Goal: Task Accomplishment & Management: Use online tool/utility

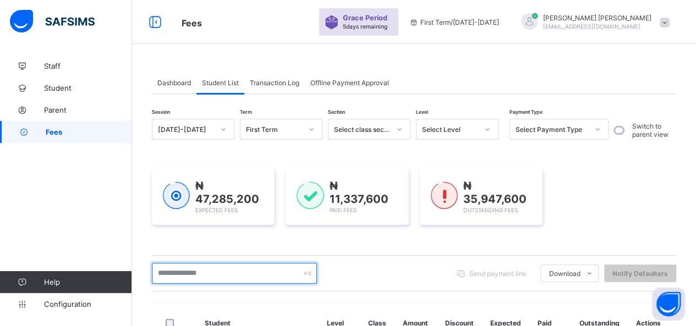
click at [217, 275] on input "text" at bounding box center [234, 273] width 165 height 21
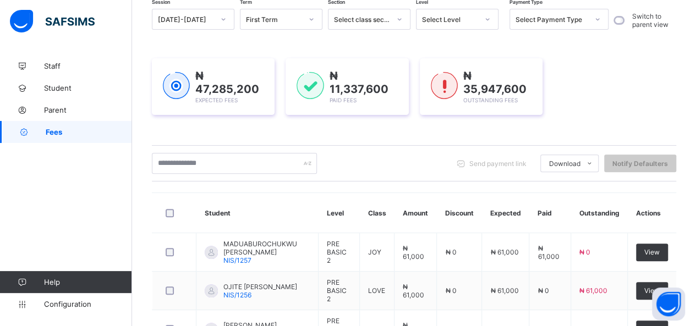
click at [309, 124] on div "₦ 47,285,200 Expected Fees ₦ 11,337,600 Paid Fees ₦ 35,947,600 Outstanding Fees" at bounding box center [414, 87] width 525 height 90
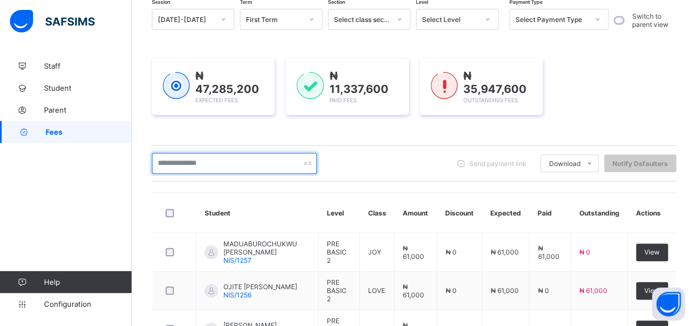
click at [217, 167] on input "text" at bounding box center [234, 163] width 165 height 21
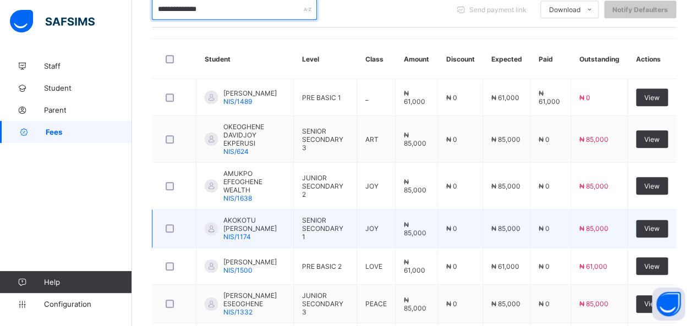
scroll to position [141, 0]
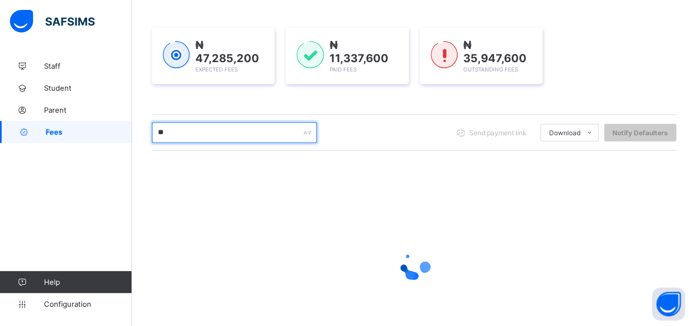
type input "*"
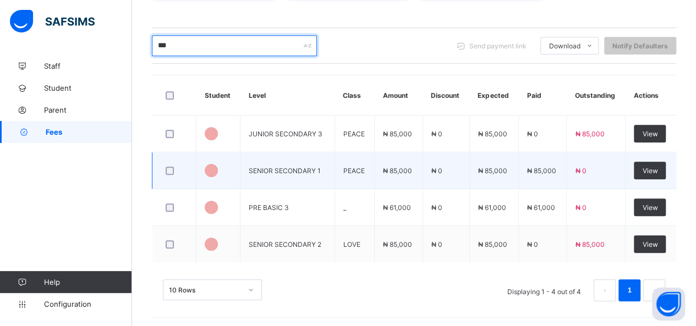
scroll to position [199, 0]
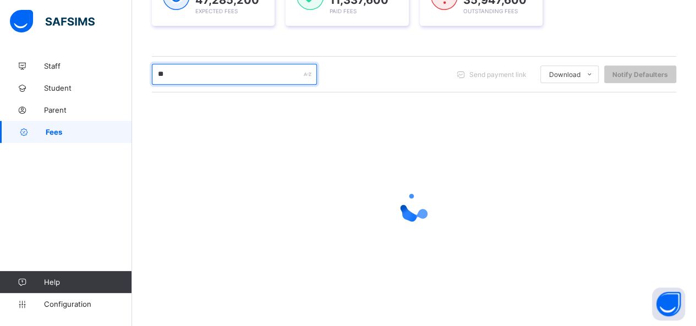
type input "*"
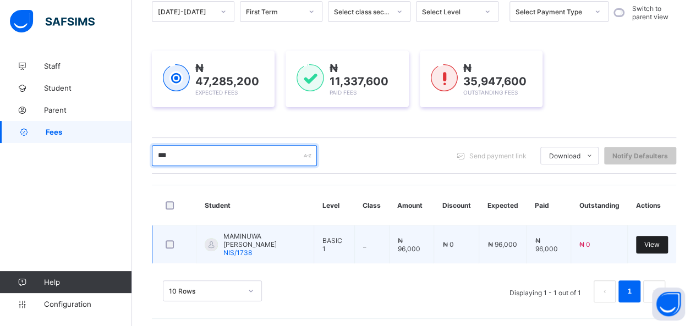
type input "***"
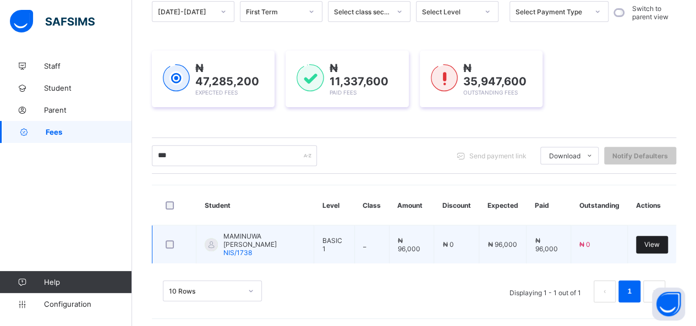
click at [657, 241] on span "View" at bounding box center [652, 245] width 15 height 8
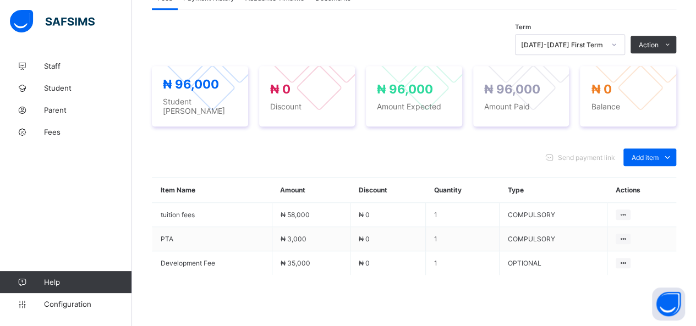
scroll to position [305, 0]
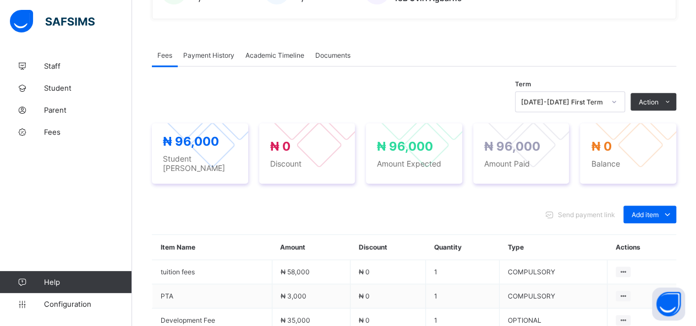
click at [212, 54] on span "Payment History" at bounding box center [208, 55] width 51 height 8
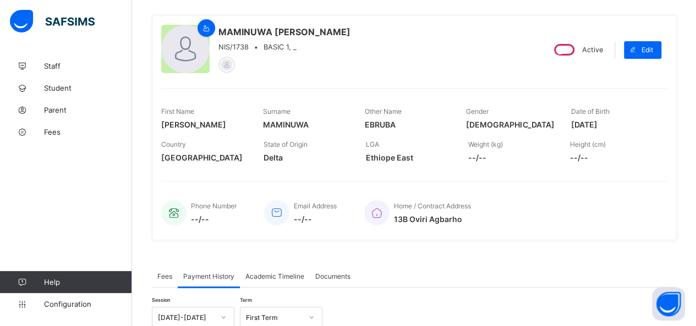
scroll to position [193, 0]
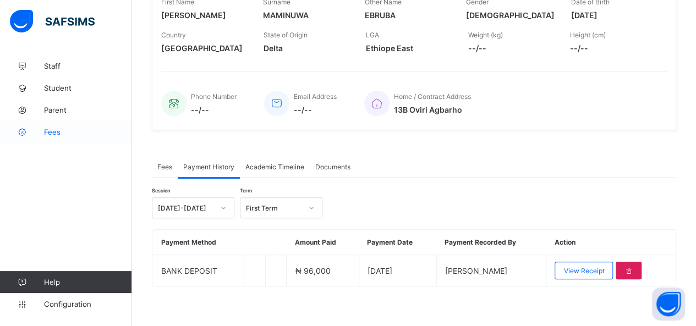
click at [52, 134] on span "Fees" at bounding box center [88, 132] width 88 height 9
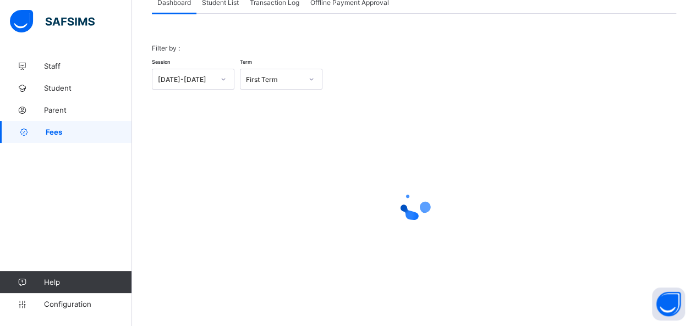
scroll to position [79, 0]
click at [221, 5] on span "Student List" at bounding box center [220, 3] width 37 height 8
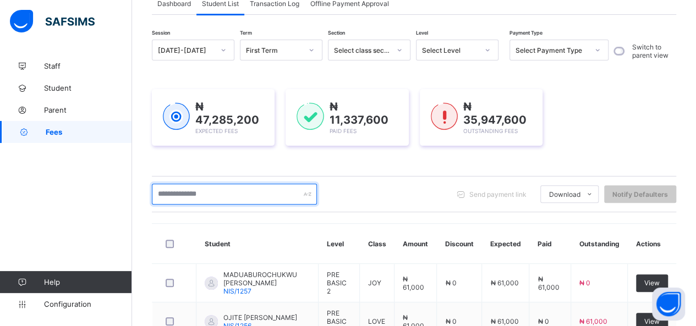
click at [229, 197] on input "text" at bounding box center [234, 194] width 165 height 21
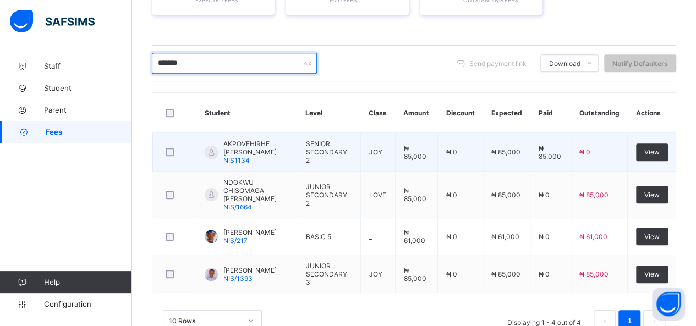
scroll to position [228, 0]
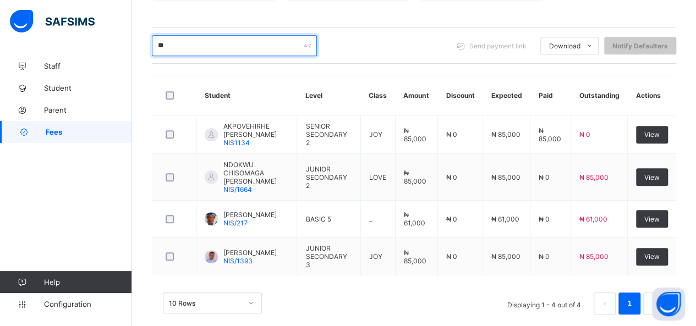
type input "*"
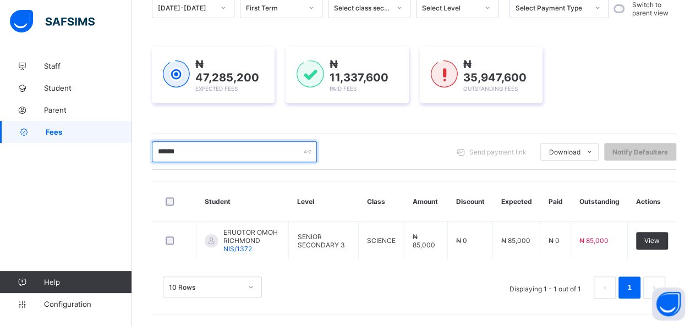
scroll to position [118, 0]
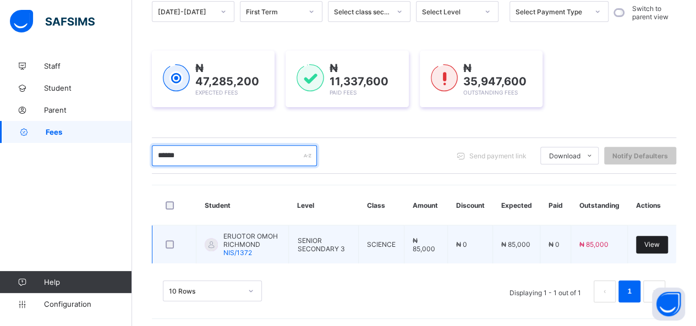
type input "******"
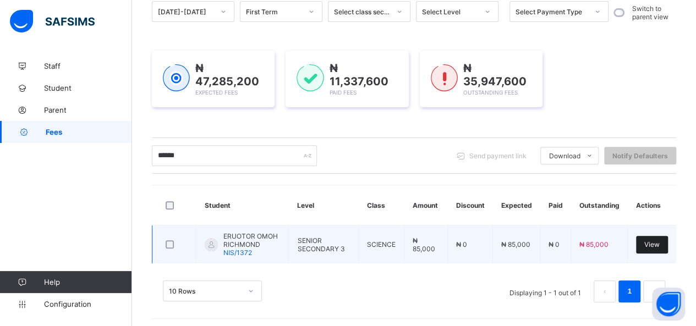
click at [649, 237] on div "View" at bounding box center [652, 245] width 32 height 18
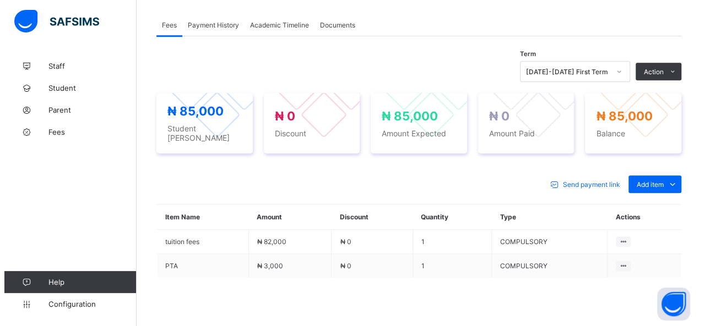
scroll to position [338, 0]
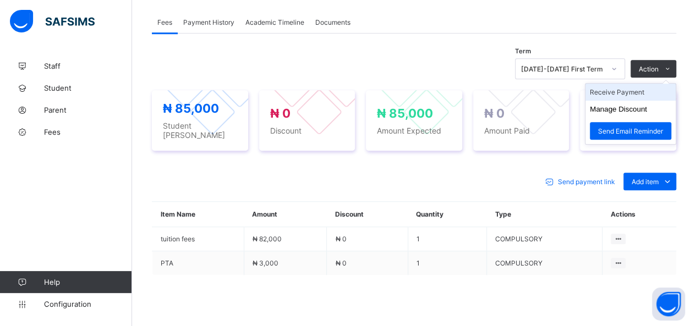
click at [634, 88] on li "Receive Payment" at bounding box center [631, 92] width 90 height 17
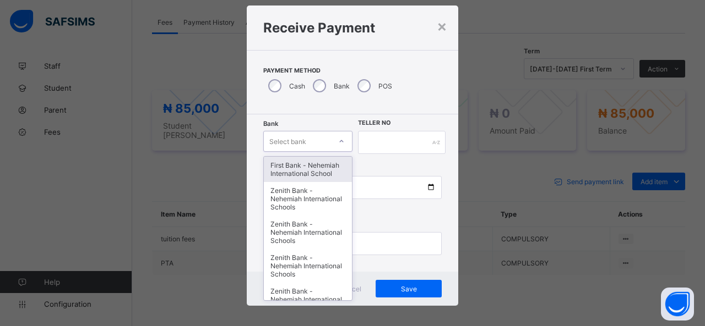
click at [325, 152] on div "option First Bank - Nehemiah International School focused, 1 of 17. 17 results …" at bounding box center [307, 141] width 89 height 21
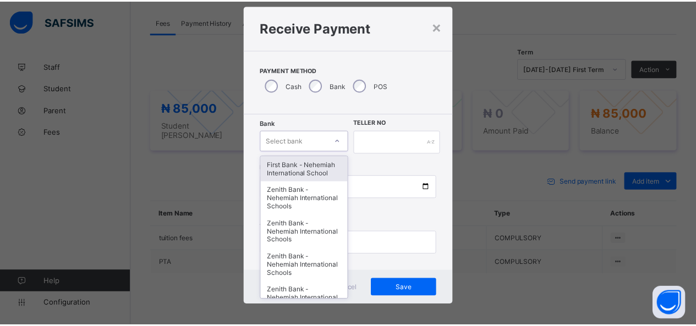
scroll to position [22, 0]
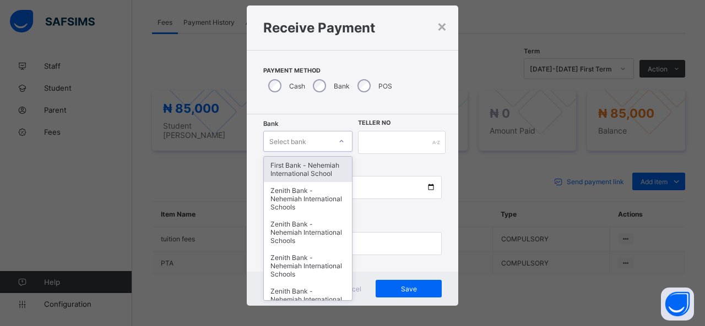
click at [325, 165] on div "First Bank - Nehemiah International School" at bounding box center [308, 169] width 88 height 25
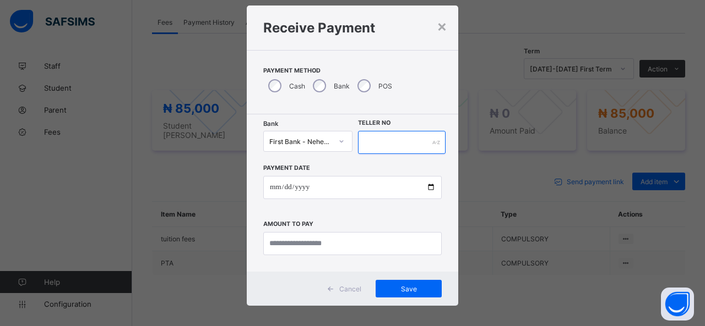
click at [390, 145] on input "text" at bounding box center [402, 142] width 88 height 23
type input "*****"
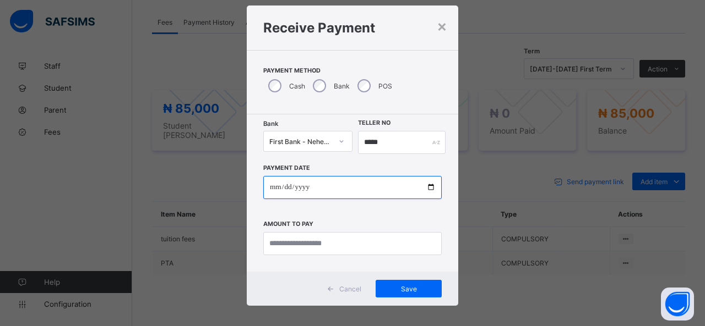
click at [428, 188] on input "date" at bounding box center [352, 187] width 178 height 23
type input "**********"
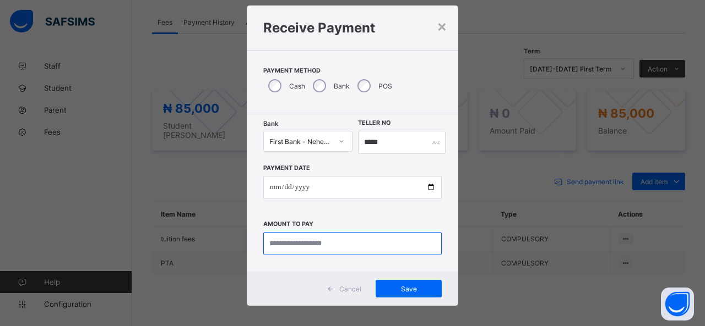
click at [344, 242] on input "currency" at bounding box center [352, 243] width 178 height 23
click at [329, 245] on input "currency" at bounding box center [352, 243] width 178 height 23
type input "********"
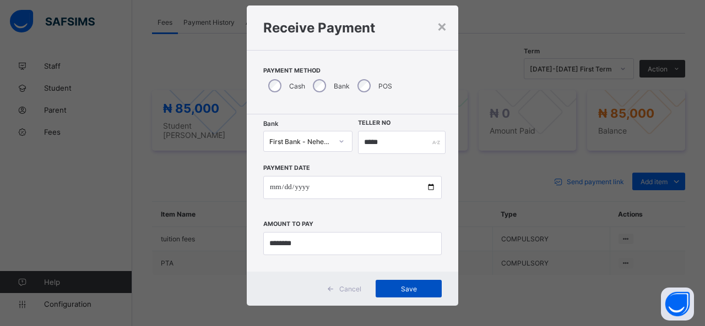
click at [397, 286] on span "Save" at bounding box center [409, 289] width 50 height 8
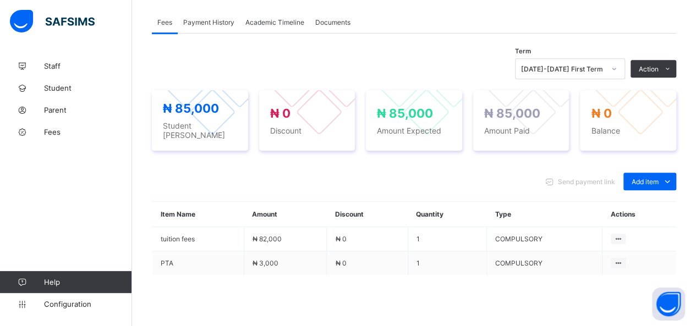
scroll to position [173, 0]
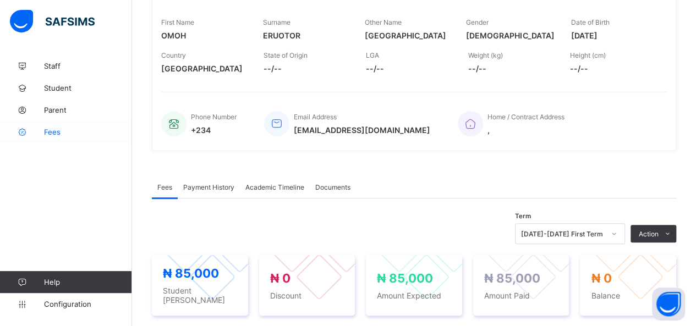
click at [48, 133] on span "Fees" at bounding box center [88, 132] width 88 height 9
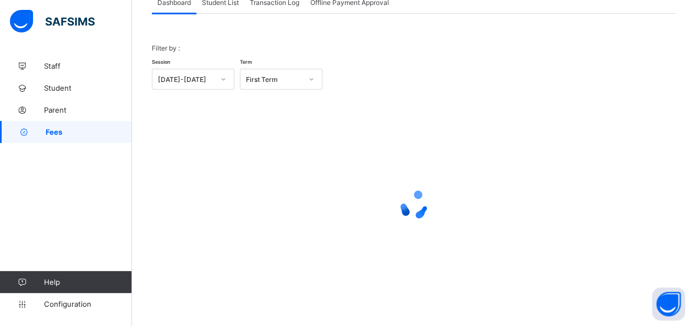
scroll to position [79, 0]
click at [219, 7] on div "Student List" at bounding box center [221, 3] width 48 height 22
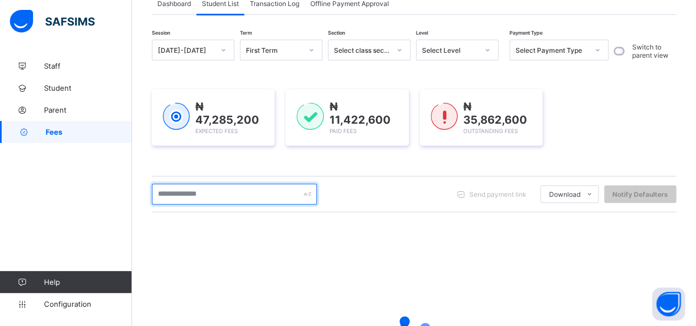
click at [230, 194] on input "text" at bounding box center [234, 194] width 165 height 21
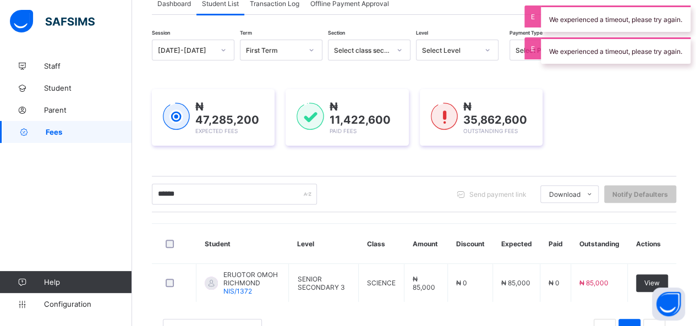
click at [280, 297] on div "10 Rows Displaying 1 - 1 out of 1 1" at bounding box center [414, 324] width 525 height 55
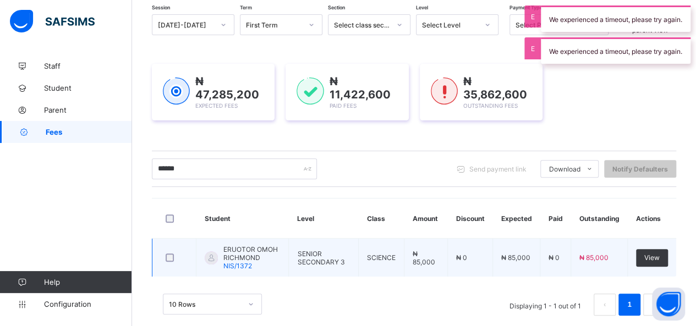
scroll to position [118, 0]
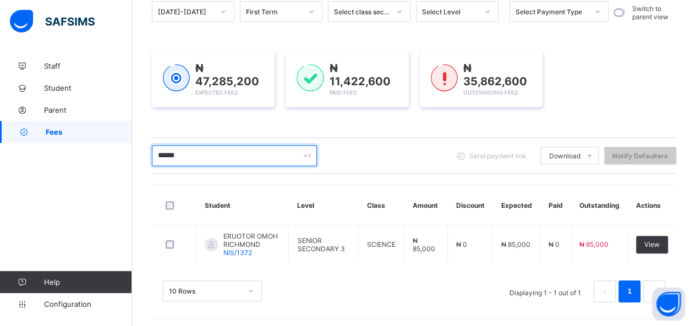
click at [181, 155] on input "******" at bounding box center [234, 155] width 165 height 21
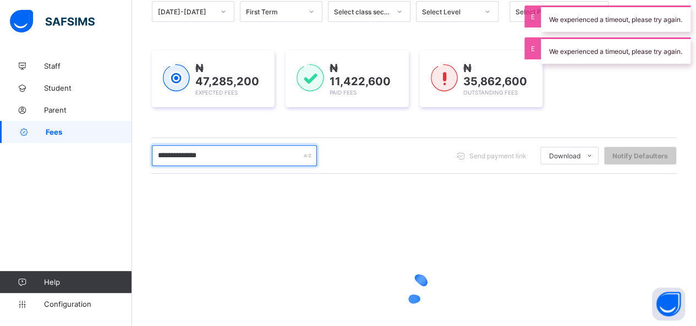
click at [214, 152] on input "**********" at bounding box center [234, 155] width 165 height 21
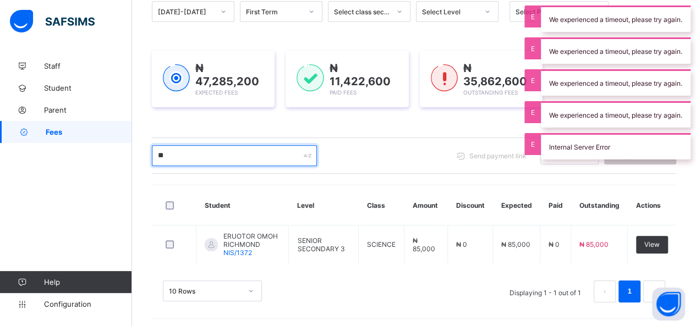
type input "*"
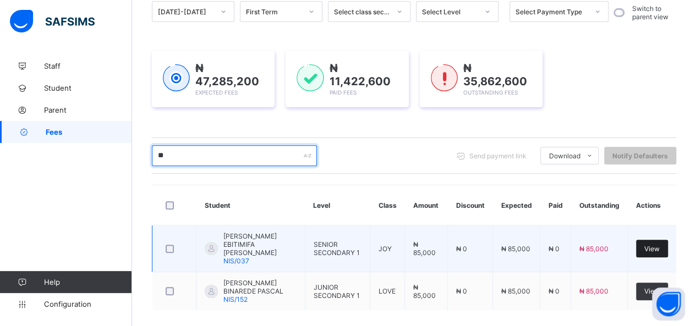
type input "**"
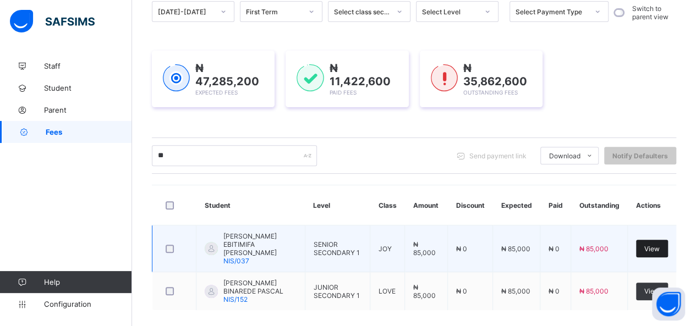
click at [655, 245] on span "View" at bounding box center [652, 249] width 15 height 8
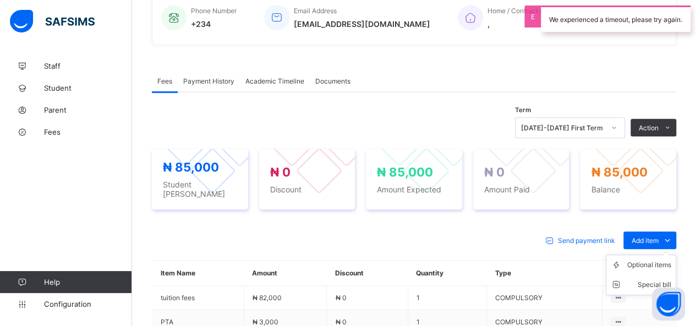
scroll to position [283, 0]
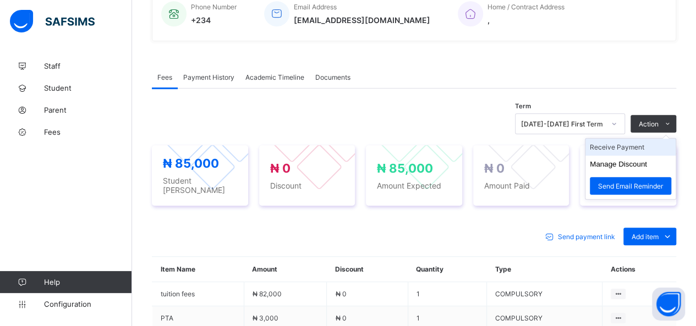
click at [644, 143] on li "Receive Payment" at bounding box center [631, 147] width 90 height 17
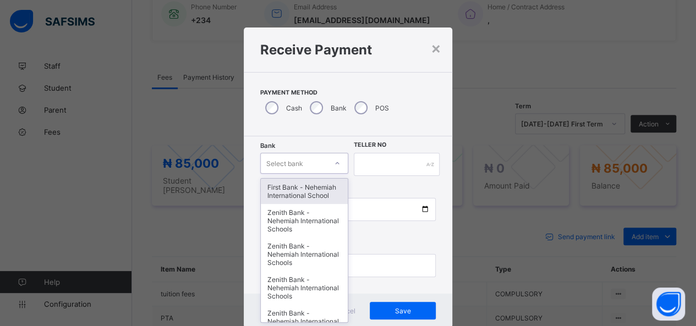
scroll to position [22, 0]
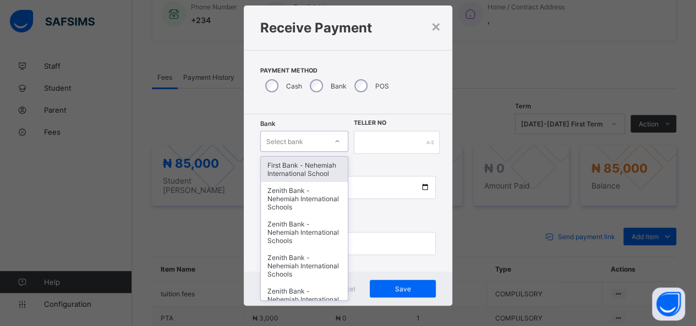
click at [322, 152] on div "option First Bank - Nehemiah International School focused, 1 of 17. 17 results …" at bounding box center [304, 141] width 88 height 21
click at [322, 164] on div "First Bank - Nehemiah International School" at bounding box center [304, 169] width 87 height 25
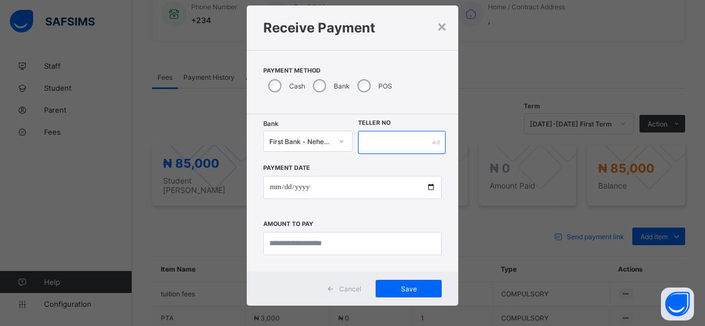
click at [372, 138] on input "text" at bounding box center [402, 142] width 88 height 23
type input "*****"
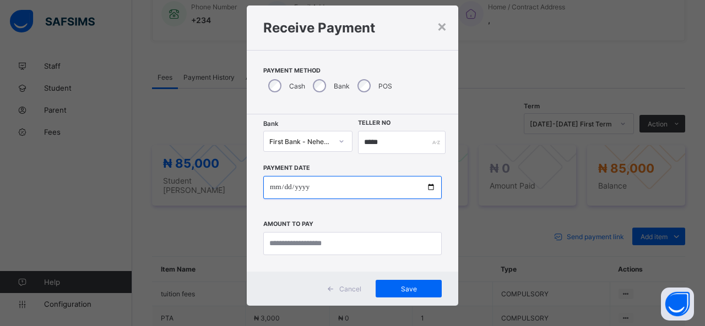
click at [428, 185] on input "date" at bounding box center [352, 187] width 178 height 23
type input "**********"
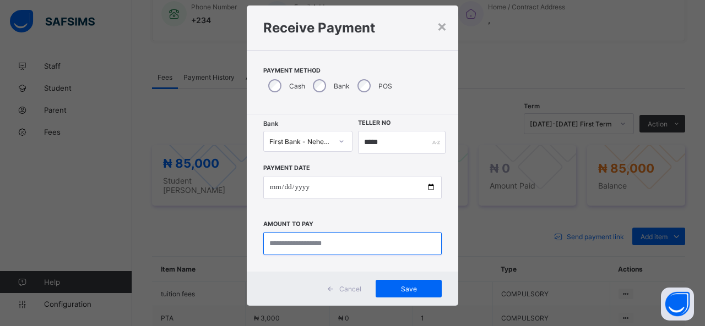
click at [305, 247] on input "currency" at bounding box center [352, 243] width 178 height 23
type input "********"
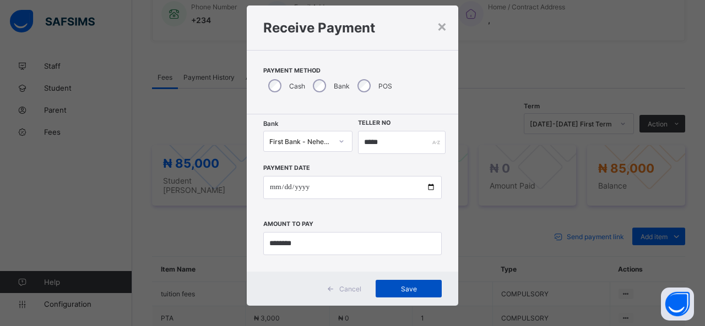
click at [396, 288] on span "Save" at bounding box center [409, 289] width 50 height 8
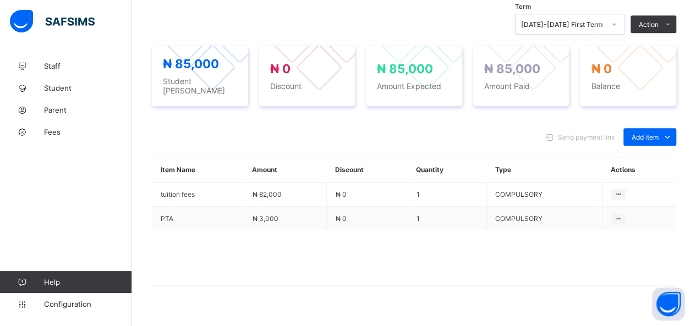
scroll to position [392, 0]
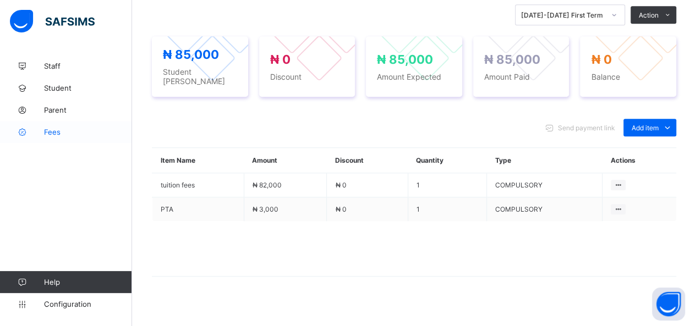
click at [55, 132] on span "Fees" at bounding box center [88, 132] width 88 height 9
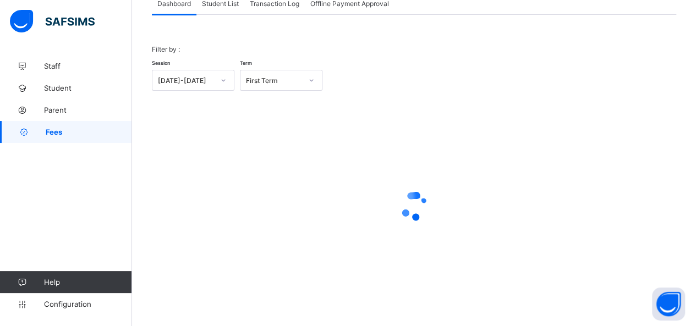
drag, startPoint x: 218, startPoint y: 1, endPoint x: 217, endPoint y: 24, distance: 23.7
click at [218, 3] on span "Student List" at bounding box center [220, 3] width 37 height 8
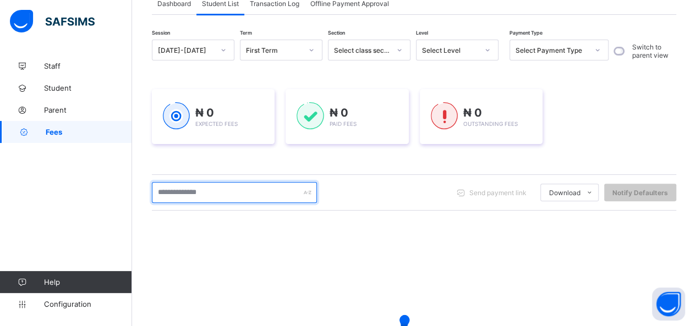
click at [216, 194] on input "text" at bounding box center [234, 192] width 165 height 21
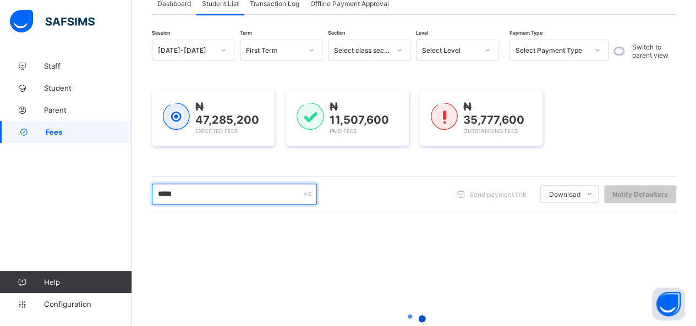
type input "******"
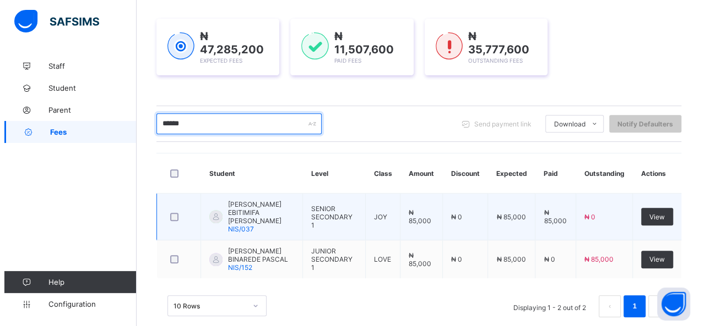
scroll to position [155, 0]
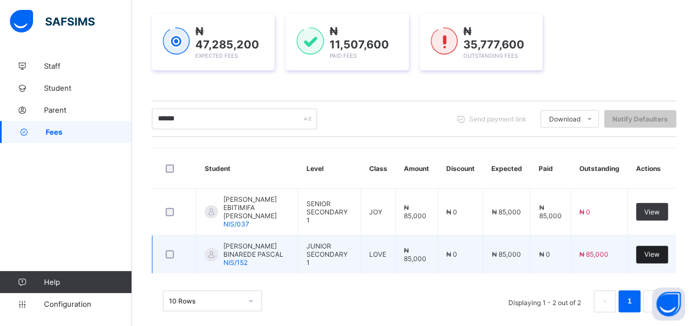
click at [658, 250] on span "View" at bounding box center [652, 254] width 15 height 8
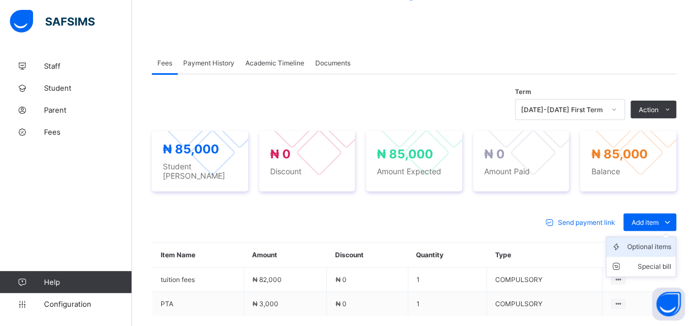
click at [643, 242] on div "Optional items" at bounding box center [650, 247] width 44 height 11
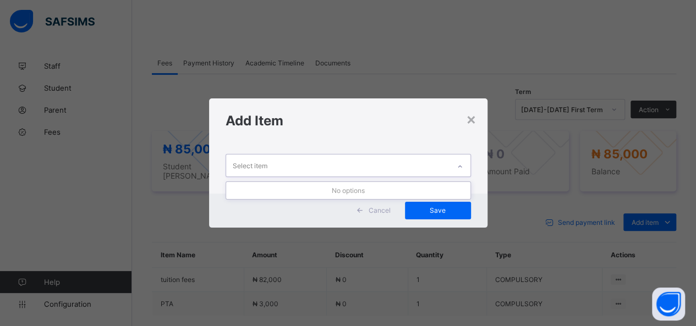
click at [405, 163] on div "Select item" at bounding box center [337, 165] width 223 height 21
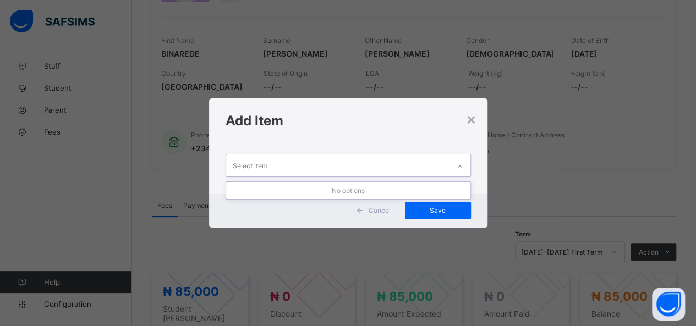
click at [363, 193] on div "No options" at bounding box center [348, 190] width 244 height 17
click at [364, 190] on div "No options" at bounding box center [348, 190] width 244 height 17
click at [474, 122] on div "×" at bounding box center [471, 119] width 10 height 19
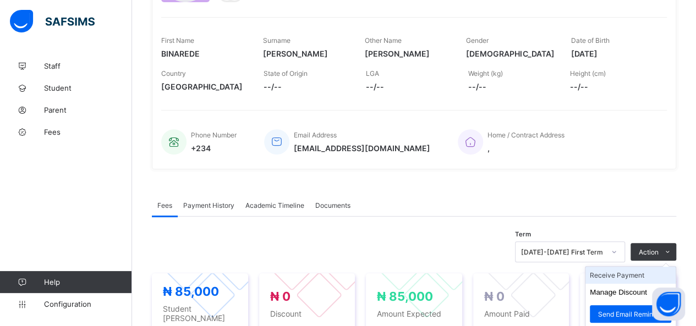
click at [629, 271] on li "Receive Payment" at bounding box center [631, 275] width 90 height 17
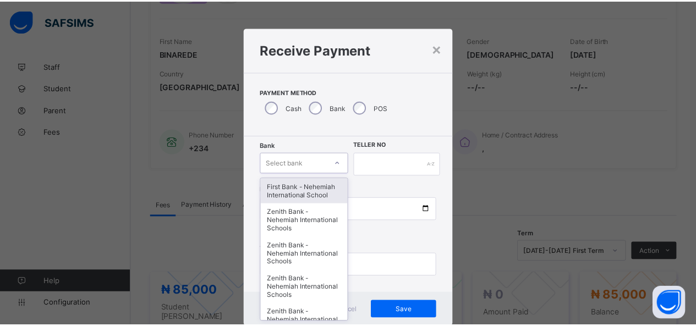
scroll to position [22, 0]
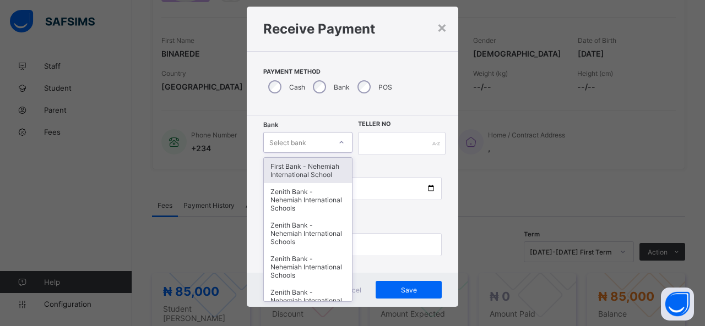
click at [331, 153] on div "option First Bank - Nehemiah International School focused, 1 of 17. 17 results …" at bounding box center [307, 142] width 89 height 21
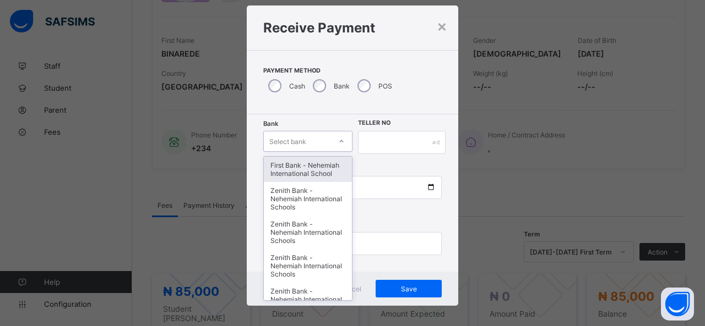
drag, startPoint x: 319, startPoint y: 177, endPoint x: 325, endPoint y: 165, distance: 13.8
click at [319, 177] on div "First Bank - Nehemiah International School" at bounding box center [308, 169] width 88 height 25
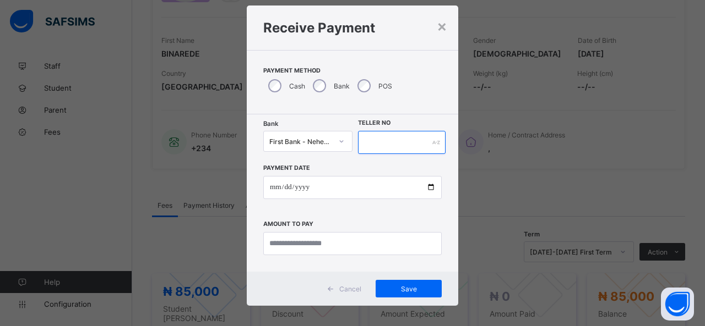
click at [377, 139] on input "text" at bounding box center [402, 142] width 88 height 23
type input "*****"
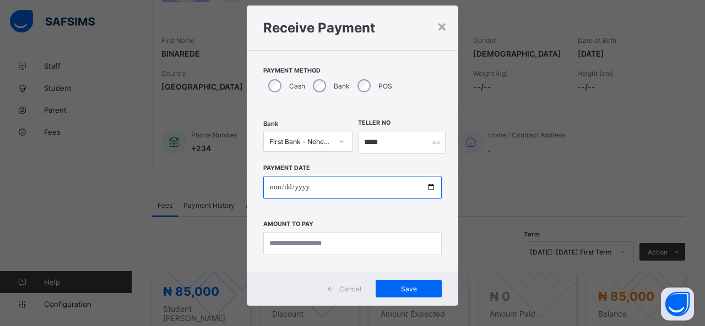
click at [430, 187] on input "date" at bounding box center [352, 187] width 178 height 23
type input "**********"
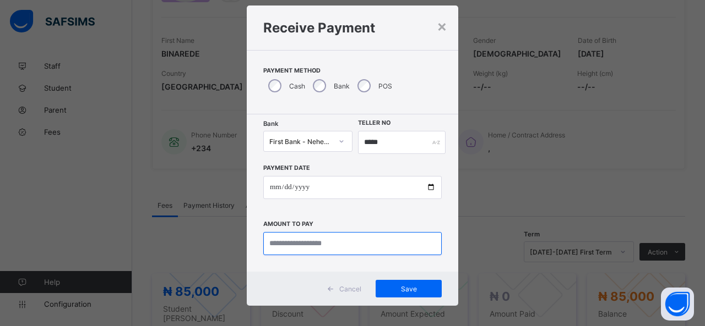
click at [348, 247] on input "currency" at bounding box center [352, 243] width 178 height 23
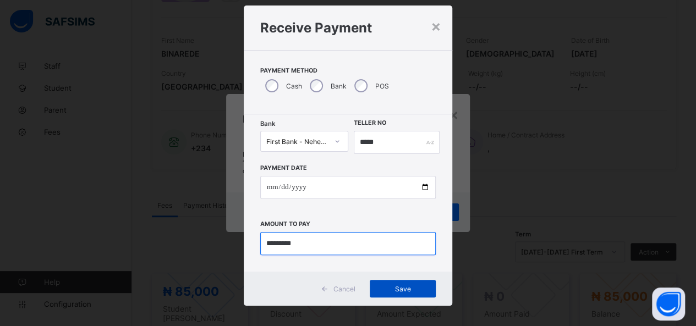
type input "*********"
click at [413, 285] on span "Save" at bounding box center [403, 289] width 50 height 8
click at [413, 285] on div "Save" at bounding box center [403, 289] width 66 height 18
click at [404, 288] on div "Save" at bounding box center [403, 289] width 66 height 18
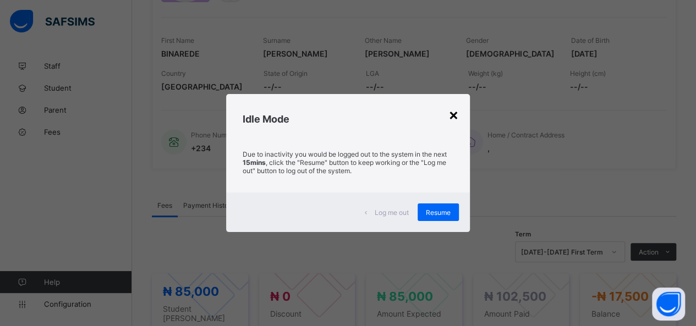
click at [458, 117] on div "×" at bounding box center [454, 114] width 10 height 19
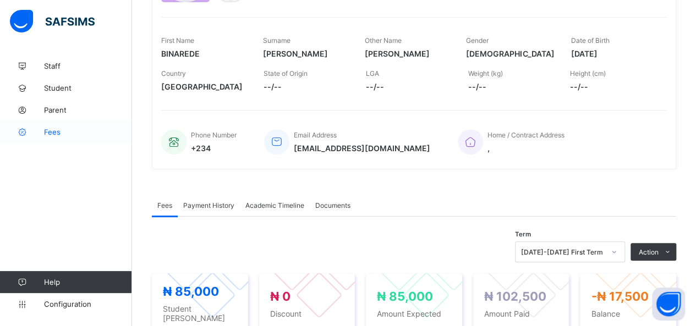
click at [53, 132] on span "Fees" at bounding box center [88, 132] width 88 height 9
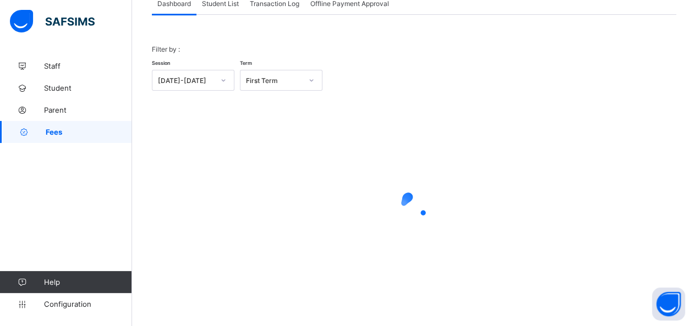
click at [215, 7] on div "Student List" at bounding box center [221, 3] width 48 height 22
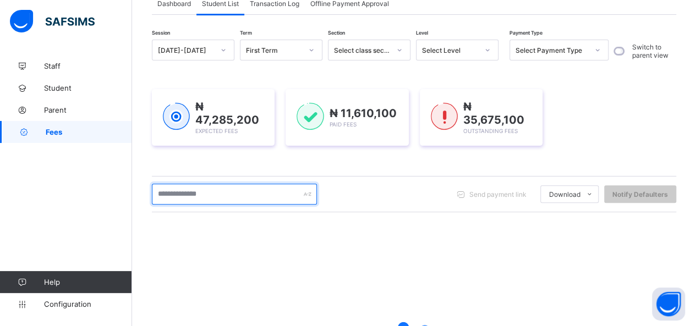
click at [198, 196] on input "text" at bounding box center [234, 194] width 165 height 21
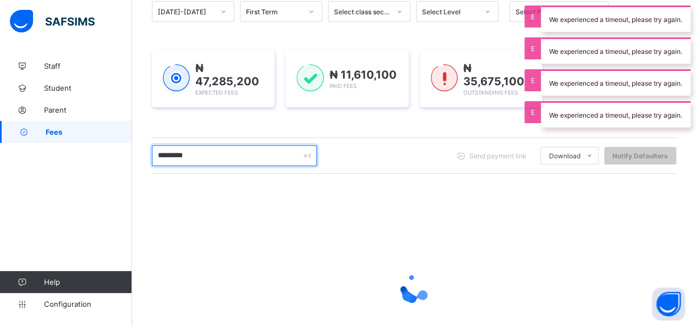
scroll to position [189, 0]
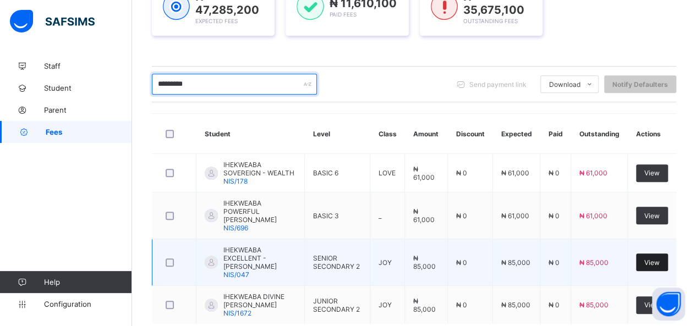
type input "*********"
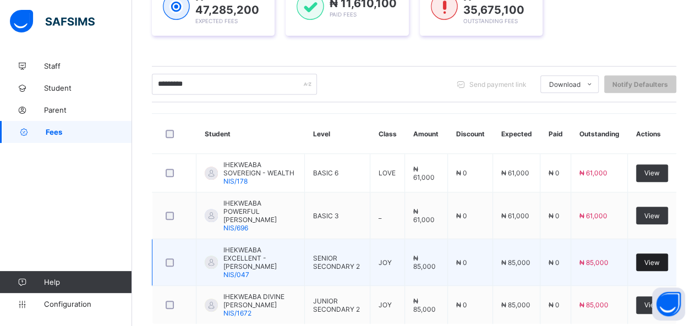
click at [660, 259] on span "View" at bounding box center [652, 263] width 15 height 8
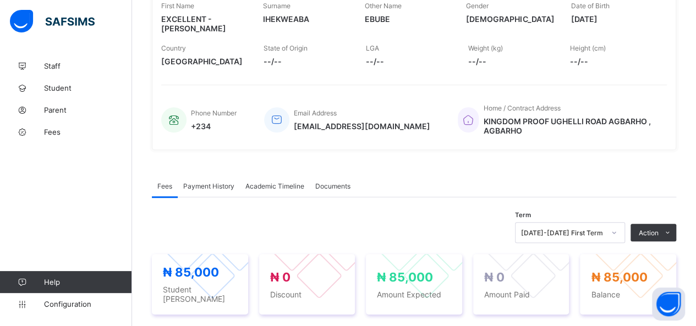
scroll to position [397, 0]
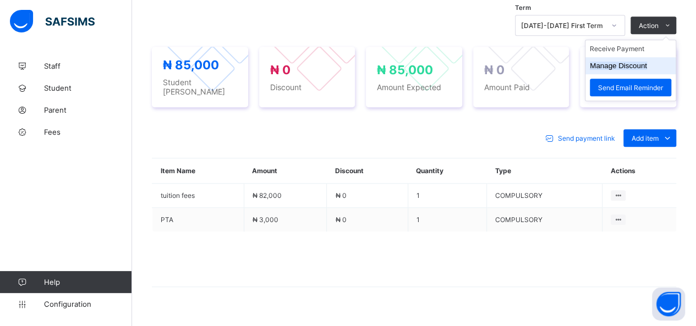
click at [618, 62] on button "Manage Discount" at bounding box center [618, 66] width 57 height 8
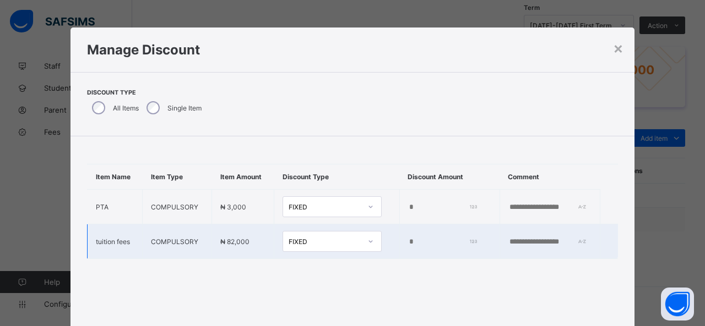
click at [499, 249] on td at bounding box center [549, 242] width 100 height 35
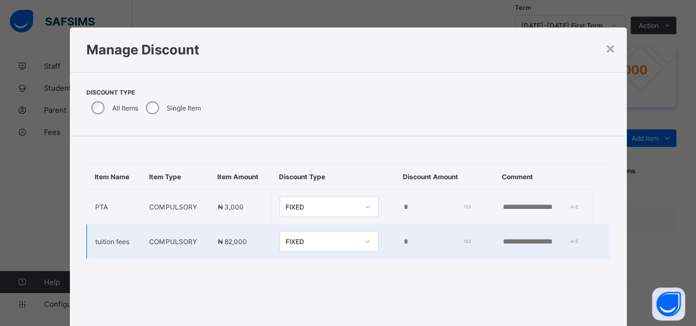
click at [493, 242] on td at bounding box center [542, 242] width 99 height 35
click at [502, 247] on input "text" at bounding box center [540, 242] width 76 height 9
type input "**********"
click at [403, 247] on input "*" at bounding box center [436, 242] width 66 height 9
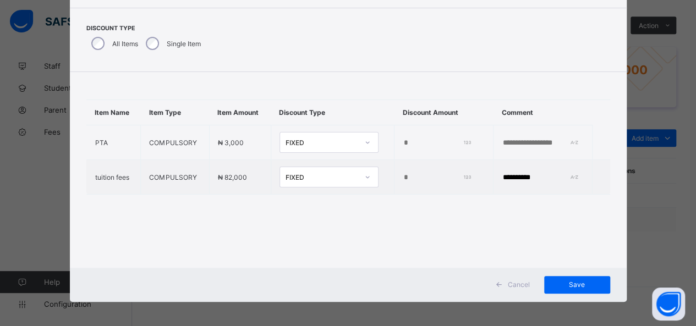
scroll to position [67, 0]
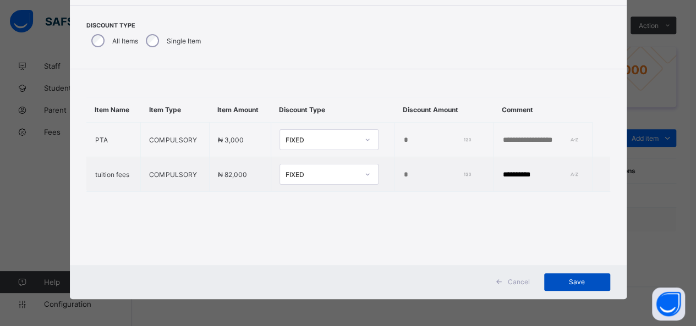
type input "******"
click at [582, 280] on span "Save" at bounding box center [578, 282] width 50 height 8
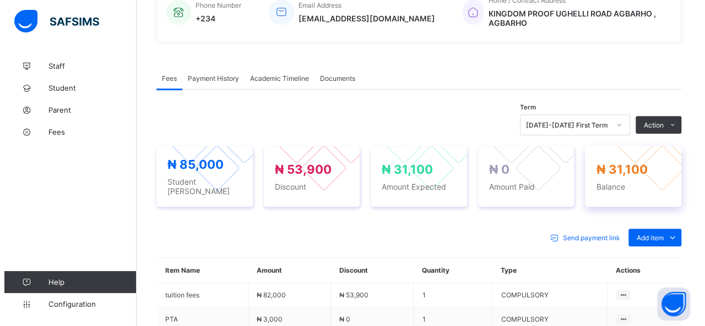
scroll to position [287, 0]
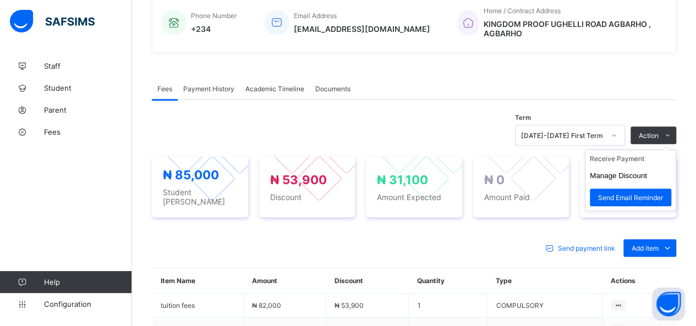
click at [634, 150] on ul "Receive Payment Manage Discount Send Email Reminder" at bounding box center [630, 181] width 91 height 62
click at [629, 150] on li "Receive Payment" at bounding box center [631, 158] width 90 height 17
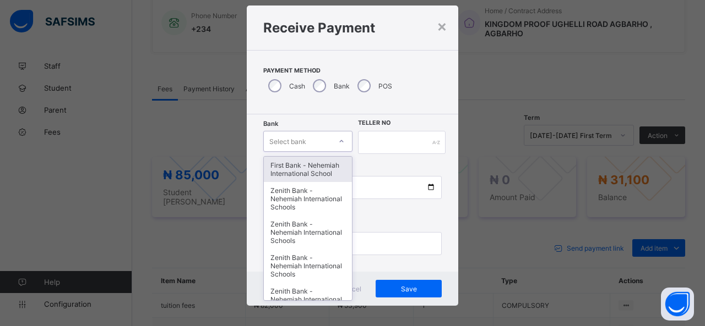
click at [337, 152] on div "option First Bank - Nehemiah International School focused, 1 of 17. 17 results …" at bounding box center [307, 141] width 89 height 21
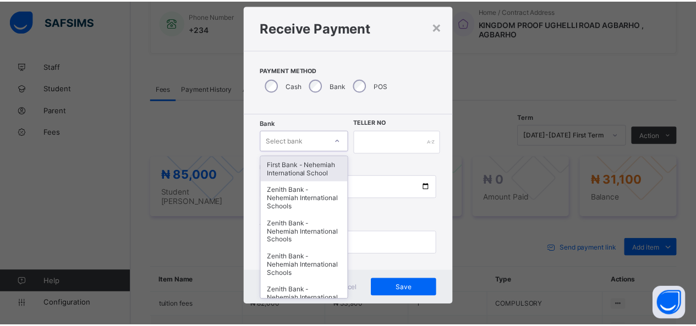
scroll to position [22, 0]
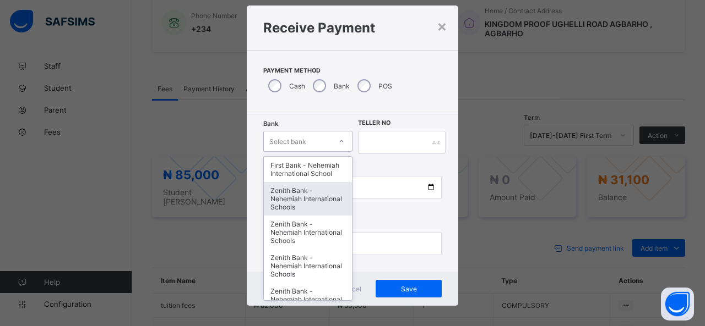
click at [306, 192] on div "Zenith Bank - Nehemiah International Schools" at bounding box center [308, 199] width 88 height 34
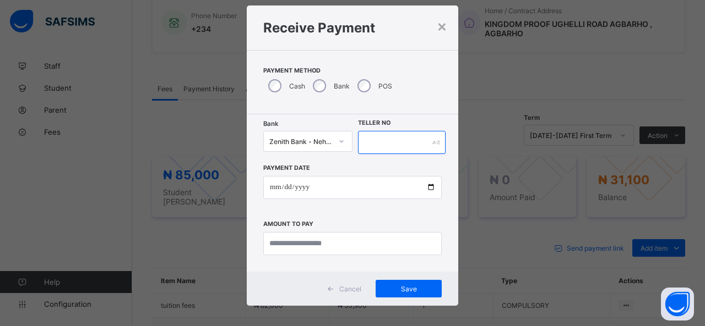
click at [370, 139] on input "text" at bounding box center [402, 142] width 88 height 23
type input "*****"
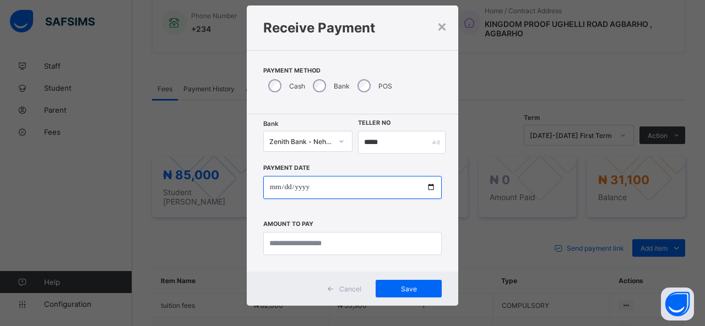
click at [427, 190] on input "date" at bounding box center [352, 187] width 178 height 23
type input "**********"
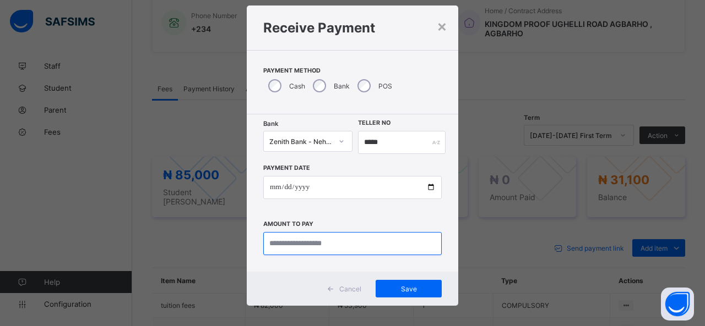
click at [336, 245] on input "currency" at bounding box center [352, 243] width 178 height 23
click at [275, 243] on input "currency" at bounding box center [352, 243] width 178 height 23
type input "********"
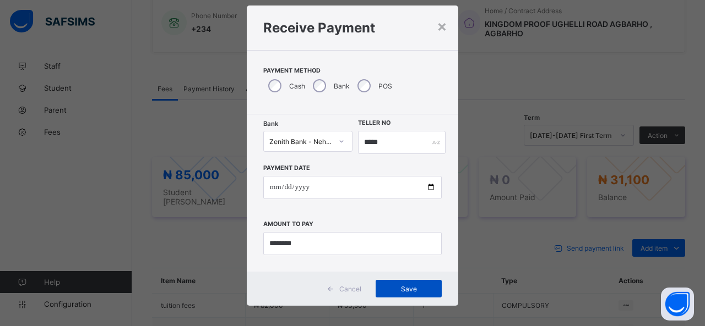
click at [408, 287] on span "Save" at bounding box center [409, 289] width 50 height 8
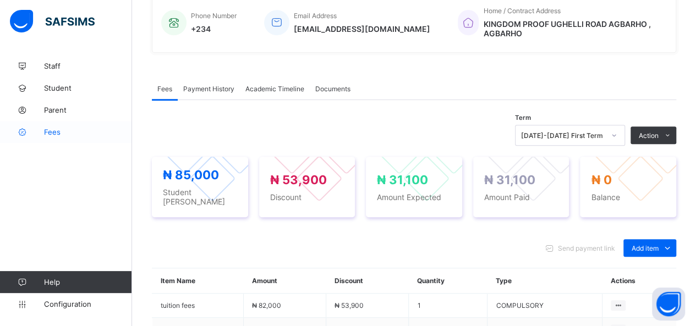
click at [54, 133] on span "Fees" at bounding box center [88, 132] width 88 height 9
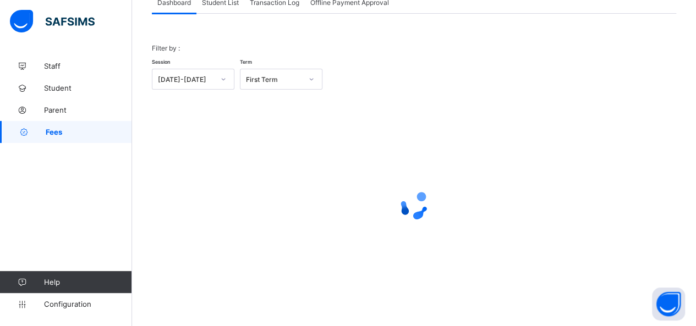
scroll to position [79, 0]
click at [222, 4] on span "Student List" at bounding box center [220, 3] width 37 height 8
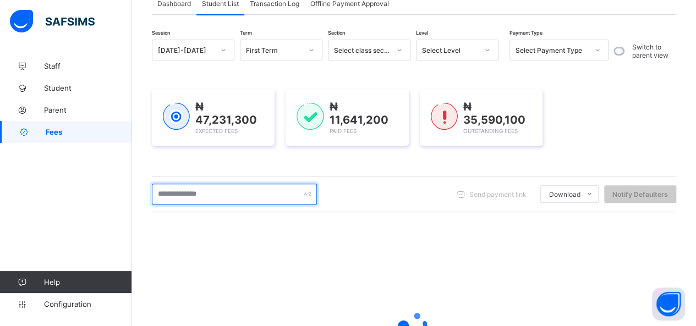
click at [226, 191] on input "text" at bounding box center [234, 194] width 165 height 21
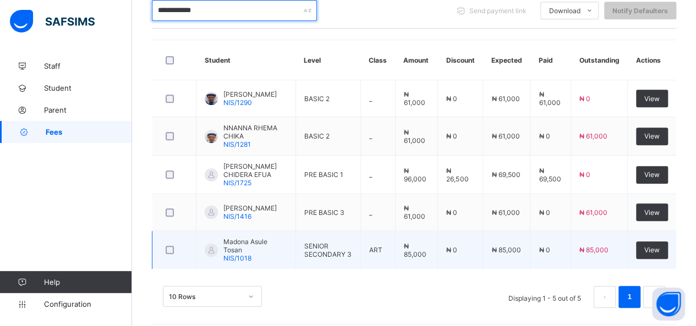
scroll to position [272, 0]
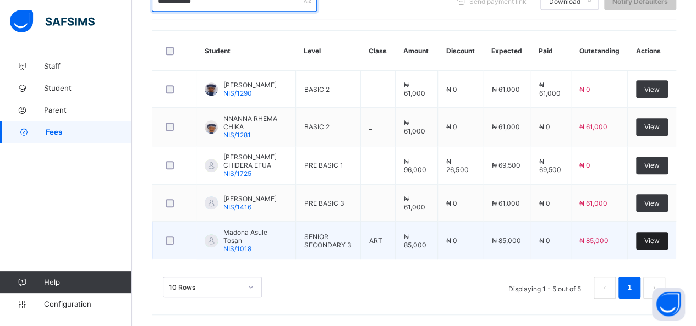
type input "**********"
click at [659, 237] on div "View" at bounding box center [652, 241] width 32 height 18
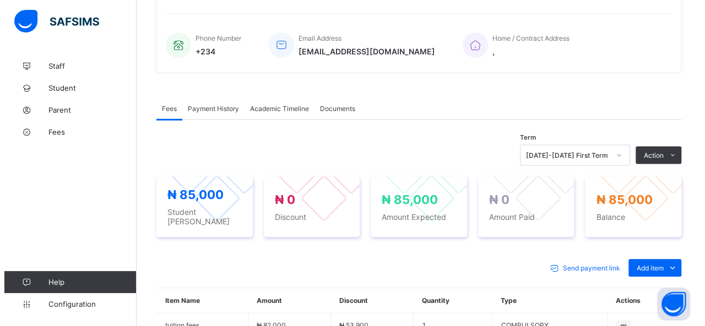
scroll to position [272, 0]
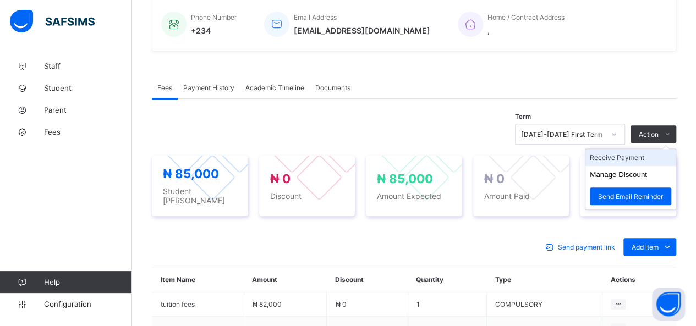
click at [622, 154] on li "Receive Payment" at bounding box center [631, 157] width 90 height 17
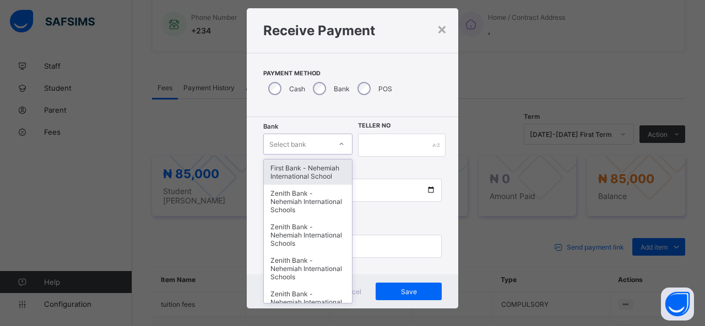
drag, startPoint x: 296, startPoint y: 159, endPoint x: 299, endPoint y: 166, distance: 8.2
click at [297, 155] on div "option First Bank - Nehemiah International School focused, 1 of 17. 17 results …" at bounding box center [307, 144] width 89 height 21
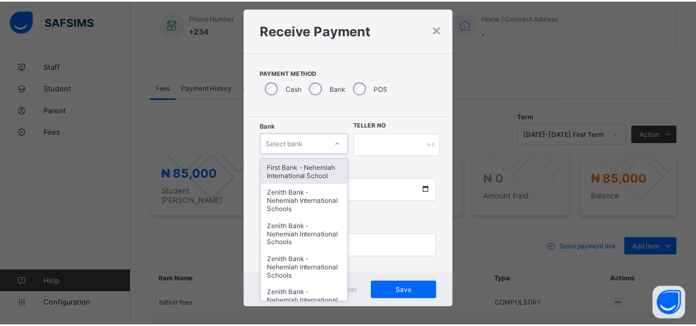
scroll to position [22, 0]
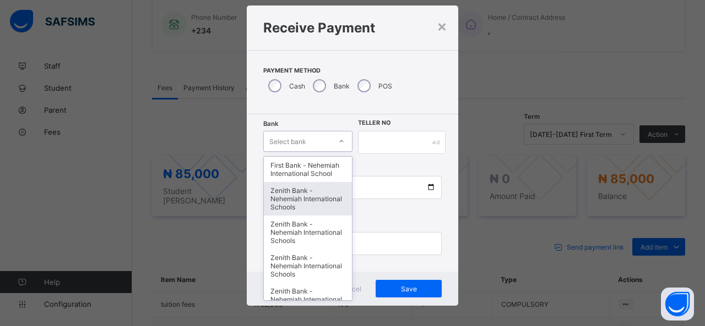
click at [293, 199] on div "Zenith Bank - Nehemiah International Schools" at bounding box center [308, 199] width 88 height 34
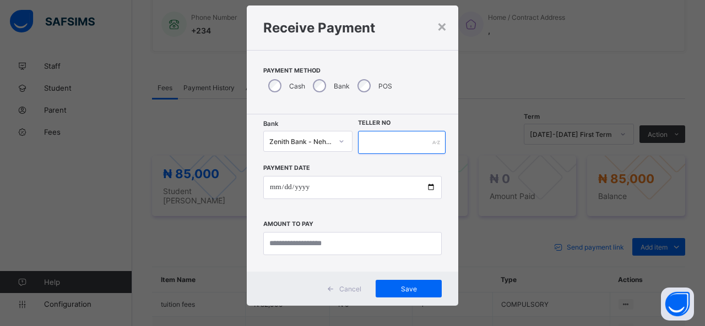
click at [381, 141] on input "text" at bounding box center [402, 142] width 88 height 23
type input "*****"
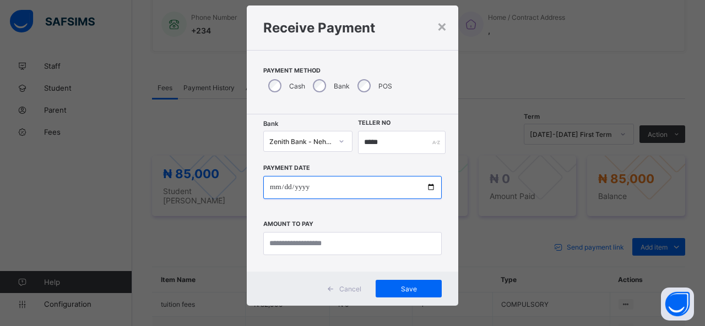
click at [427, 185] on input "date" at bounding box center [352, 187] width 178 height 23
type input "**********"
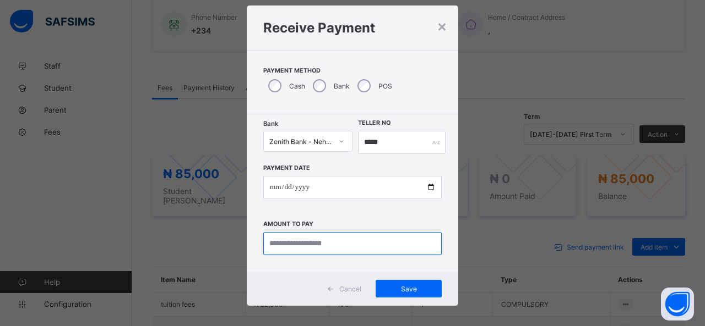
click at [295, 244] on input "currency" at bounding box center [352, 243] width 178 height 23
type input "********"
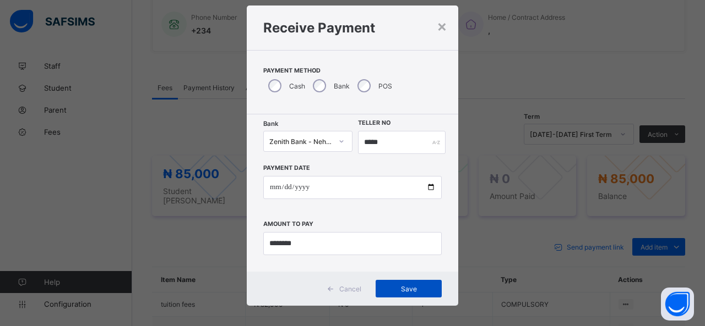
click at [424, 287] on span "Save" at bounding box center [409, 289] width 50 height 8
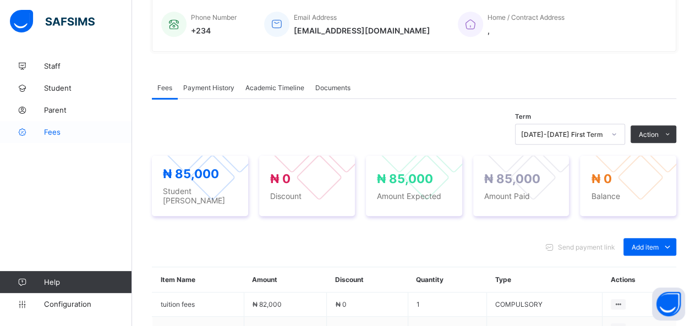
click at [61, 132] on span "Fees" at bounding box center [88, 132] width 88 height 9
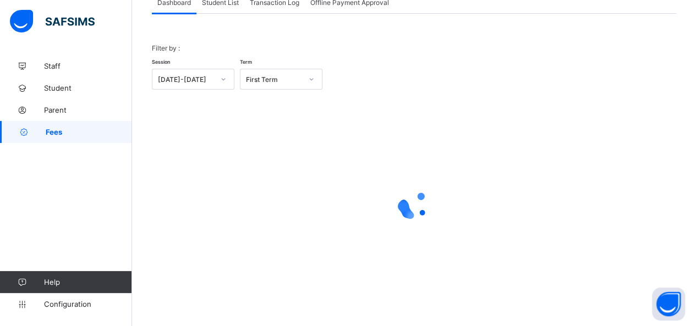
scroll to position [79, 0]
click at [222, 7] on div "Student List" at bounding box center [221, 3] width 48 height 22
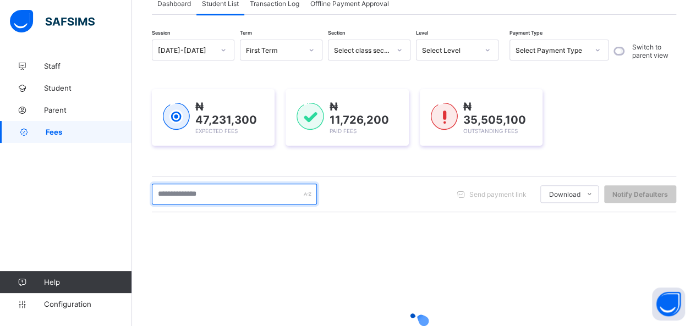
click at [216, 191] on input "text" at bounding box center [234, 194] width 165 height 21
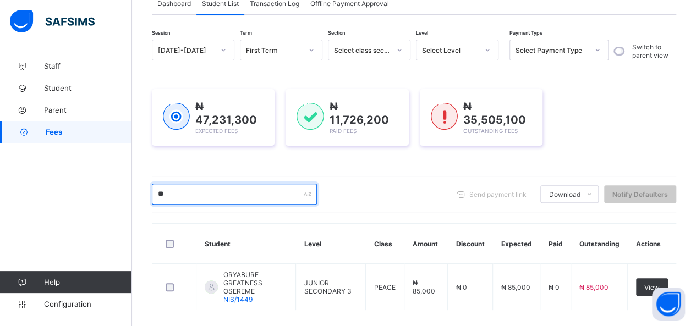
type input "*"
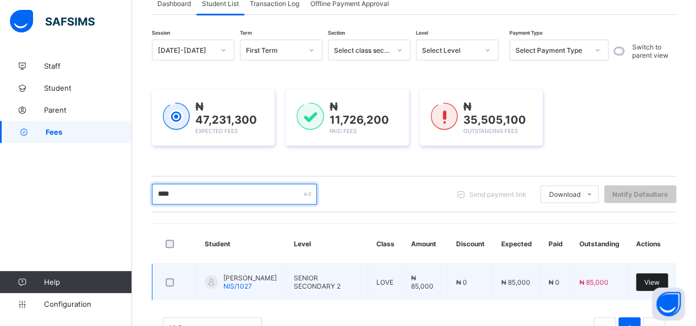
type input "****"
click at [662, 275] on div "View" at bounding box center [652, 283] width 32 height 18
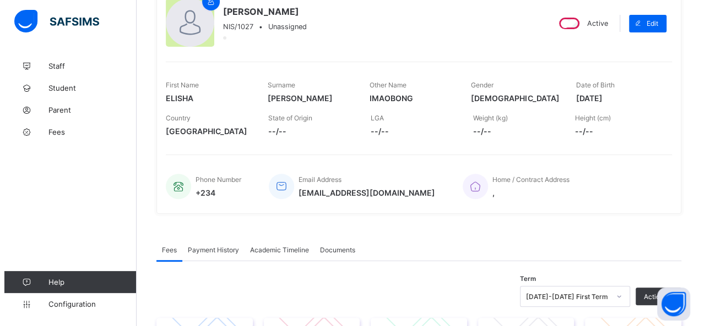
scroll to position [134, 0]
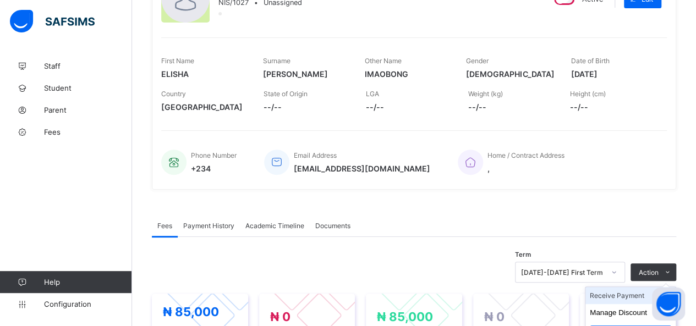
click at [634, 292] on li "Receive Payment" at bounding box center [631, 295] width 90 height 17
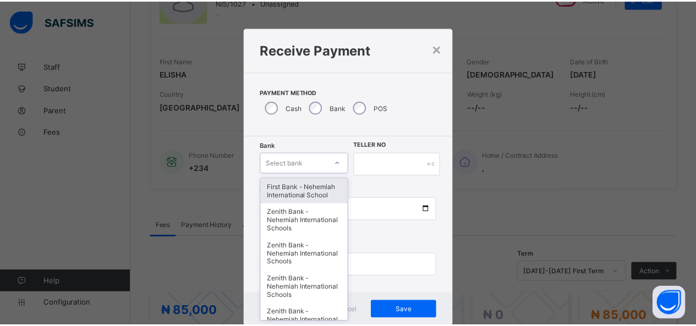
scroll to position [22, 0]
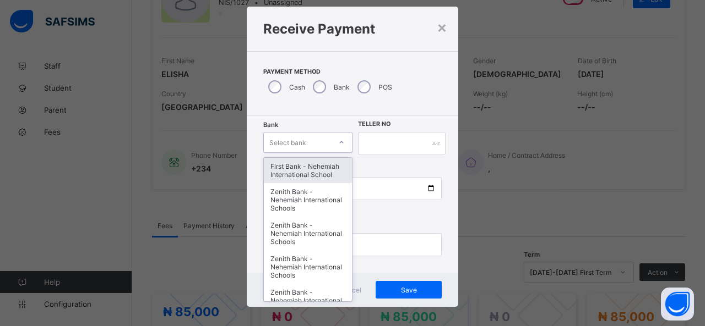
click at [314, 153] on div "option First Bank - Nehemiah International School focused, 1 of 17. 17 results …" at bounding box center [307, 142] width 89 height 21
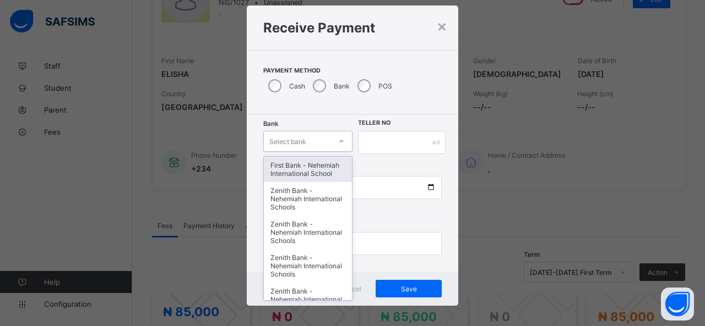
click at [314, 171] on div "First Bank - Nehemiah International School" at bounding box center [308, 169] width 88 height 25
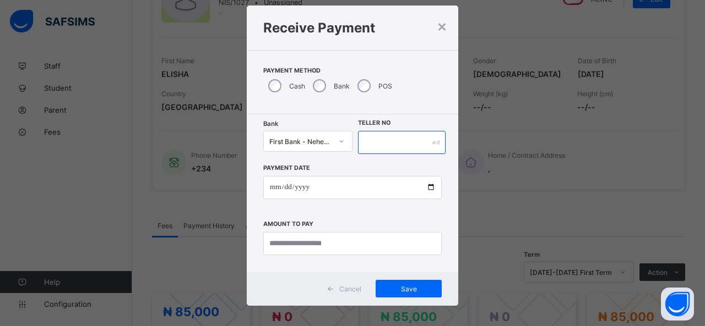
click at [372, 138] on input "text" at bounding box center [402, 142] width 88 height 23
type input "*****"
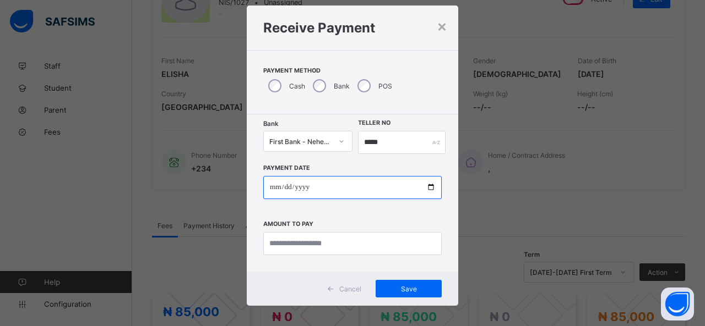
click at [429, 190] on input "date" at bounding box center [352, 187] width 178 height 23
type input "**********"
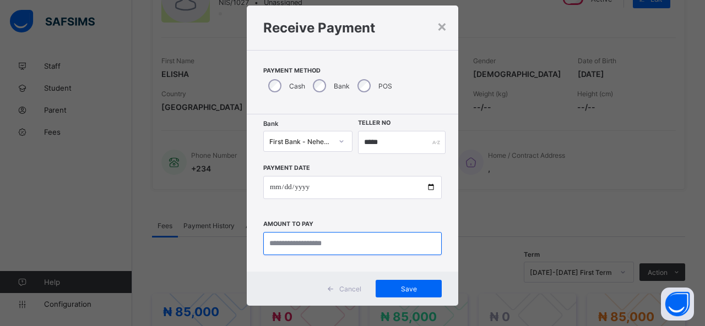
click at [290, 244] on input "currency" at bounding box center [352, 243] width 178 height 23
type input "********"
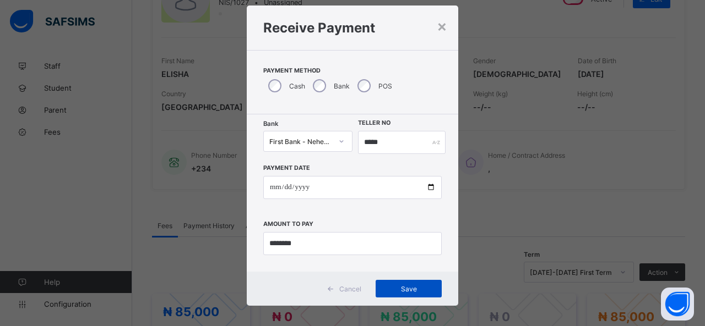
click at [395, 288] on span "Save" at bounding box center [409, 289] width 50 height 8
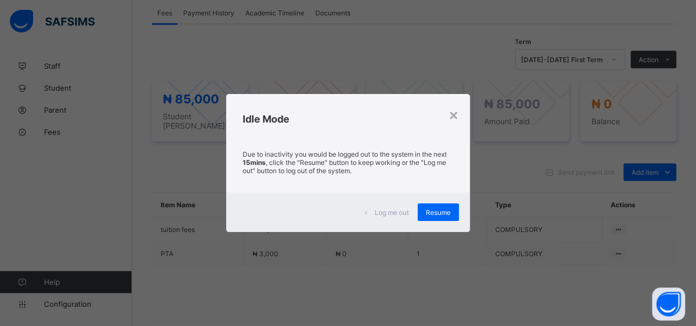
scroll to position [337, 0]
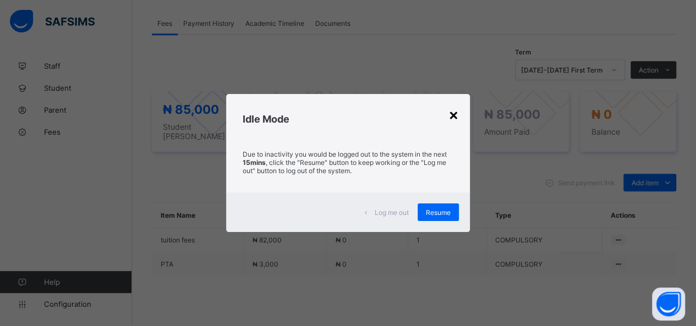
click at [457, 114] on div "×" at bounding box center [454, 114] width 10 height 19
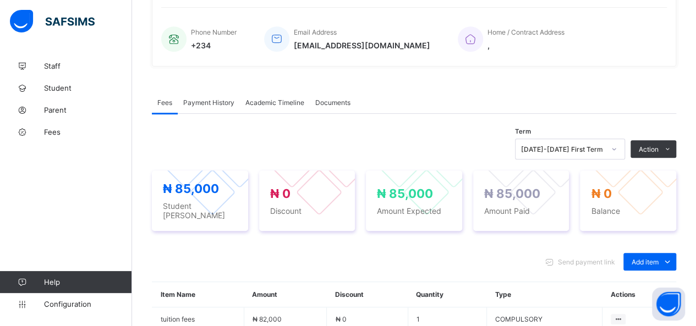
scroll to position [227, 0]
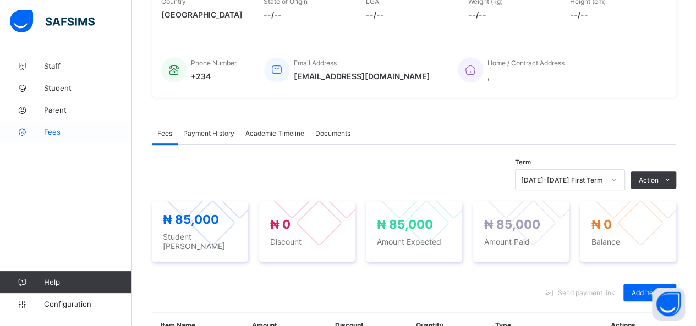
click at [58, 129] on span "Fees" at bounding box center [88, 132] width 88 height 9
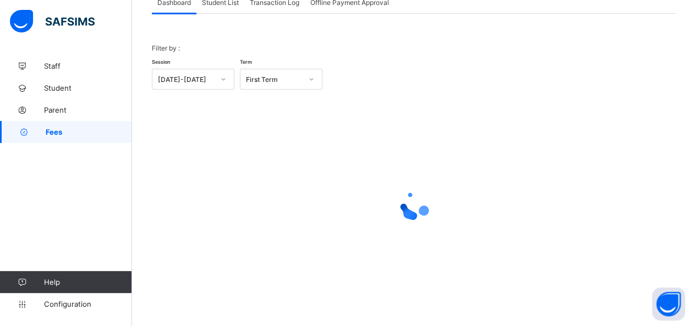
scroll to position [79, 0]
click at [222, 4] on span "Student List" at bounding box center [220, 3] width 37 height 8
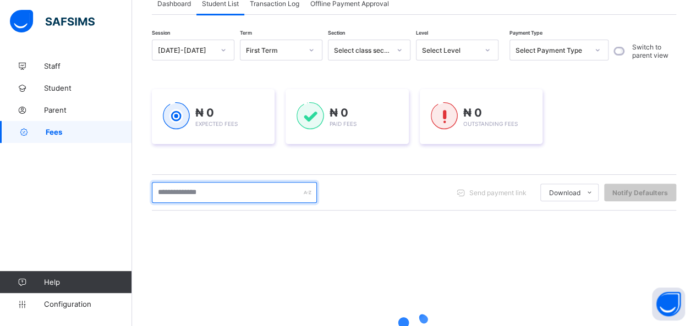
click at [209, 199] on input "text" at bounding box center [234, 192] width 165 height 21
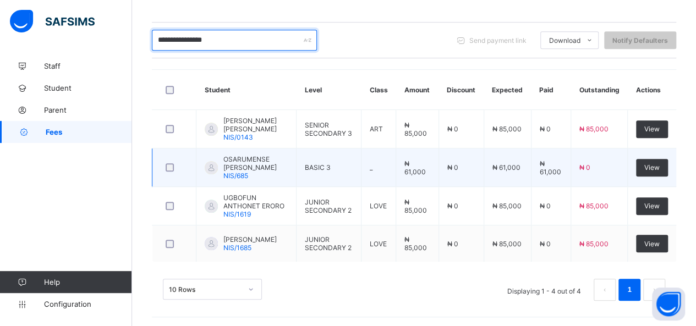
scroll to position [236, 0]
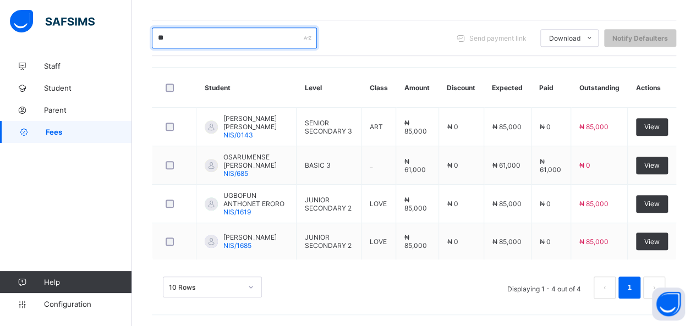
type input "*"
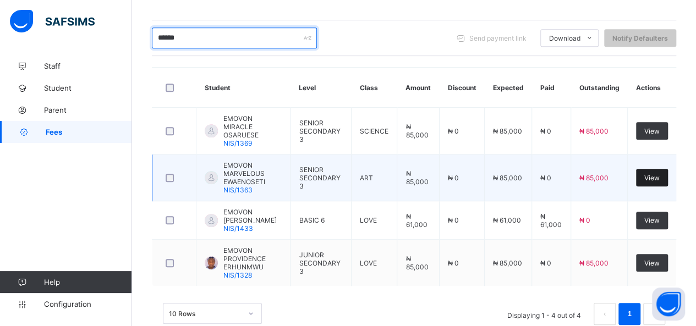
type input "******"
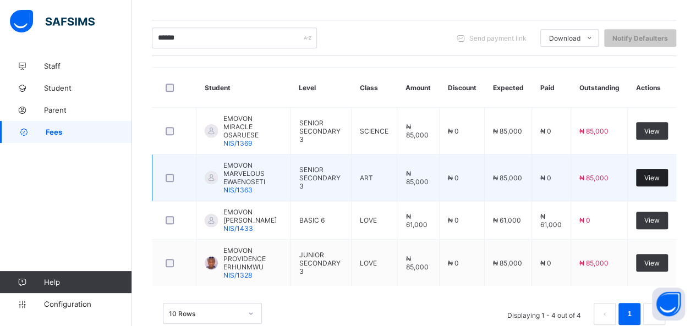
click at [660, 174] on span "View" at bounding box center [652, 178] width 15 height 8
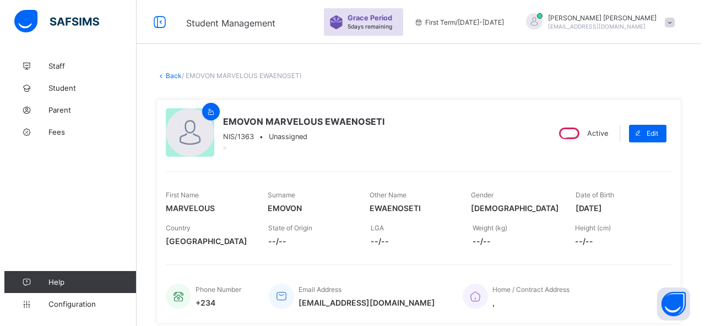
scroll to position [236, 0]
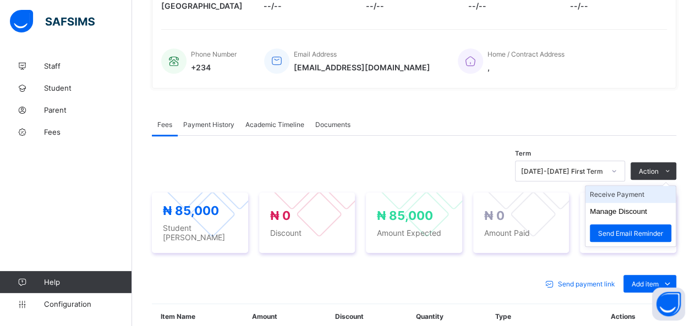
click at [631, 191] on li "Receive Payment" at bounding box center [631, 194] width 90 height 17
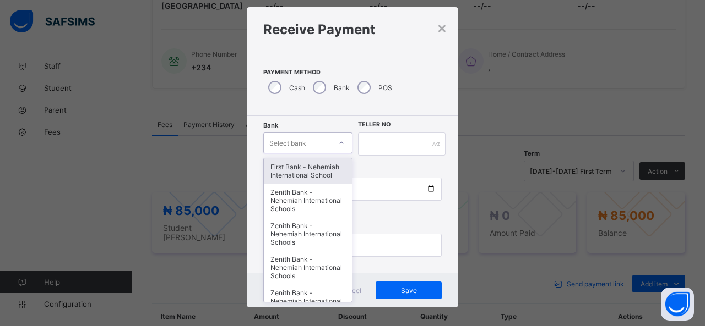
click at [326, 154] on div "option First Bank - Nehemiah International School focused, 1 of 17. 17 results …" at bounding box center [307, 143] width 89 height 21
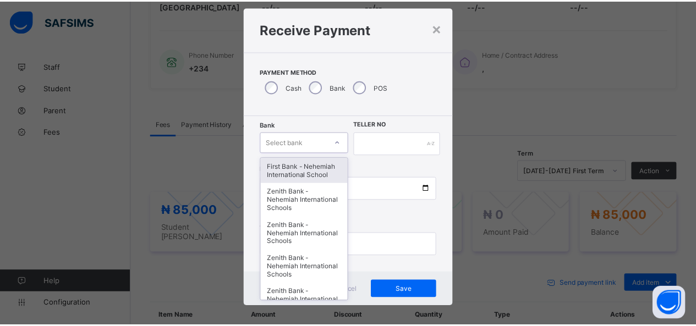
scroll to position [22, 0]
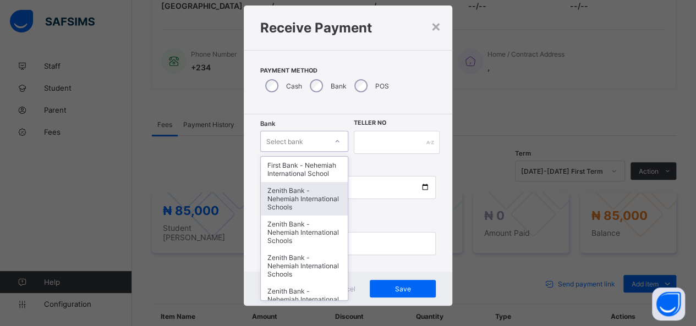
click at [303, 203] on div "Zenith Bank - Nehemiah International Schools" at bounding box center [304, 199] width 87 height 34
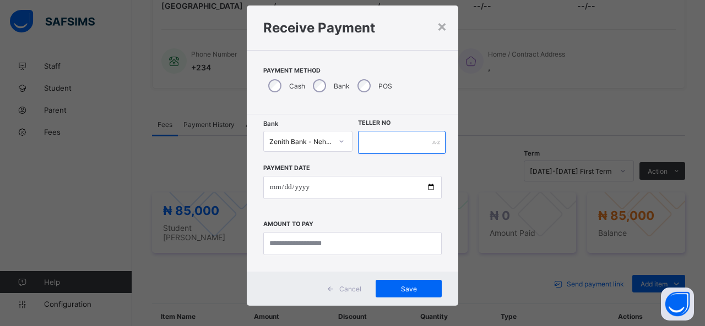
click at [369, 143] on input "text" at bounding box center [402, 142] width 88 height 23
type input "*****"
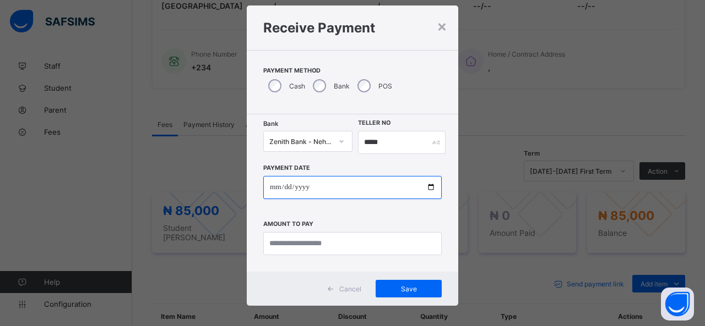
click at [432, 184] on input "date" at bounding box center [352, 187] width 178 height 23
type input "**********"
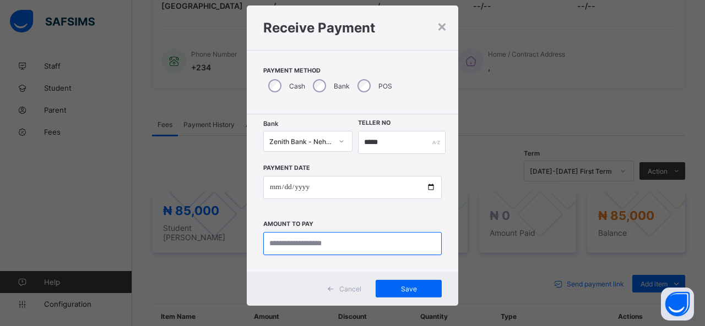
click at [301, 245] on input "currency" at bounding box center [352, 243] width 178 height 23
type input "********"
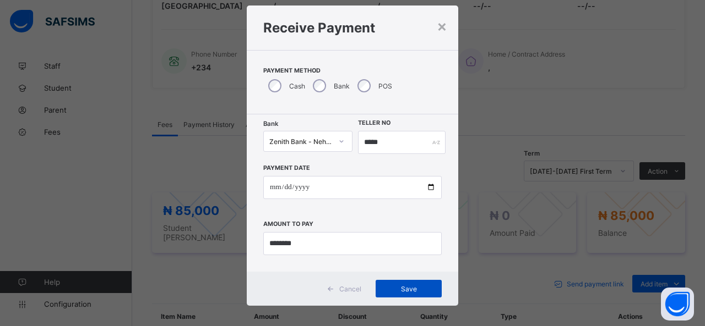
click at [396, 287] on span "Save" at bounding box center [409, 289] width 50 height 8
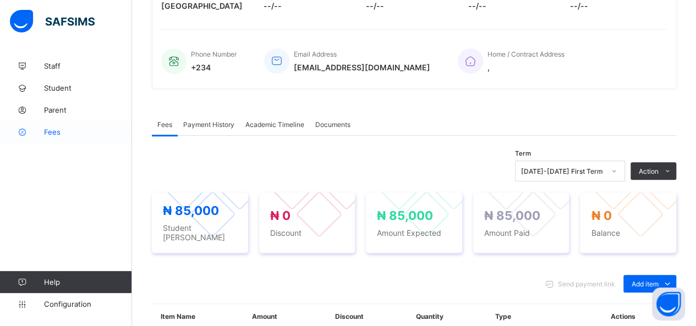
click at [55, 129] on span "Fees" at bounding box center [88, 132] width 88 height 9
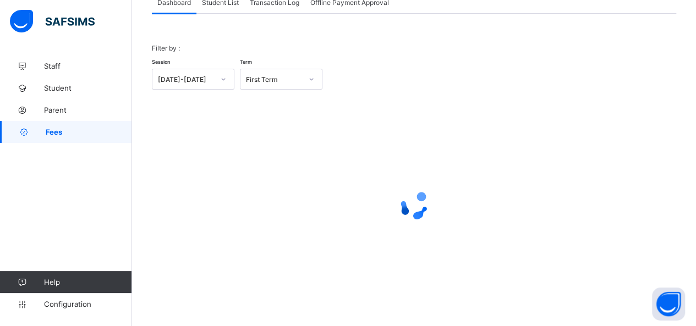
scroll to position [79, 0]
click at [216, 3] on span "Student List" at bounding box center [220, 3] width 37 height 8
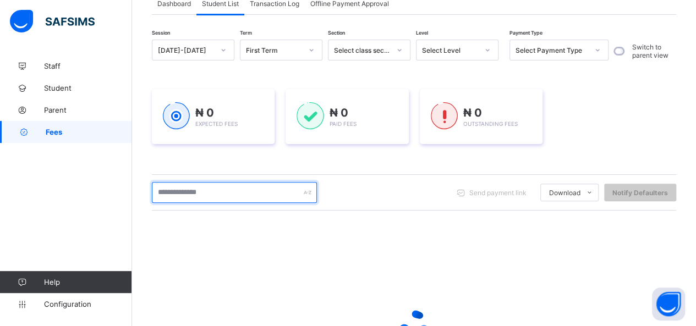
click at [176, 186] on input "text" at bounding box center [234, 192] width 165 height 21
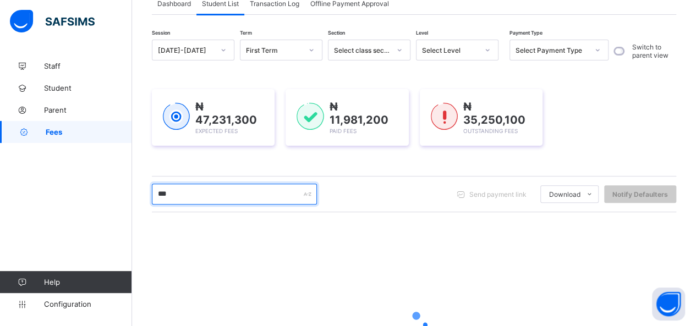
type input "*******"
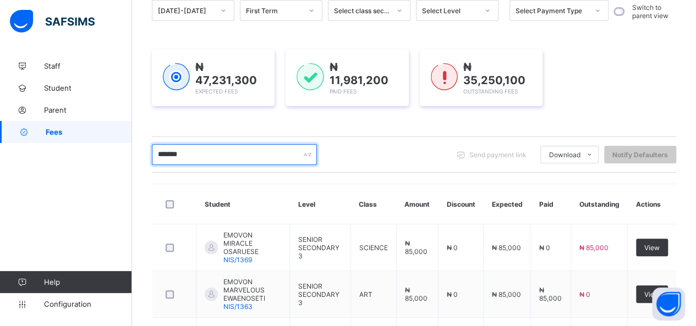
scroll to position [134, 0]
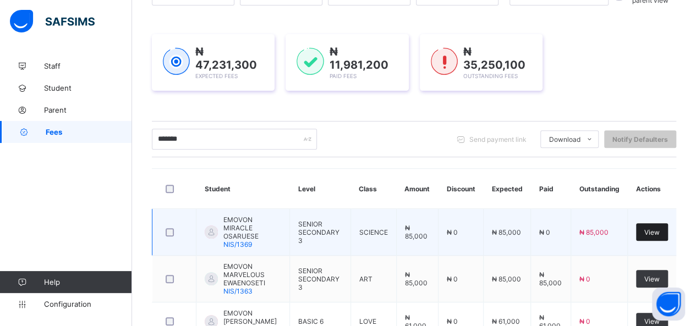
click at [660, 223] on div "View" at bounding box center [652, 232] width 32 height 18
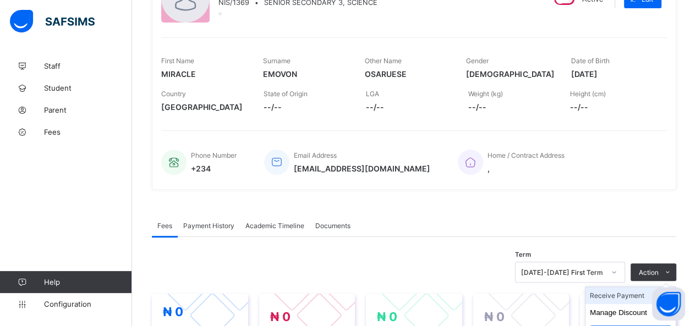
click at [631, 154] on div "Home / Contract Address ," at bounding box center [557, 162] width 198 height 36
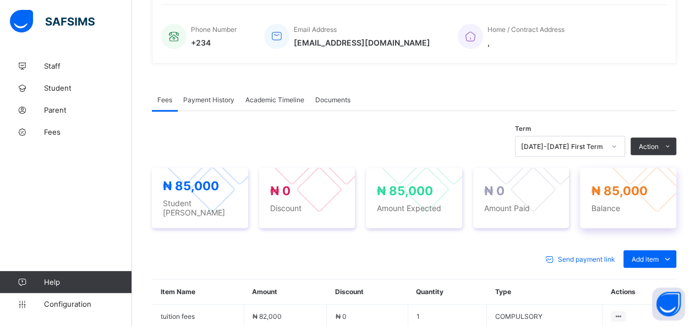
scroll to position [299, 0]
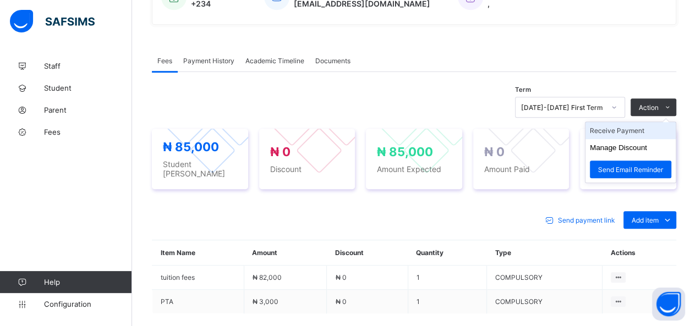
click at [634, 128] on li "Receive Payment" at bounding box center [631, 130] width 90 height 17
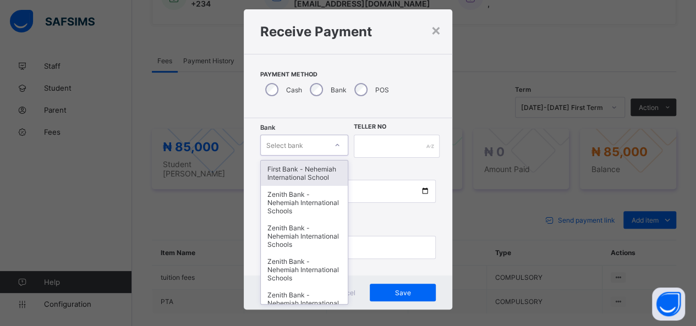
click at [321, 156] on div "option First Bank - Nehemiah International School focused, 1 of 17. 17 results …" at bounding box center [304, 145] width 88 height 21
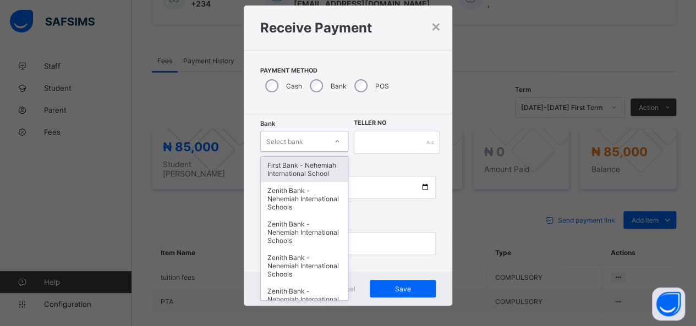
scroll to position [22, 0]
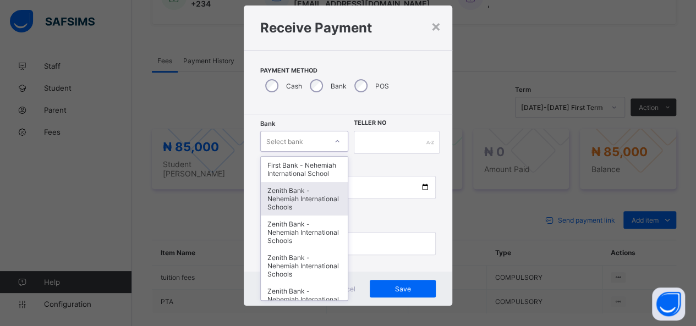
drag, startPoint x: 316, startPoint y: 204, endPoint x: 341, endPoint y: 155, distance: 55.1
click at [319, 192] on div "Zenith Bank - Nehemiah International Schools" at bounding box center [304, 199] width 87 height 34
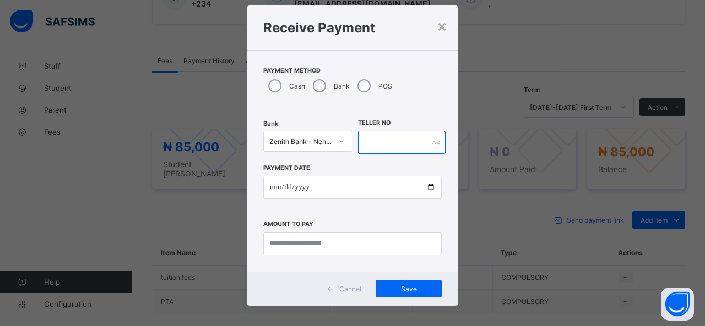
click at [374, 145] on input "text" at bounding box center [402, 142] width 88 height 23
type input "*****"
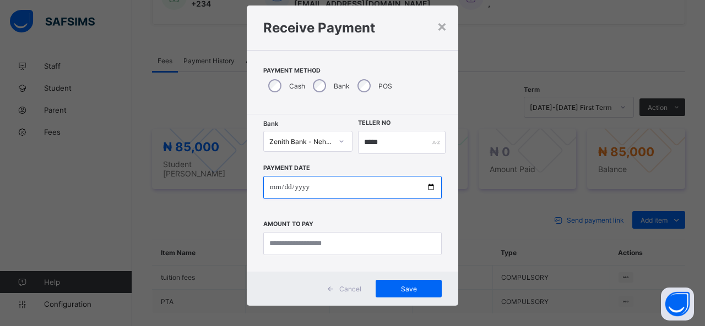
click at [428, 184] on input "date" at bounding box center [352, 187] width 178 height 23
type input "**********"
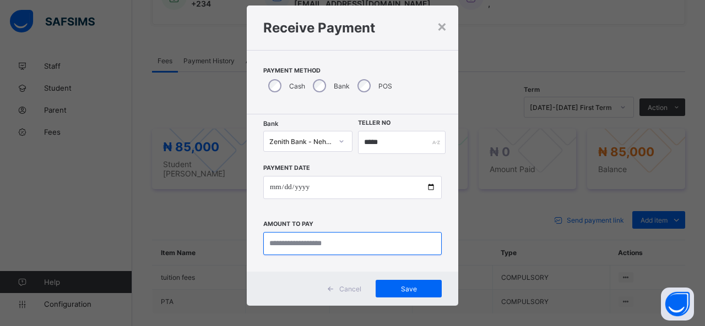
click at [304, 241] on input "currency" at bounding box center [352, 243] width 178 height 23
type input "********"
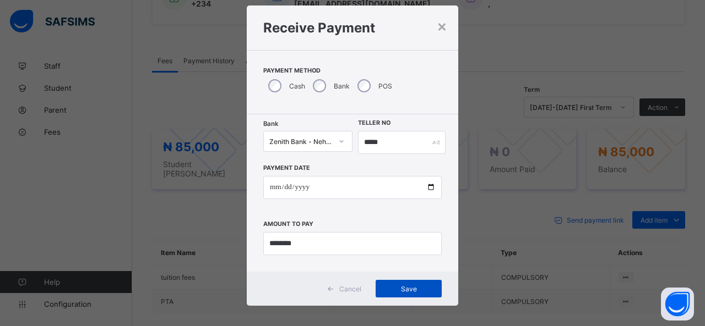
click at [412, 285] on span "Save" at bounding box center [409, 289] width 50 height 8
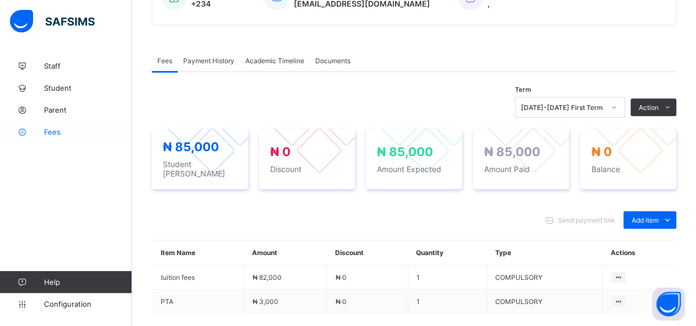
click at [48, 135] on span "Fees" at bounding box center [88, 132] width 88 height 9
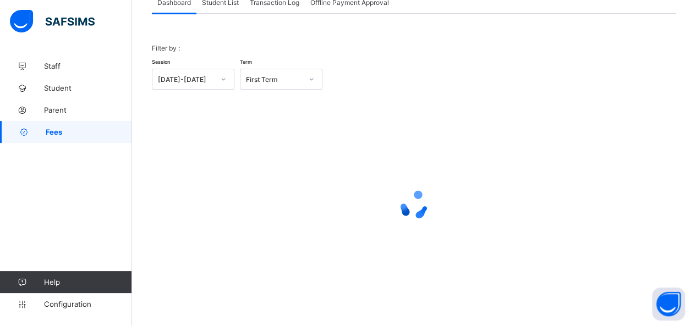
scroll to position [79, 0]
click at [228, 6] on span "Student List" at bounding box center [220, 3] width 37 height 8
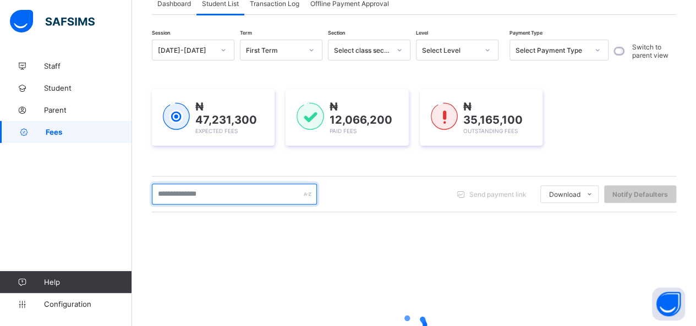
click at [197, 193] on input "text" at bounding box center [234, 194] width 165 height 21
type input "******"
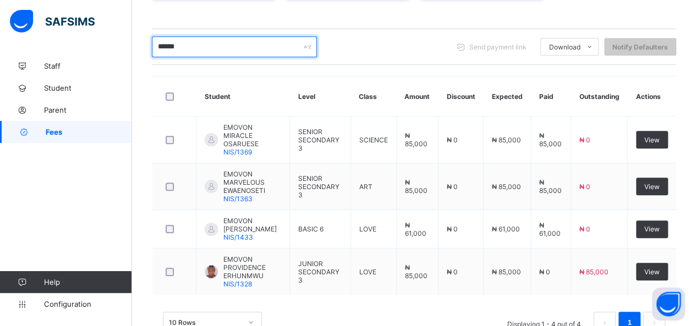
scroll to position [243, 0]
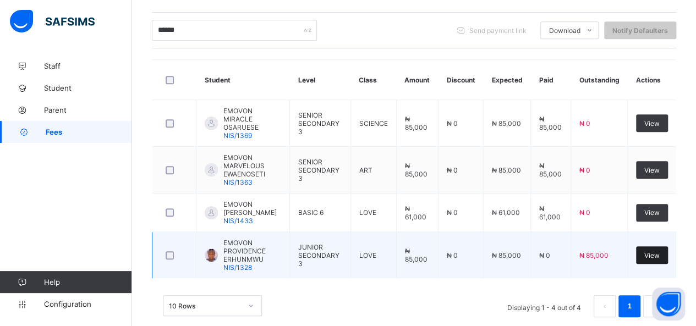
click at [660, 252] on span "View" at bounding box center [652, 256] width 15 height 8
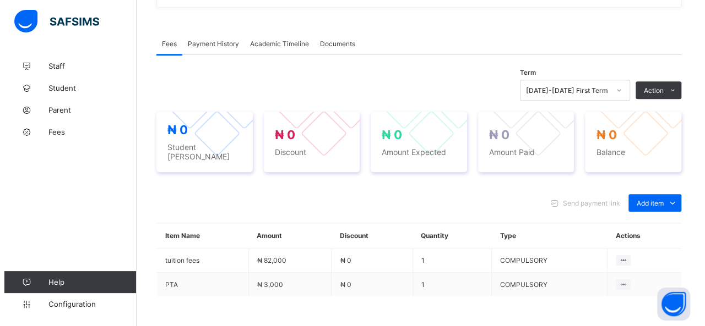
scroll to position [353, 0]
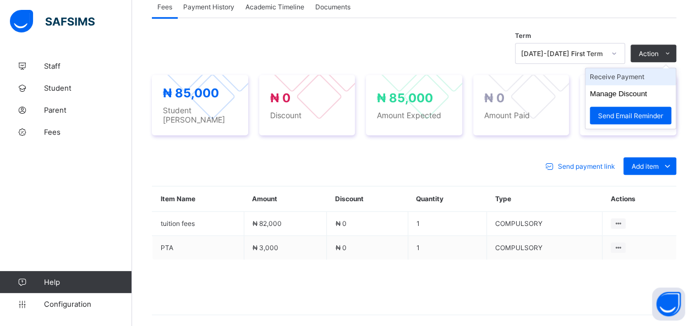
click at [614, 73] on li "Receive Payment" at bounding box center [631, 76] width 90 height 17
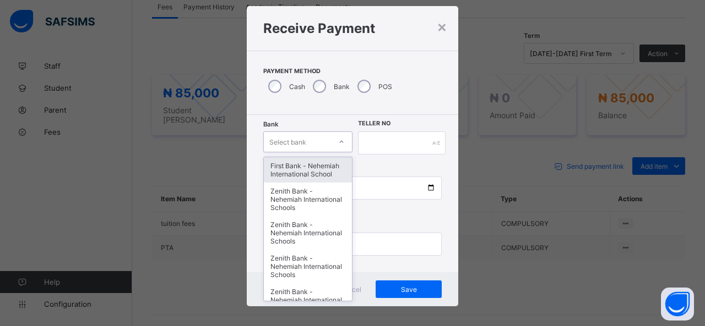
click at [330, 152] on div "option First Bank - Nehemiah International School focused, 1 of 17. 17 results …" at bounding box center [307, 142] width 89 height 21
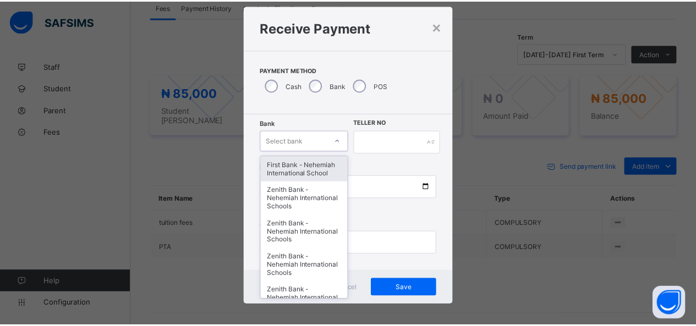
scroll to position [22, 0]
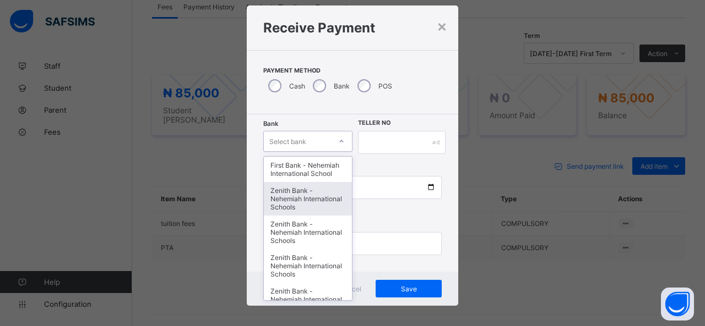
click at [312, 192] on div "Zenith Bank - Nehemiah International Schools" at bounding box center [308, 199] width 88 height 34
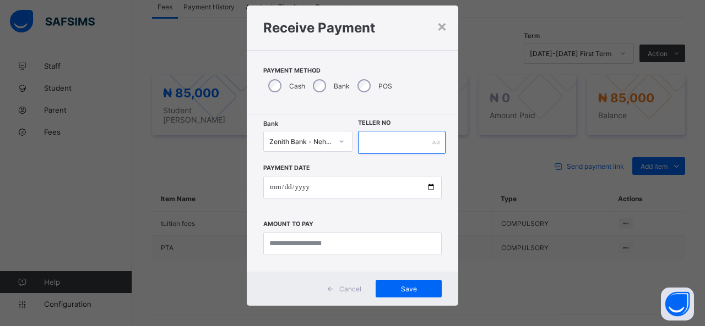
click at [383, 140] on input "text" at bounding box center [402, 142] width 88 height 23
type input "*****"
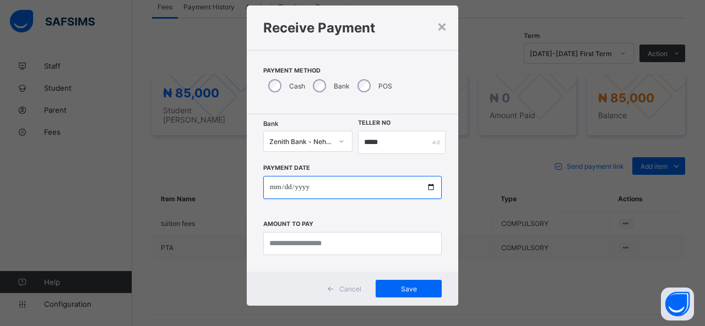
click at [433, 184] on input "date" at bounding box center [352, 187] width 178 height 23
type input "**********"
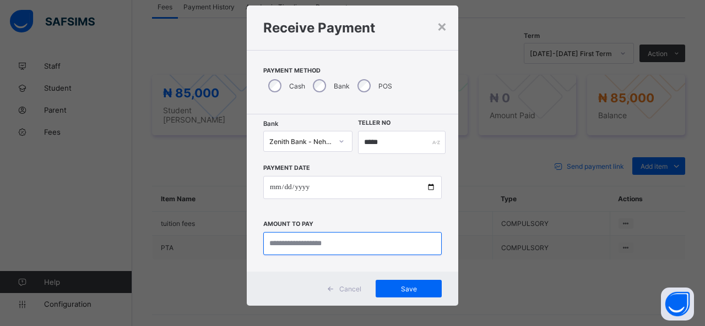
click at [293, 242] on input "currency" at bounding box center [352, 243] width 178 height 23
type input "********"
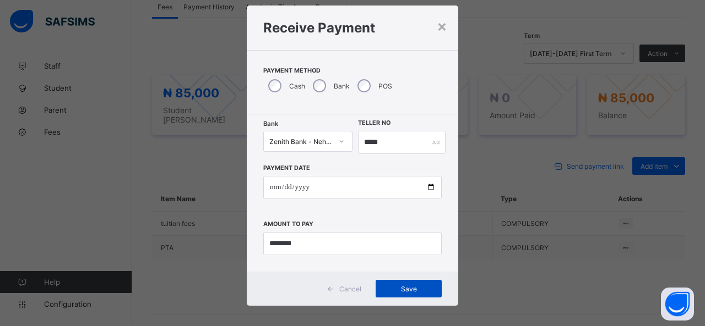
click at [412, 288] on span "Save" at bounding box center [409, 289] width 50 height 8
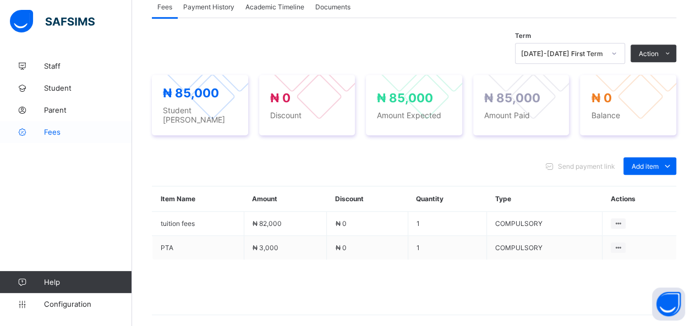
click at [48, 129] on span "Fees" at bounding box center [88, 132] width 88 height 9
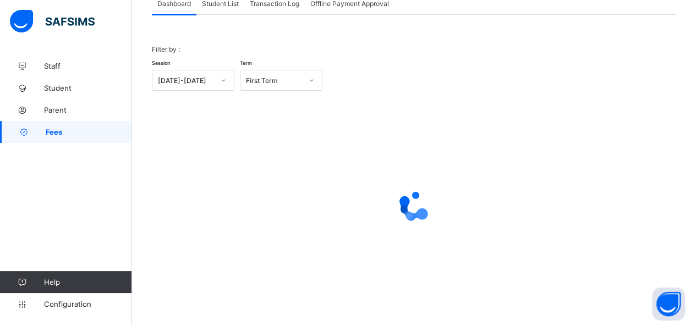
click at [222, 1] on span "Student List" at bounding box center [220, 3] width 37 height 8
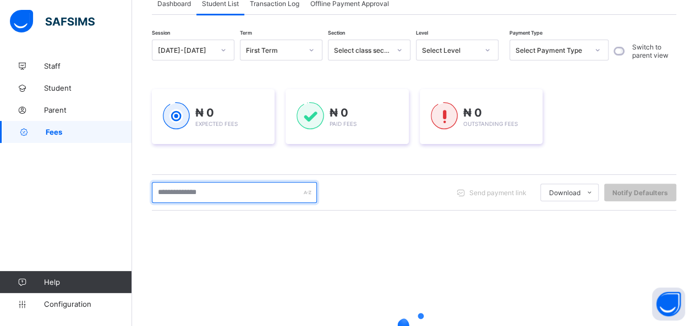
drag, startPoint x: 233, startPoint y: 199, endPoint x: 250, endPoint y: 191, distance: 18.2
click at [247, 192] on input "text" at bounding box center [234, 192] width 165 height 21
click at [250, 191] on input "text" at bounding box center [234, 192] width 165 height 21
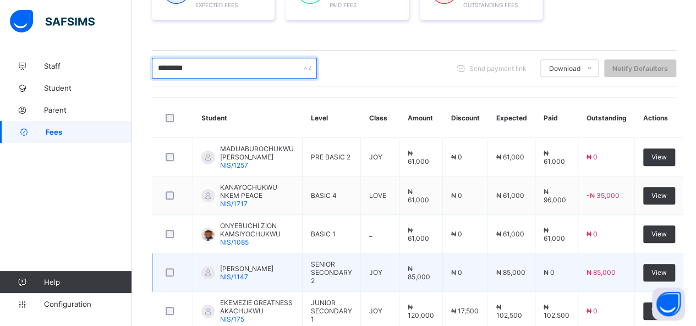
scroll to position [181, 0]
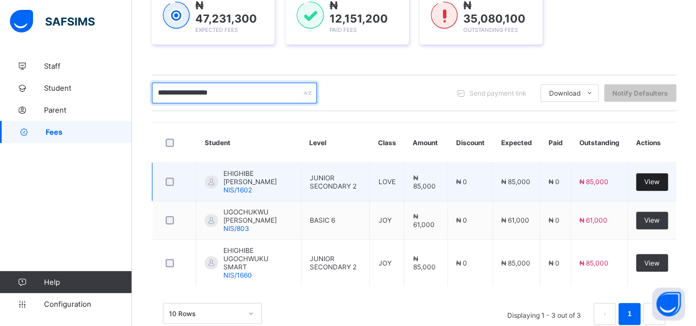
type input "**********"
click at [660, 178] on span "View" at bounding box center [652, 182] width 15 height 8
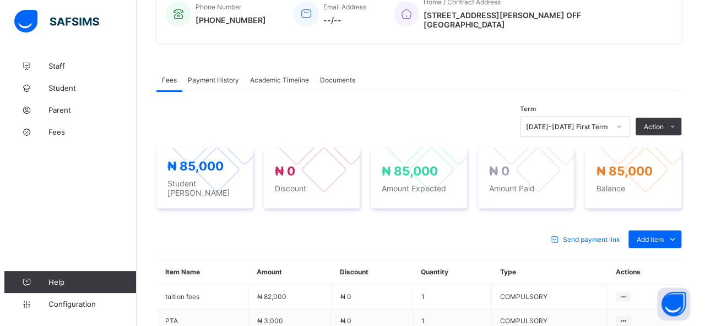
scroll to position [291, 0]
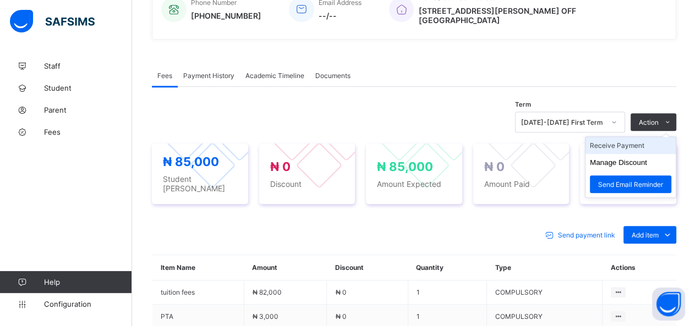
click at [630, 137] on li "Receive Payment" at bounding box center [631, 145] width 90 height 17
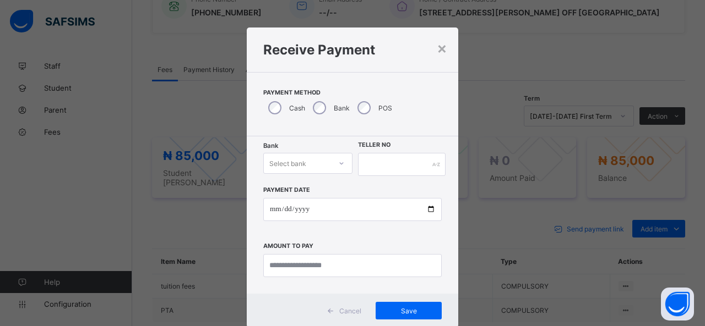
click at [307, 160] on div "Bank Select bank Teller No Payment Date Amount to pay" at bounding box center [352, 215] width 211 height 157
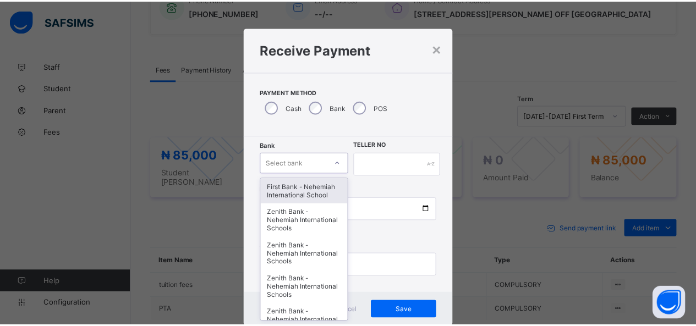
scroll to position [22, 0]
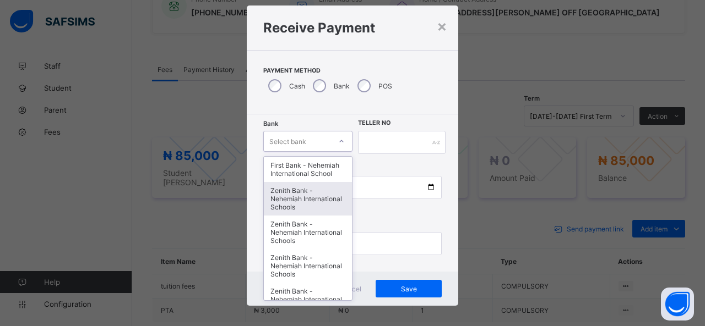
drag, startPoint x: 307, startPoint y: 205, endPoint x: 326, endPoint y: 197, distance: 21.0
click at [324, 199] on div "Zenith Bank - Nehemiah International Schools" at bounding box center [308, 199] width 88 height 34
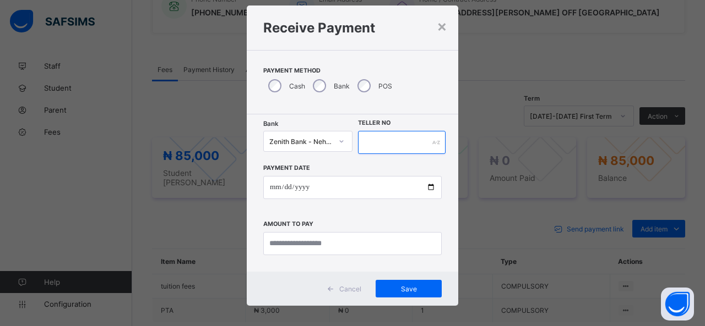
click at [371, 141] on input "text" at bounding box center [402, 142] width 88 height 23
type input "*****"
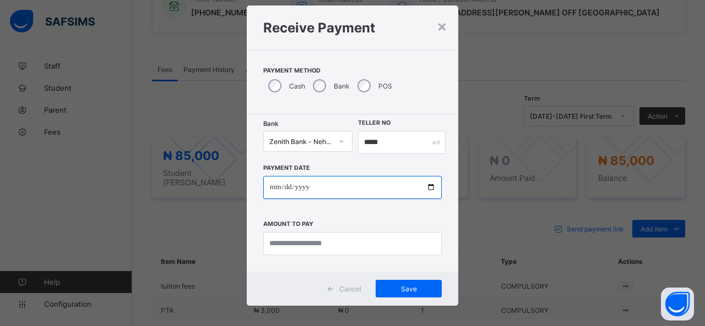
click at [428, 187] on input "date" at bounding box center [352, 187] width 178 height 23
type input "**********"
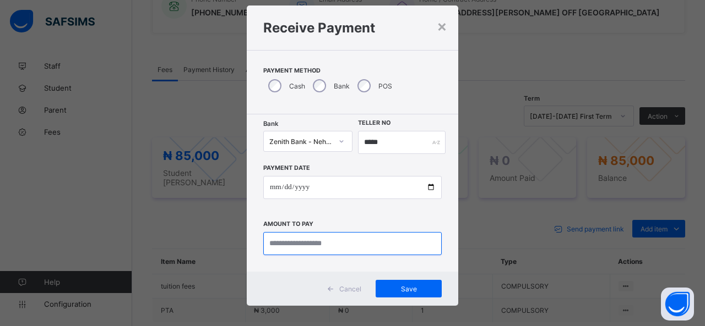
click at [294, 242] on input "currency" at bounding box center [352, 243] width 178 height 23
type input "********"
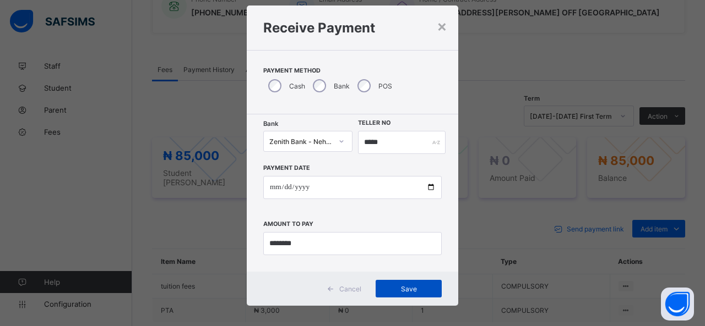
click at [400, 288] on span "Save" at bounding box center [409, 289] width 50 height 8
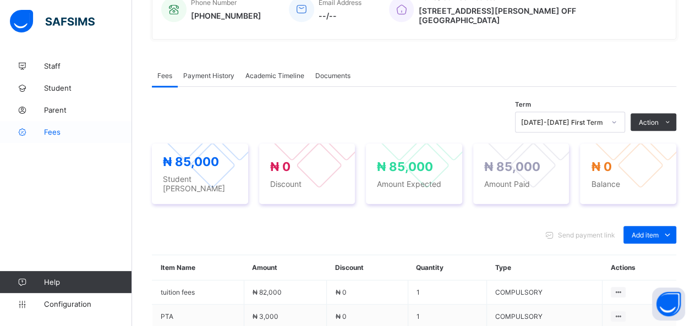
click at [50, 135] on span "Fees" at bounding box center [88, 132] width 88 height 9
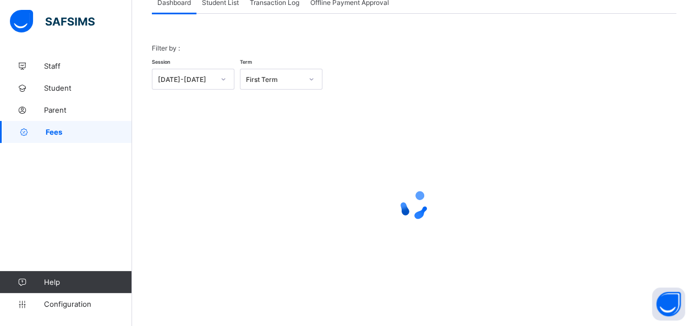
scroll to position [79, 0]
click at [227, 4] on span "Student List" at bounding box center [220, 3] width 37 height 8
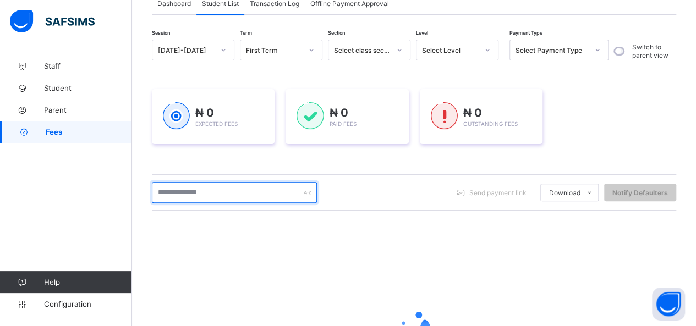
click at [215, 191] on input "text" at bounding box center [234, 192] width 165 height 21
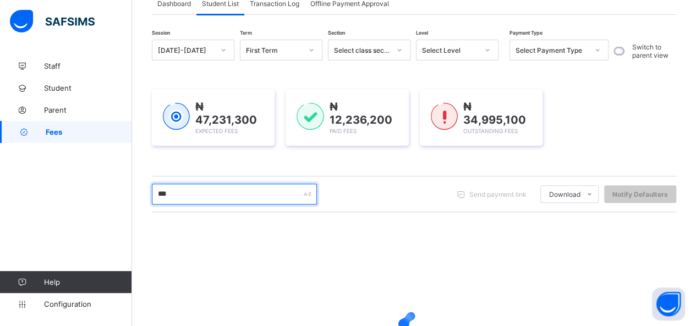
type input "**********"
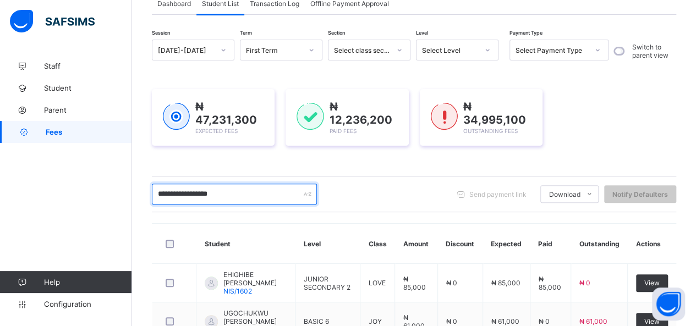
scroll to position [189, 0]
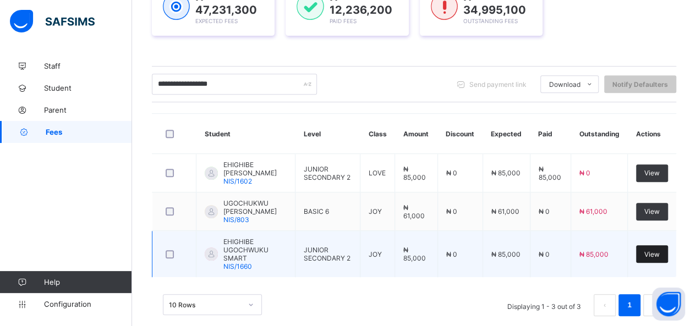
click at [658, 250] on span "View" at bounding box center [652, 254] width 15 height 8
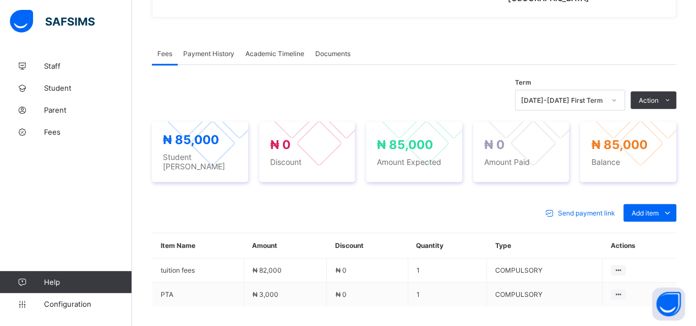
scroll to position [354, 0]
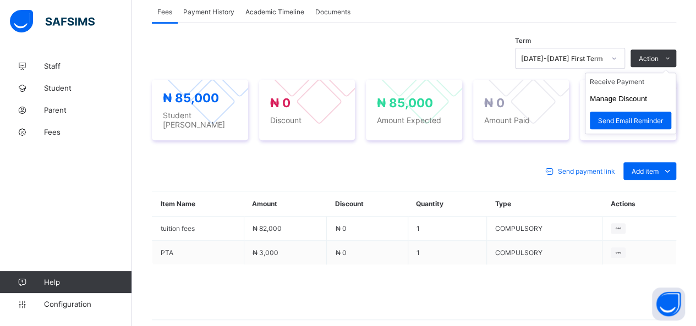
click at [628, 73] on ul "Receive Payment Manage Discount Send Email Reminder" at bounding box center [630, 104] width 91 height 62
click at [616, 73] on li "Receive Payment" at bounding box center [631, 81] width 90 height 17
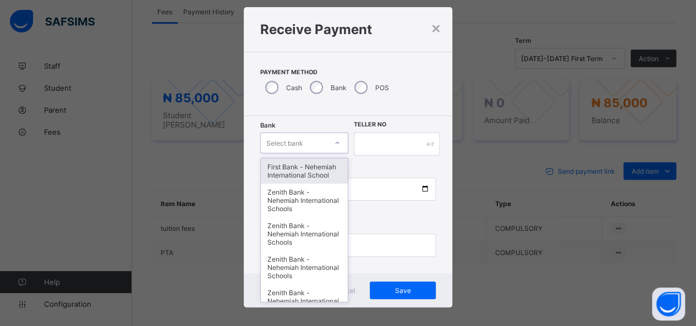
click at [308, 154] on div "option First Bank - Nehemiah International School focused, 1 of 17. 17 results …" at bounding box center [304, 143] width 88 height 21
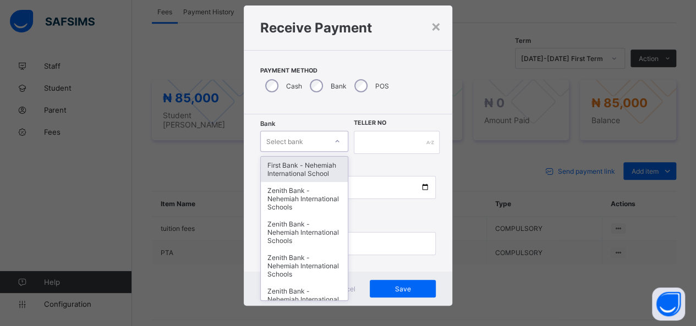
scroll to position [22, 0]
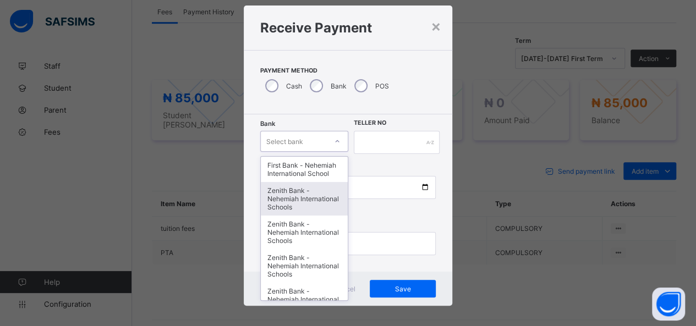
drag, startPoint x: 299, startPoint y: 195, endPoint x: 326, endPoint y: 196, distance: 26.4
click at [315, 196] on div "Zenith Bank - Nehemiah International Schools" at bounding box center [304, 199] width 87 height 34
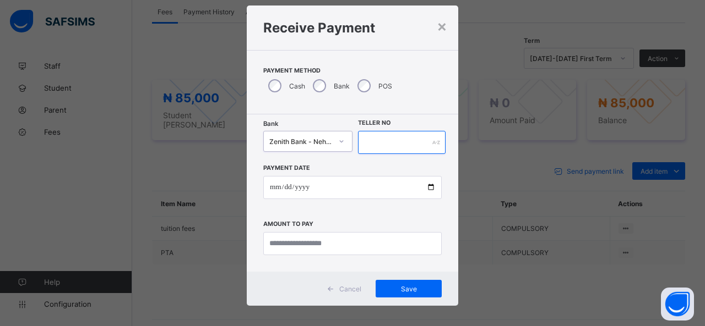
click at [383, 143] on input "text" at bounding box center [402, 142] width 88 height 23
type input "*****"
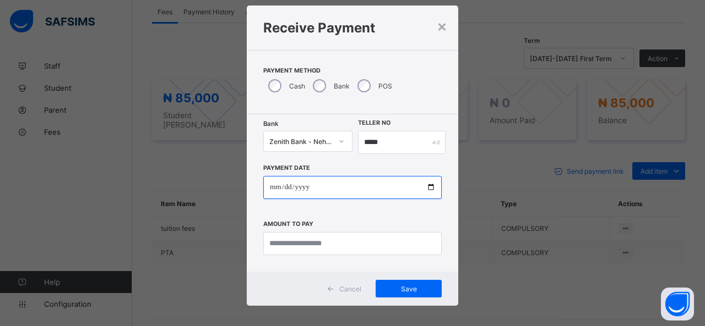
click at [429, 183] on input "date" at bounding box center [352, 187] width 178 height 23
type input "**********"
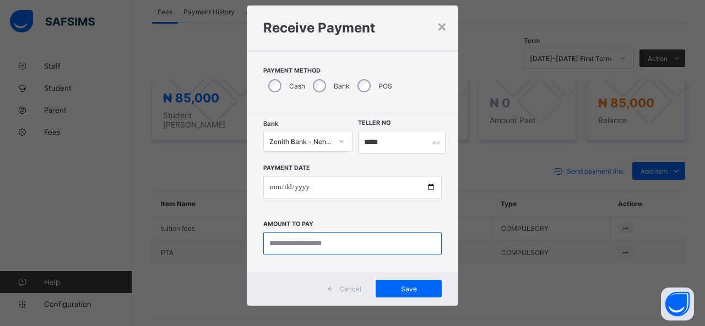
click at [288, 239] on input "currency" at bounding box center [352, 243] width 178 height 23
type input "********"
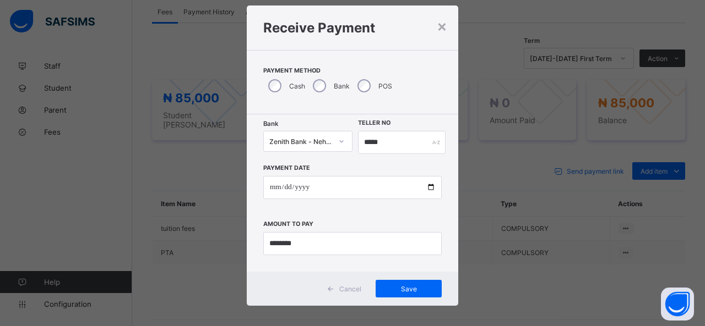
click at [419, 275] on div "Cancel Save" at bounding box center [352, 289] width 211 height 34
click at [406, 288] on span "Save" at bounding box center [409, 289] width 50 height 8
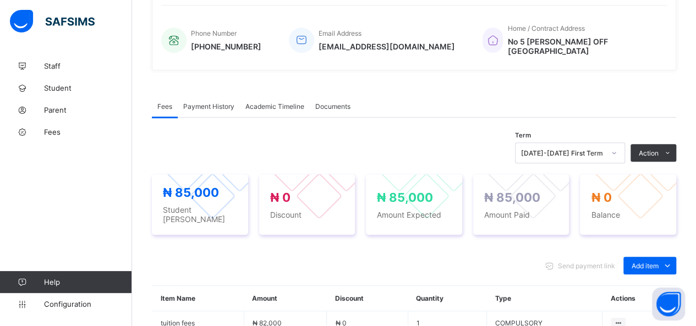
scroll to position [244, 0]
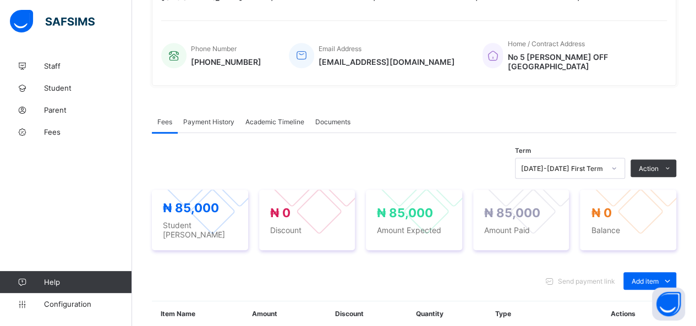
click at [222, 118] on span "Payment History" at bounding box center [208, 122] width 51 height 8
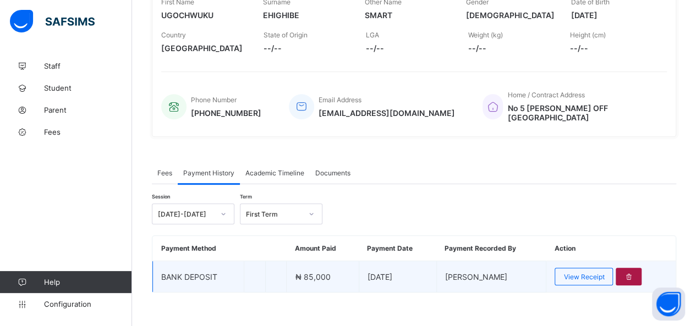
click at [634, 273] on icon at bounding box center [628, 277] width 9 height 8
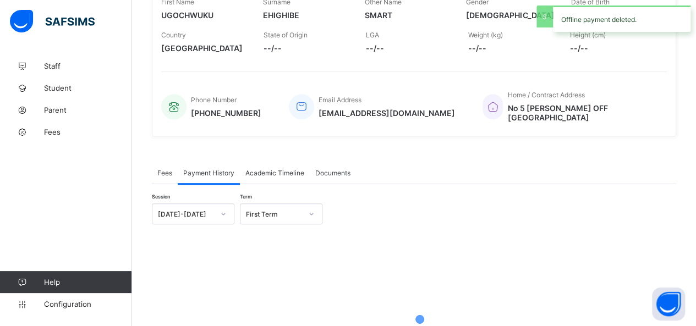
scroll to position [244, 0]
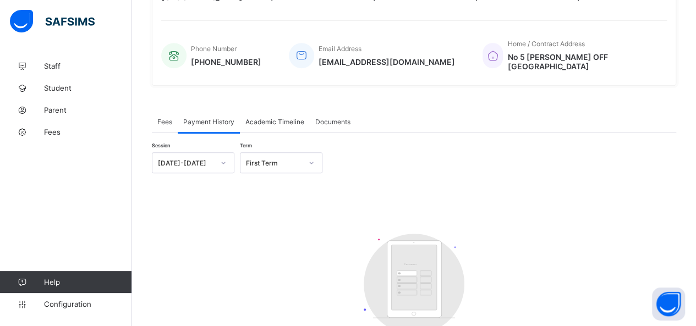
click at [581, 262] on div "Customers There are currently no records." at bounding box center [414, 303] width 525 height 160
click at [58, 132] on span "Fees" at bounding box center [88, 132] width 88 height 9
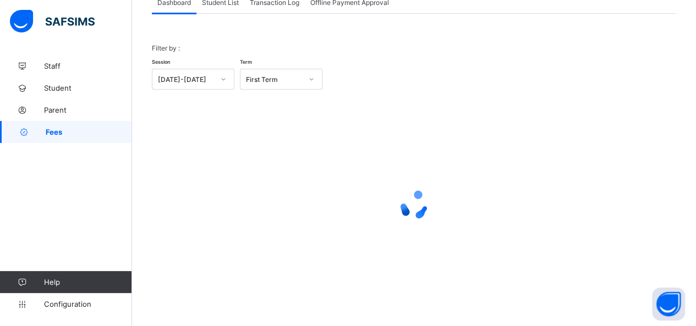
scroll to position [79, 0]
click at [221, 2] on span "Student List" at bounding box center [220, 3] width 37 height 8
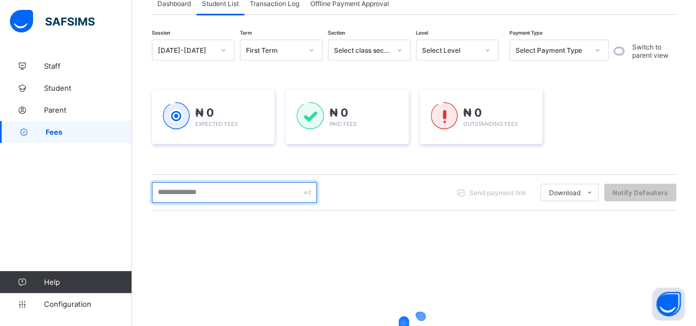
click at [208, 194] on input "text" at bounding box center [234, 192] width 165 height 21
type input "**********"
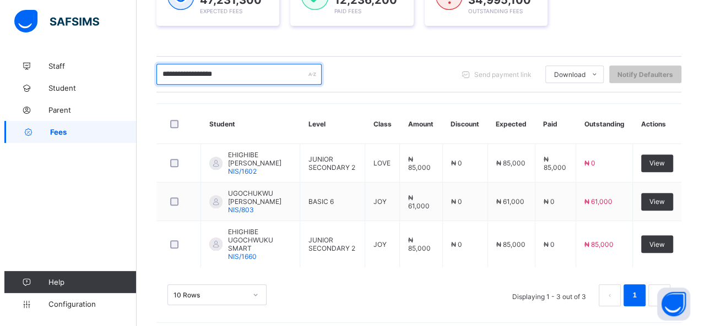
scroll to position [199, 0]
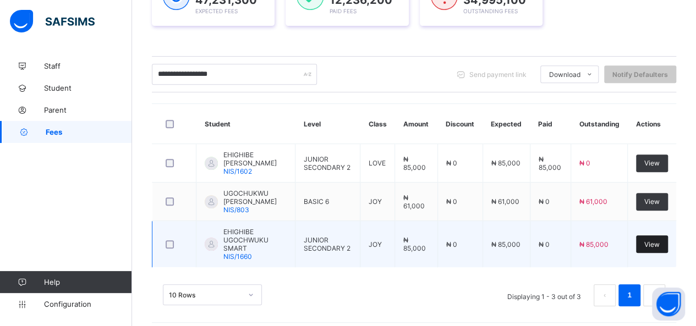
click at [657, 241] on span "View" at bounding box center [652, 245] width 15 height 8
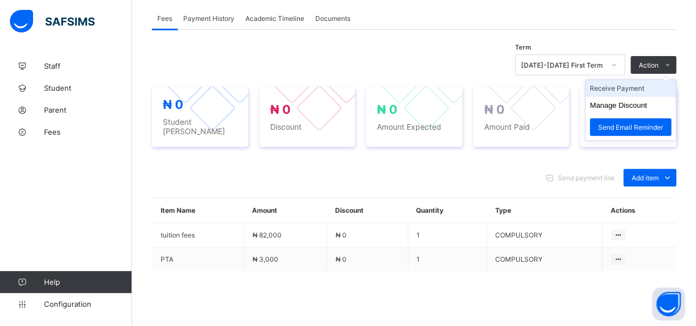
click at [645, 90] on li "Receive Payment" at bounding box center [631, 88] width 90 height 17
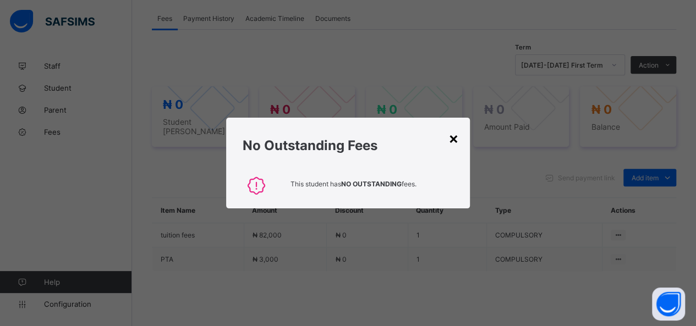
click at [458, 141] on div "×" at bounding box center [454, 138] width 10 height 19
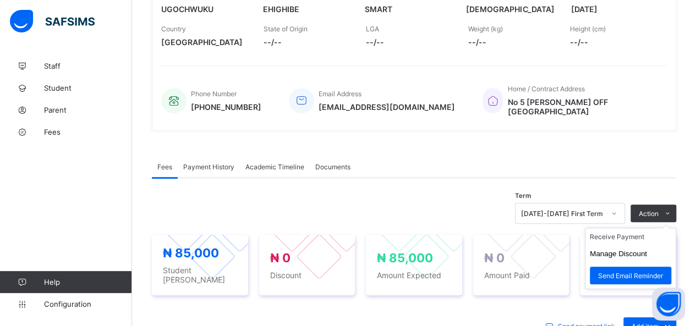
click at [633, 228] on ul "Receive Payment Manage Discount Send Email Reminder" at bounding box center [630, 259] width 91 height 62
click at [618, 228] on li "Receive Payment" at bounding box center [631, 236] width 90 height 17
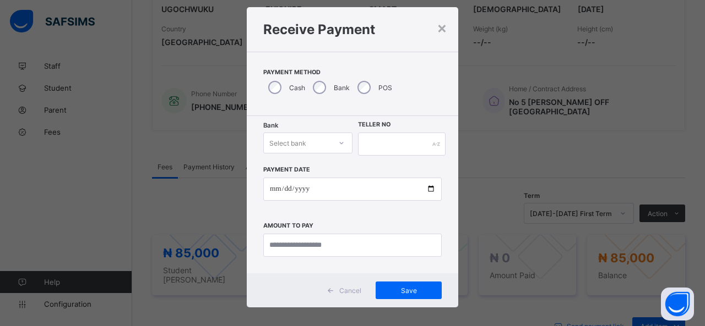
click at [312, 154] on div "Select bank" at bounding box center [307, 143] width 89 height 21
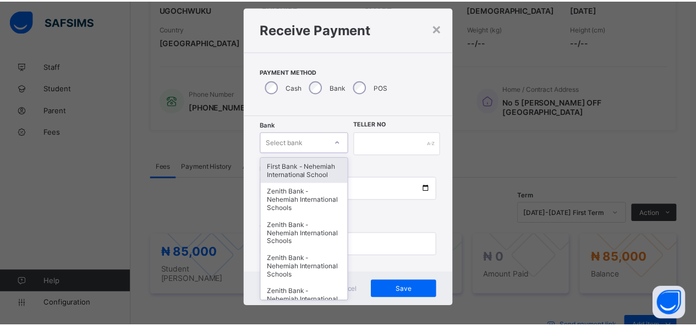
scroll to position [22, 0]
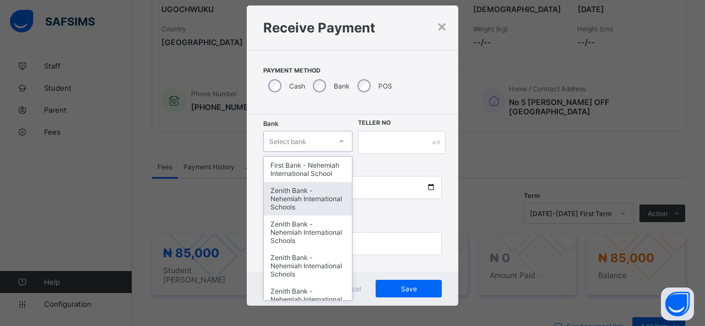
drag, startPoint x: 293, startPoint y: 195, endPoint x: 301, endPoint y: 197, distance: 7.8
click at [296, 196] on div "Zenith Bank - Nehemiah International Schools" at bounding box center [308, 199] width 88 height 34
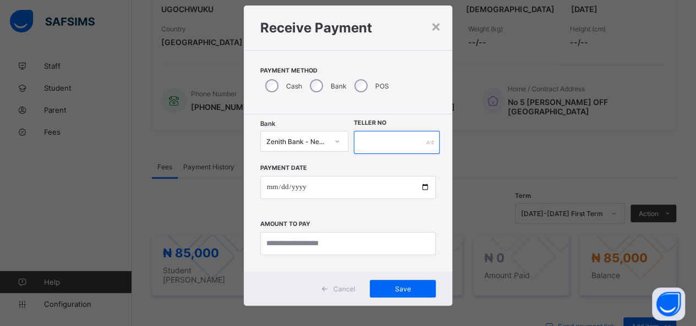
click at [392, 144] on input "text" at bounding box center [397, 142] width 86 height 23
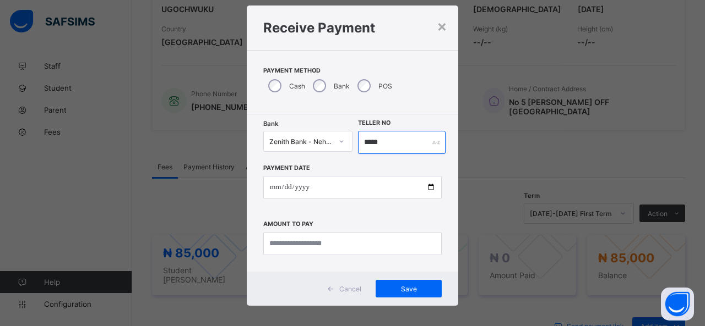
type input "*****"
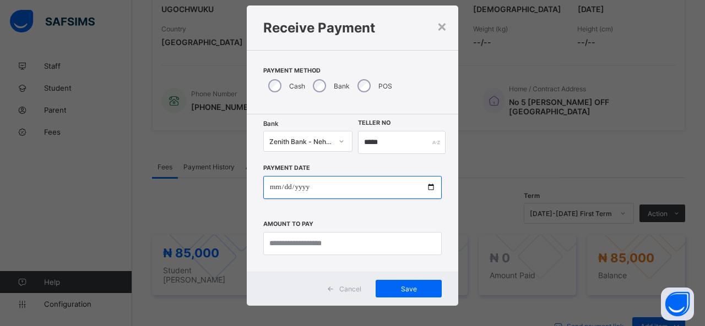
click at [430, 188] on input "date" at bounding box center [352, 187] width 178 height 23
type input "**********"
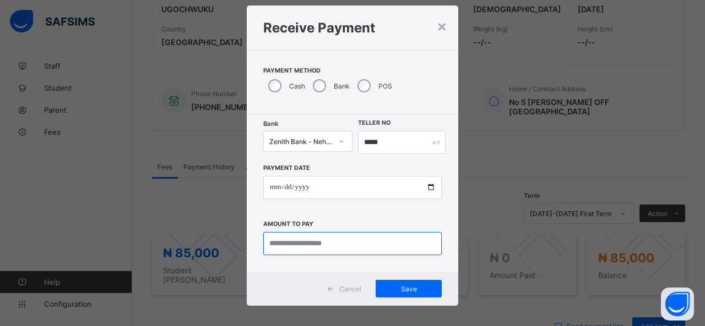
click at [298, 241] on input "currency" at bounding box center [352, 243] width 178 height 23
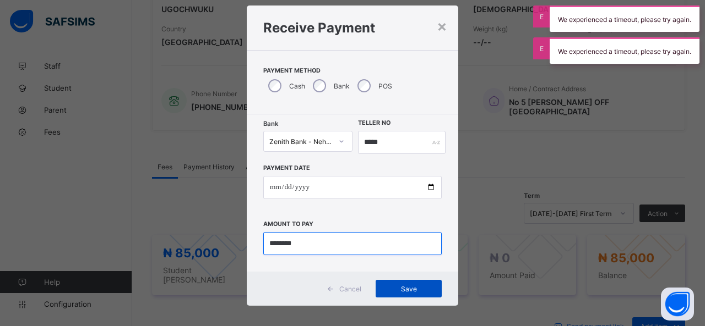
type input "********"
click at [416, 285] on span "Save" at bounding box center [409, 289] width 50 height 8
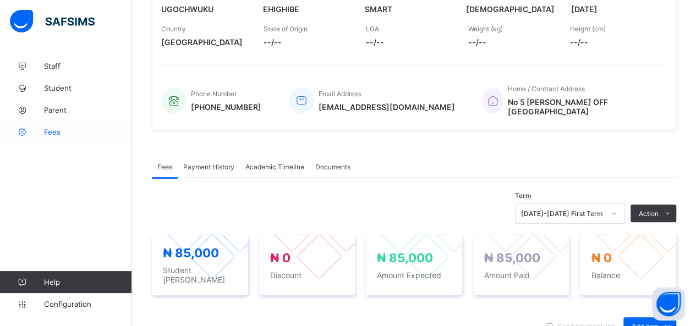
click at [59, 133] on span "Fees" at bounding box center [88, 132] width 88 height 9
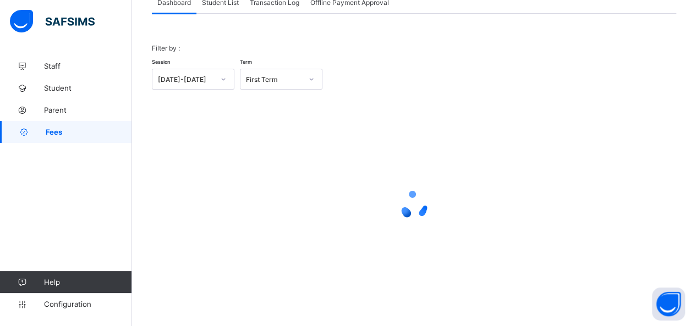
scroll to position [79, 0]
click at [222, 5] on span "Student List" at bounding box center [220, 3] width 37 height 8
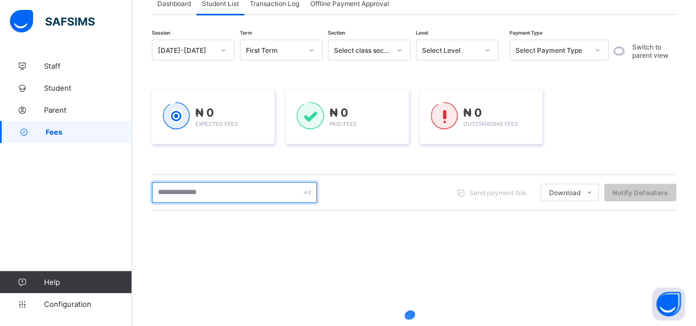
click at [217, 193] on input "text" at bounding box center [234, 192] width 165 height 21
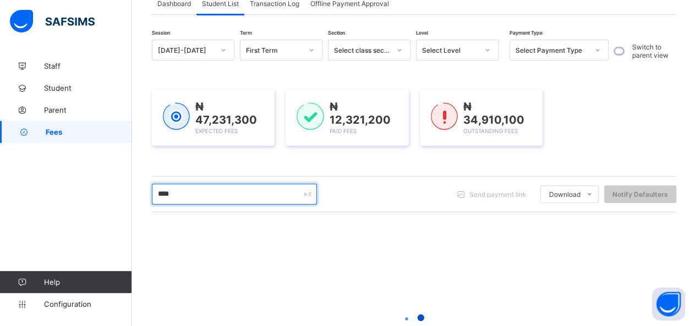
type input "******"
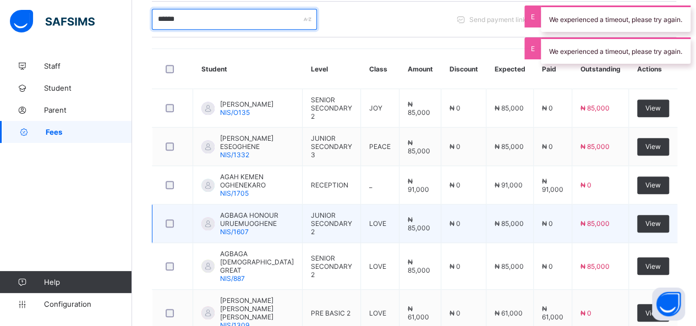
scroll to position [346, 0]
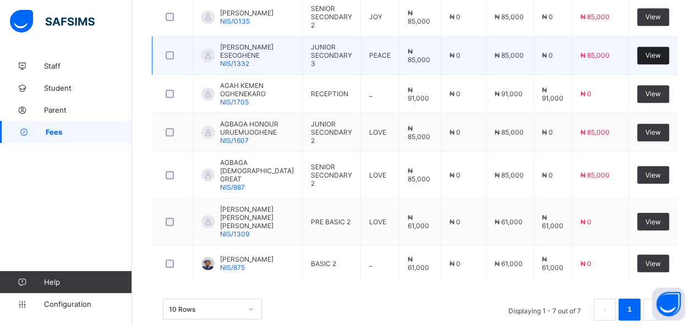
click at [661, 56] on span "View" at bounding box center [653, 55] width 15 height 8
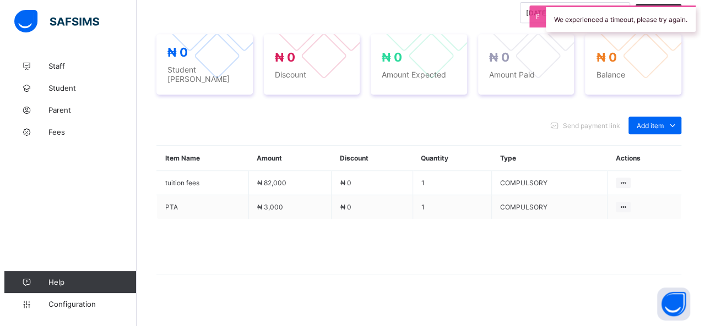
scroll to position [346, 0]
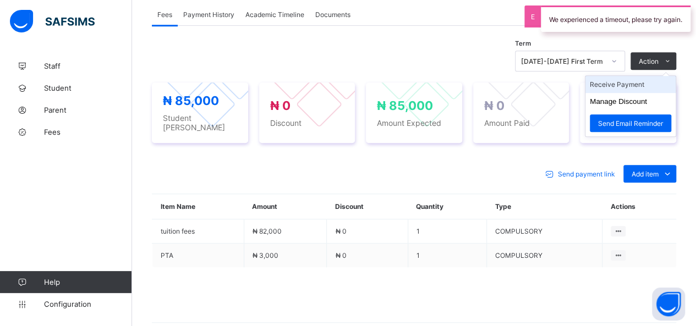
click at [638, 83] on li "Receive Payment" at bounding box center [631, 84] width 90 height 17
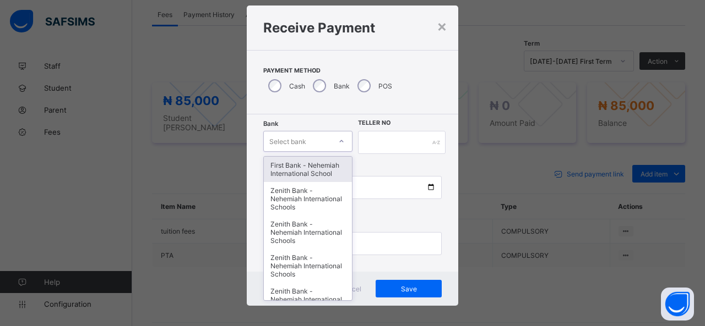
click at [305, 152] on div "option First Bank - Nehemiah International School focused, 1 of 17. 17 results …" at bounding box center [307, 141] width 89 height 21
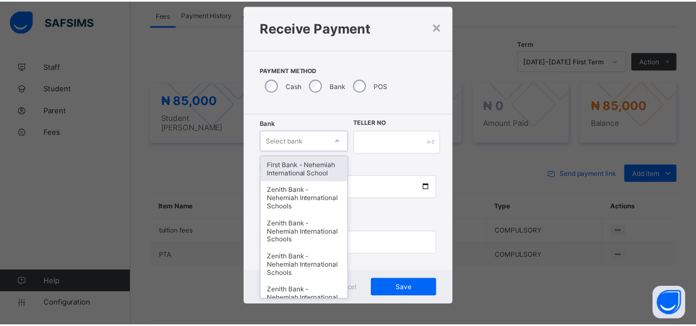
scroll to position [22, 0]
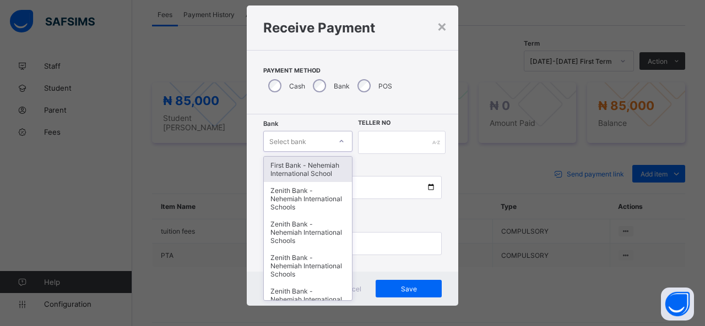
click at [304, 161] on div "First Bank - Nehemiah International School" at bounding box center [308, 169] width 88 height 25
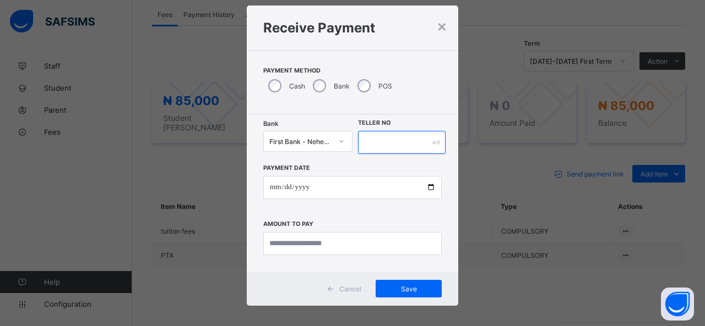
click at [374, 143] on input "text" at bounding box center [402, 142] width 88 height 23
type input "*****"
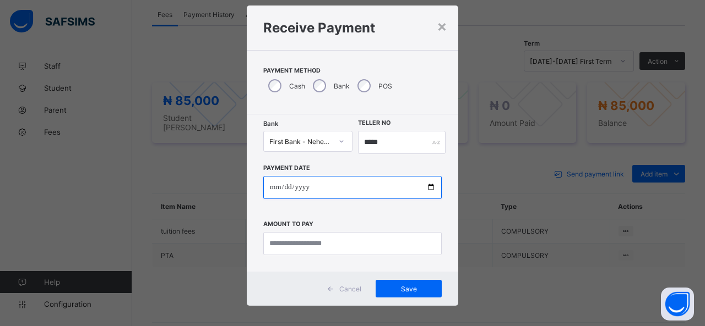
click at [429, 190] on input "date" at bounding box center [352, 187] width 178 height 23
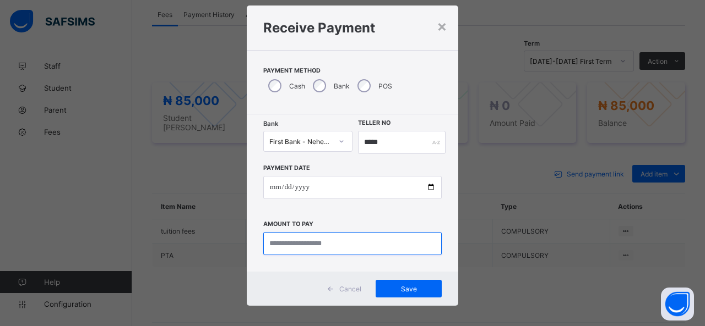
type input "**********"
click at [308, 238] on input "currency" at bounding box center [352, 243] width 178 height 23
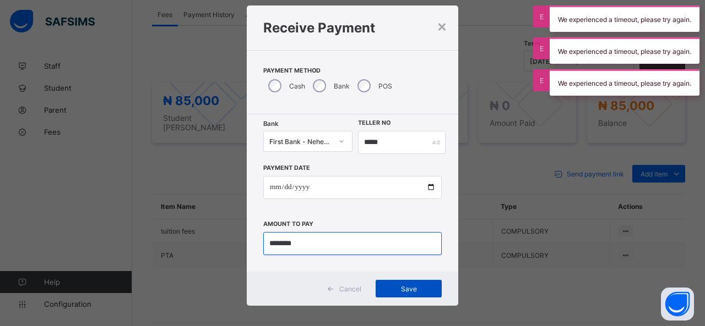
type input "********"
click at [407, 288] on span "Save" at bounding box center [409, 289] width 50 height 8
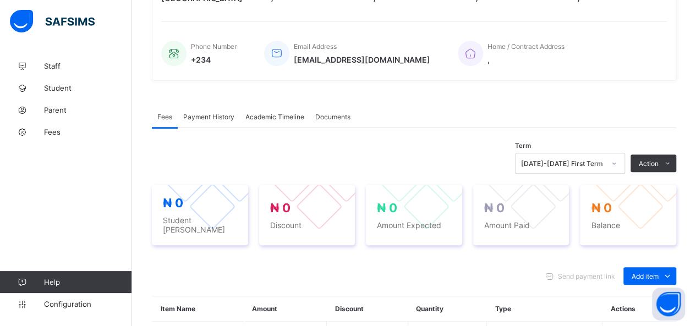
scroll to position [346, 0]
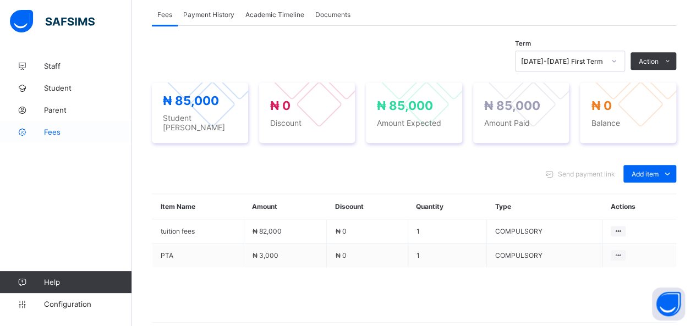
click at [54, 129] on span "Fees" at bounding box center [88, 132] width 88 height 9
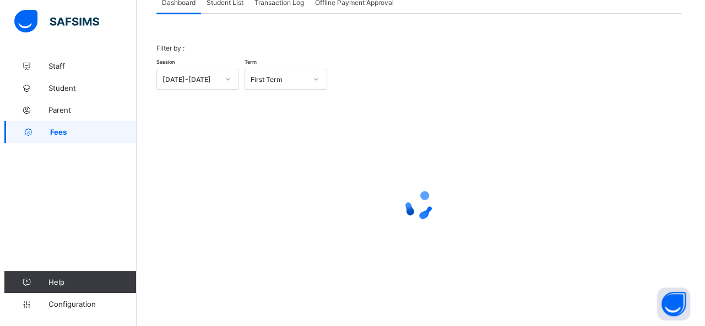
scroll to position [79, 0]
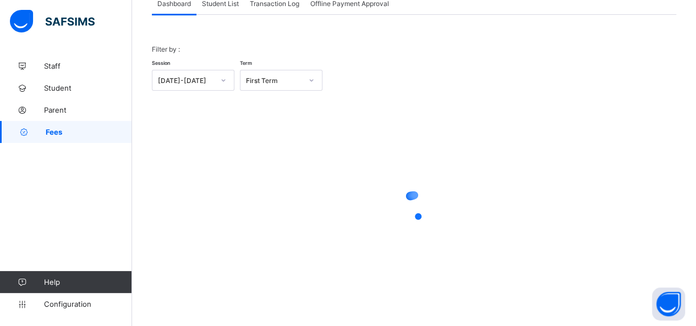
click at [219, 4] on span "Student List" at bounding box center [220, 3] width 37 height 8
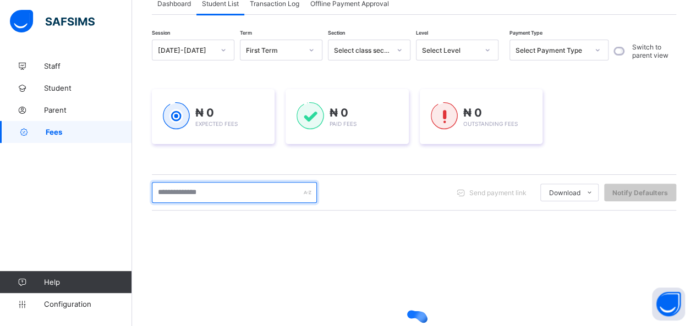
click at [215, 193] on input "text" at bounding box center [234, 192] width 165 height 21
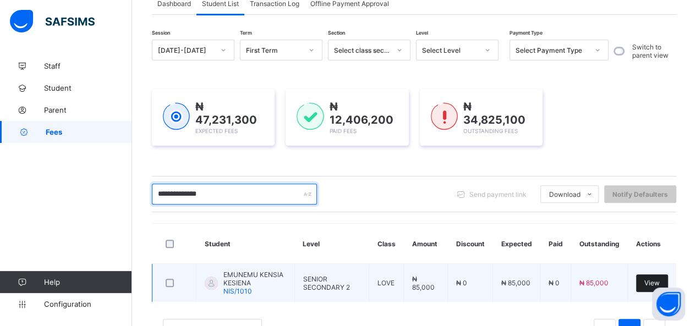
type input "**********"
click at [668, 276] on div "View" at bounding box center [652, 284] width 32 height 18
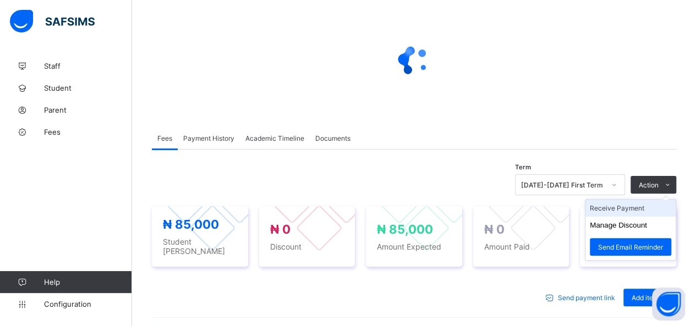
click at [630, 206] on li "Receive Payment" at bounding box center [631, 208] width 90 height 17
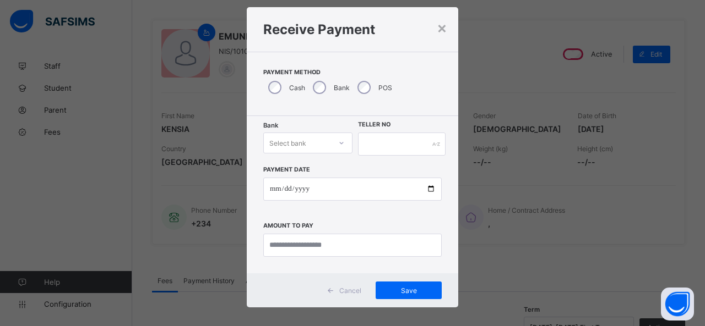
click at [312, 154] on div "Select bank" at bounding box center [307, 143] width 89 height 21
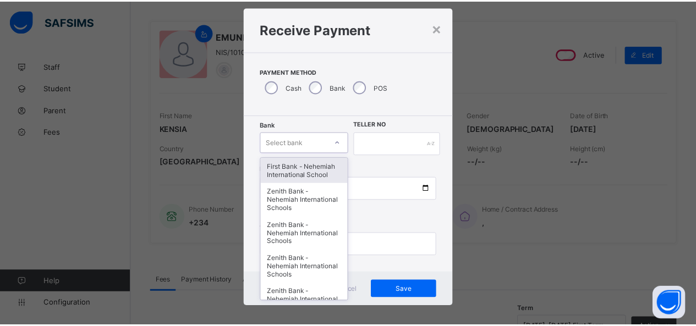
scroll to position [22, 0]
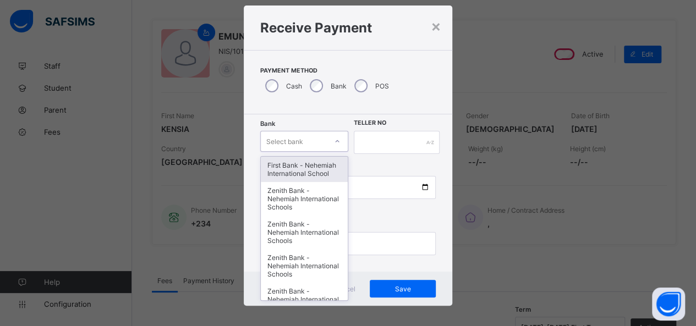
click at [307, 165] on div "First Bank - Nehemiah International School" at bounding box center [304, 169] width 87 height 25
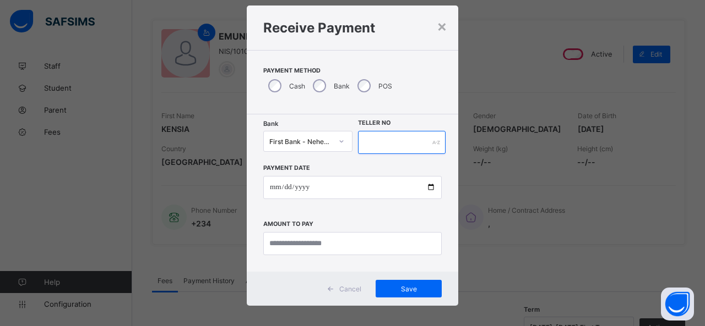
click at [373, 144] on input "text" at bounding box center [402, 142] width 88 height 23
type input "*****"
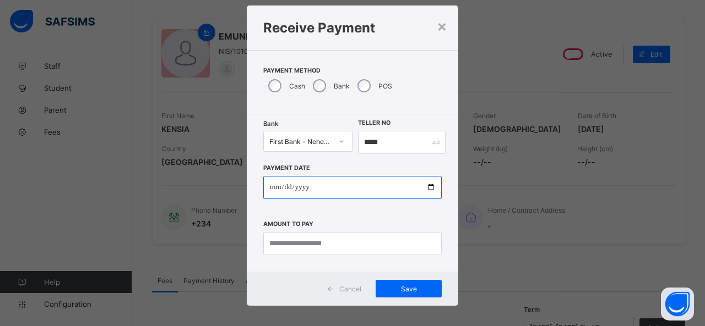
drag, startPoint x: 424, startPoint y: 188, endPoint x: 393, endPoint y: 110, distance: 84.2
click at [424, 188] on input "date" at bounding box center [352, 187] width 178 height 23
type input "**********"
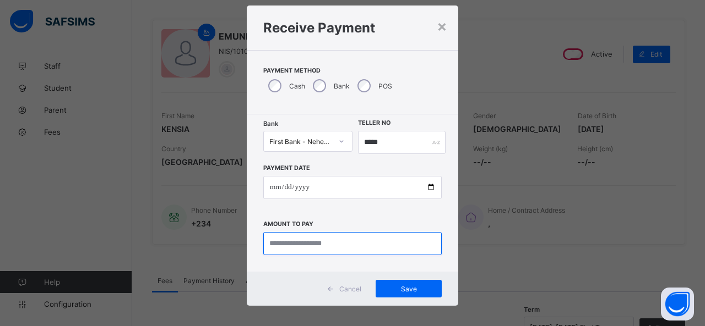
click at [292, 243] on input "currency" at bounding box center [352, 243] width 178 height 23
type input "********"
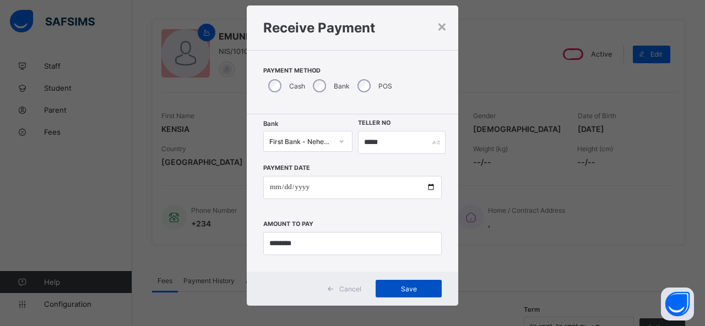
click at [400, 290] on span "Save" at bounding box center [409, 289] width 50 height 8
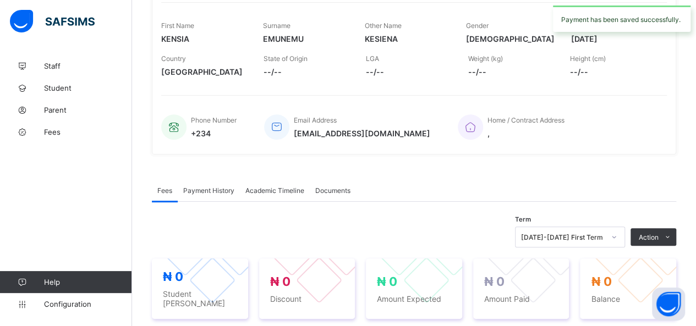
scroll to position [299, 0]
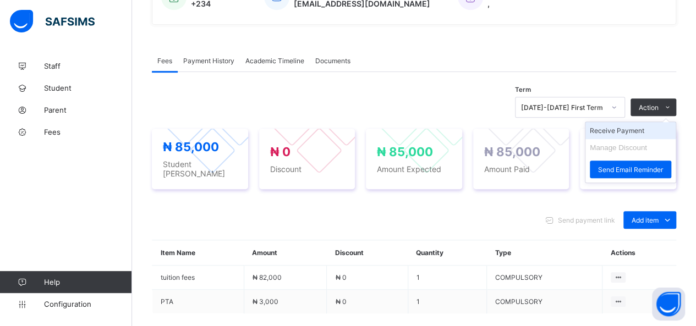
click at [613, 130] on li "Receive Payment" at bounding box center [631, 130] width 90 height 17
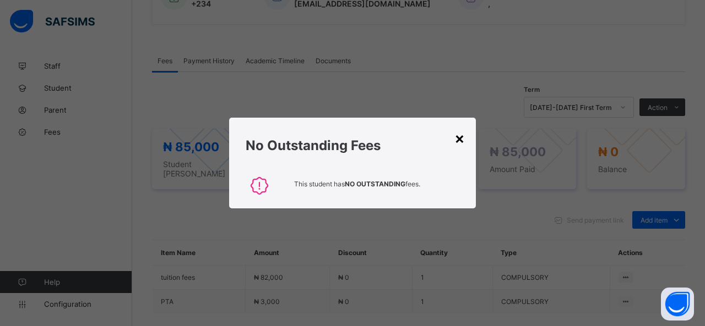
click at [455, 139] on div "×" at bounding box center [459, 138] width 10 height 19
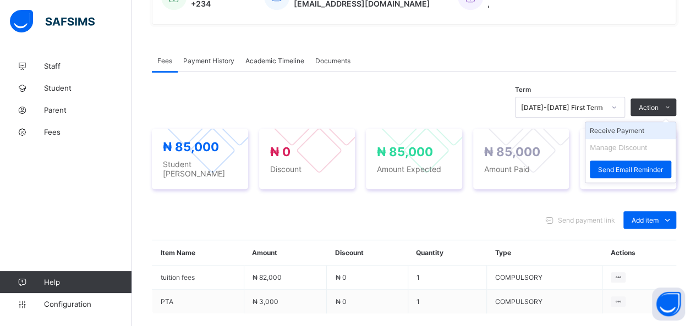
click at [654, 126] on li "Receive Payment" at bounding box center [631, 130] width 90 height 17
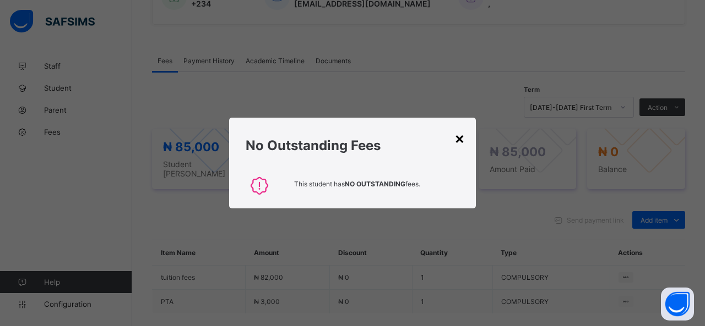
click at [460, 140] on div "×" at bounding box center [459, 138] width 10 height 19
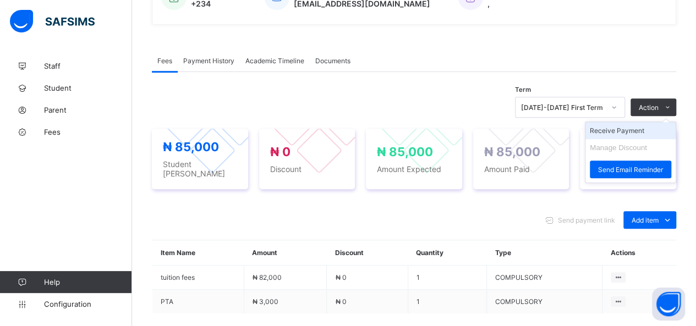
click at [643, 127] on li "Receive Payment" at bounding box center [631, 130] width 90 height 17
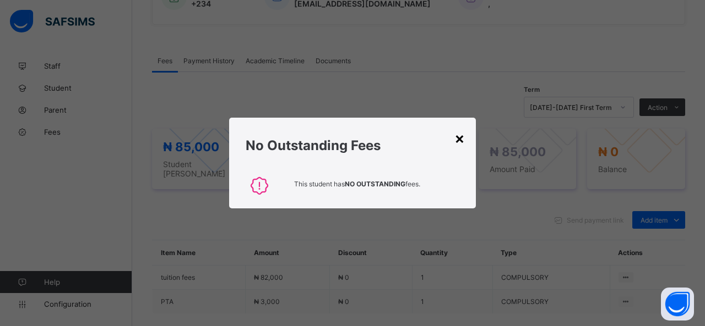
click at [462, 140] on div "×" at bounding box center [459, 138] width 10 height 19
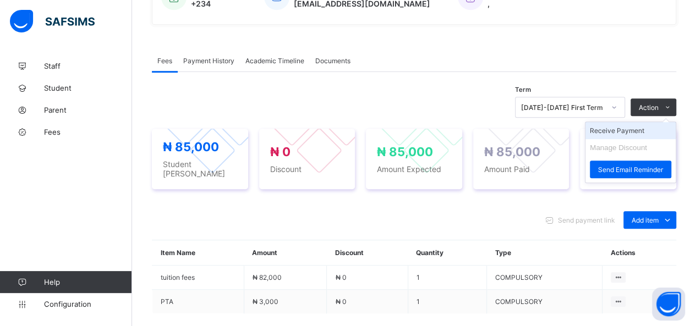
click at [643, 128] on li "Receive Payment" at bounding box center [631, 130] width 90 height 17
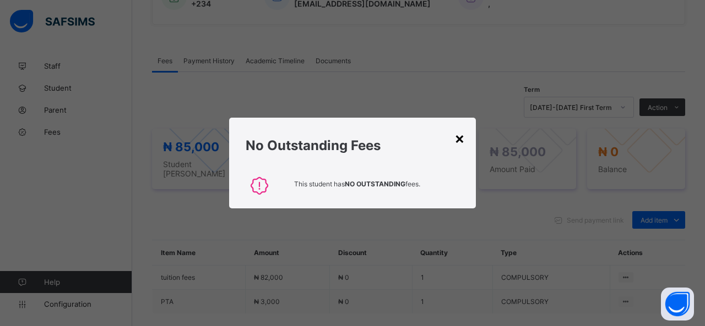
click at [460, 138] on div "×" at bounding box center [459, 138] width 10 height 19
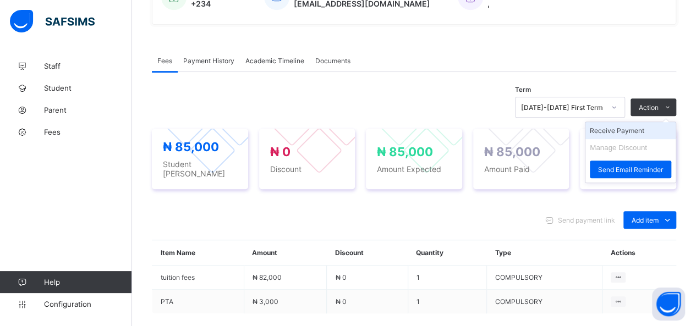
click at [607, 126] on li "Receive Payment" at bounding box center [631, 130] width 90 height 17
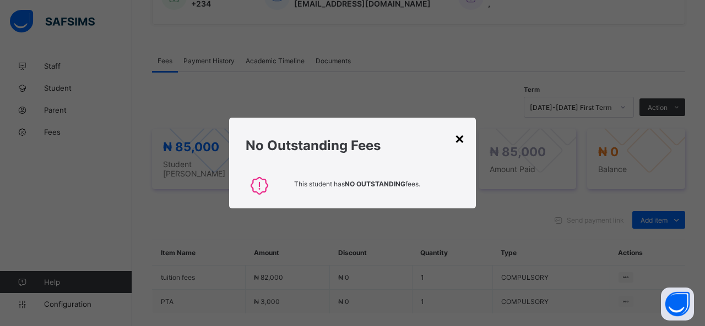
click at [456, 136] on div "×" at bounding box center [459, 138] width 10 height 19
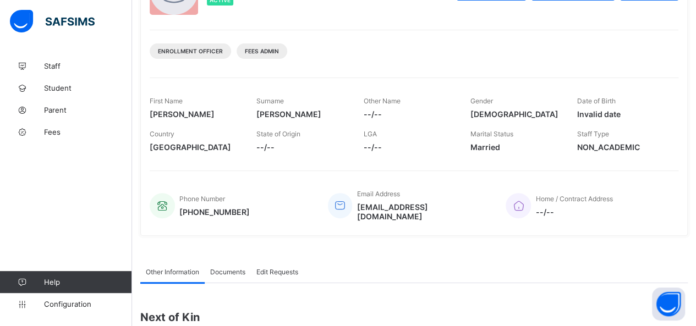
scroll to position [220, 0]
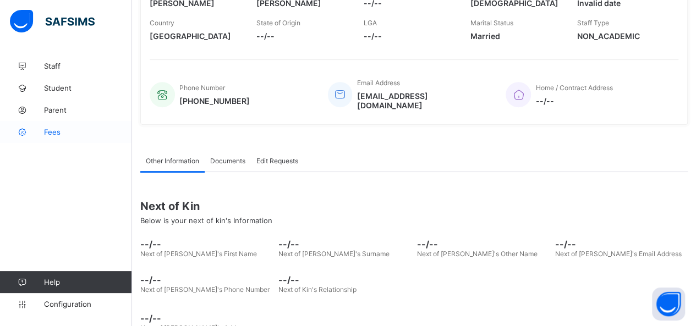
click at [53, 135] on span "Fees" at bounding box center [88, 132] width 88 height 9
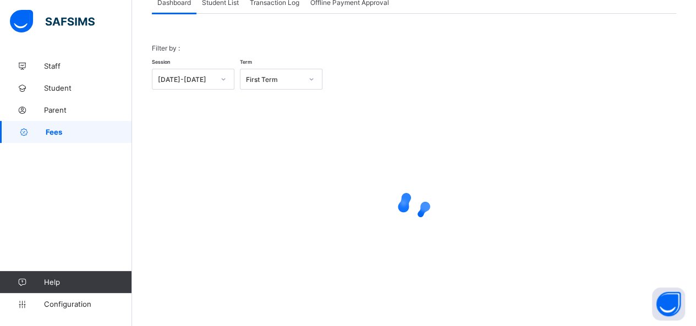
scroll to position [79, 0]
click at [218, 3] on span "Student List" at bounding box center [220, 3] width 37 height 8
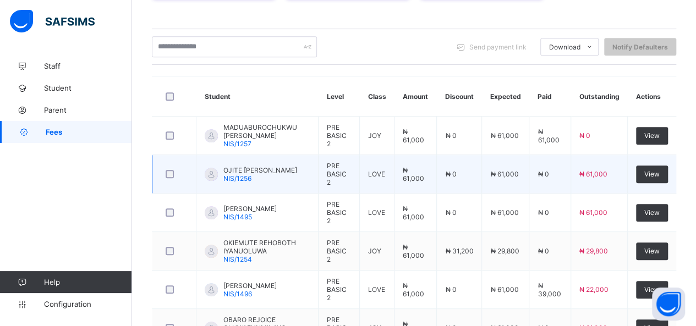
scroll to position [244, 0]
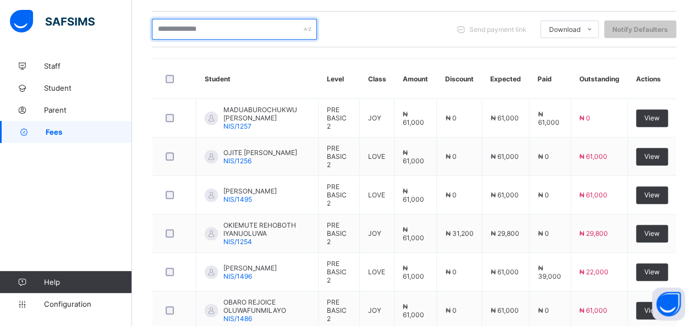
click at [235, 28] on input "text" at bounding box center [234, 29] width 165 height 21
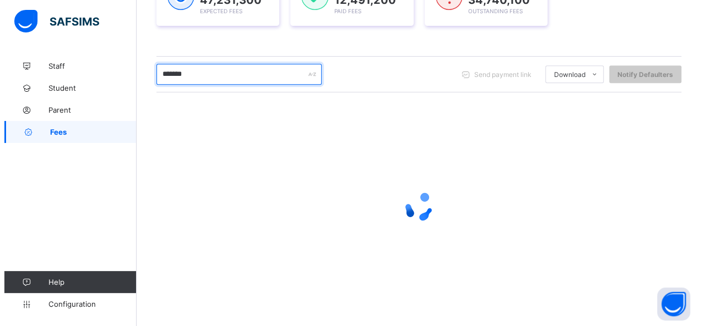
scroll to position [228, 0]
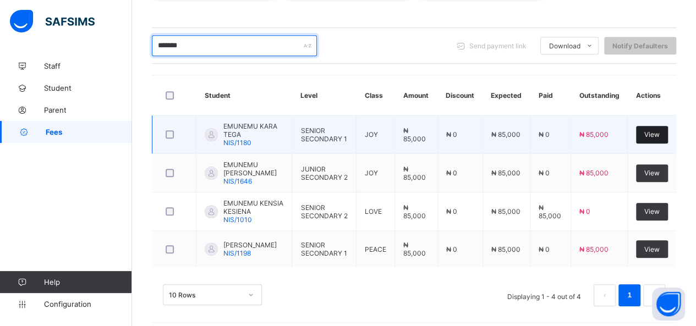
type input "*******"
click at [659, 134] on span "View" at bounding box center [652, 134] width 15 height 8
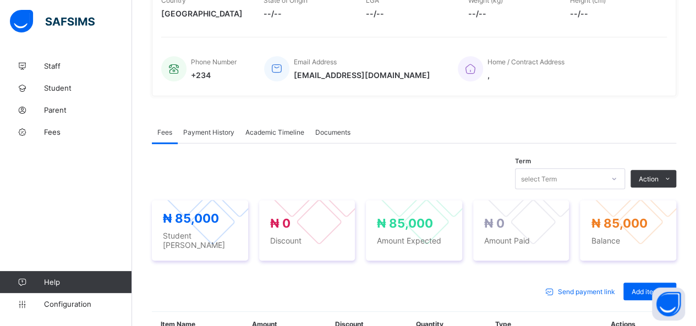
click at [0, 0] on li "Receive Payment" at bounding box center [0, 0] width 0 height 0
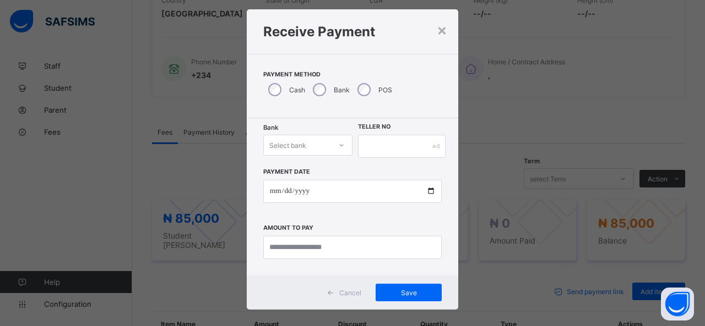
click at [326, 156] on div "Select bank" at bounding box center [307, 145] width 89 height 21
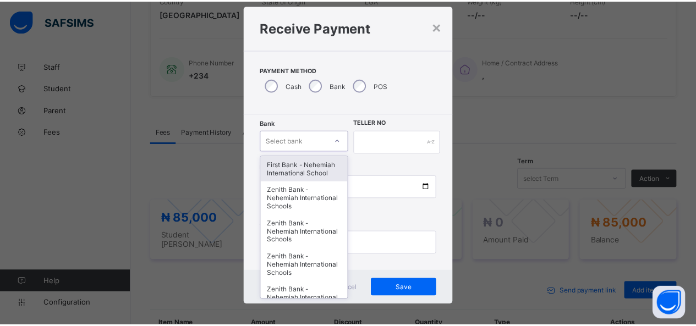
scroll to position [22, 0]
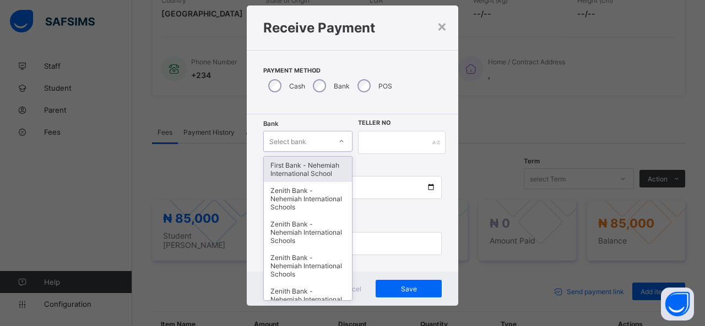
click at [326, 166] on div "First Bank - Nehemiah International School" at bounding box center [308, 169] width 88 height 25
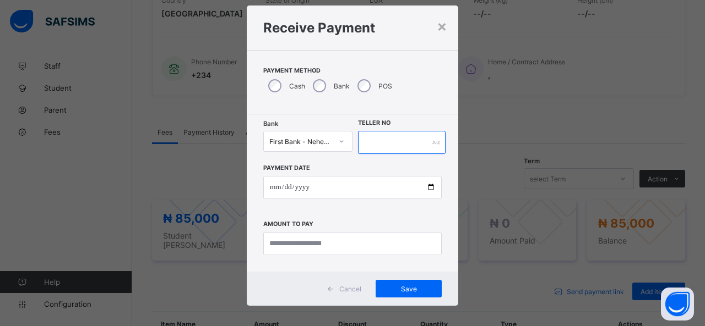
click at [374, 144] on input "text" at bounding box center [402, 142] width 88 height 23
type input "*****"
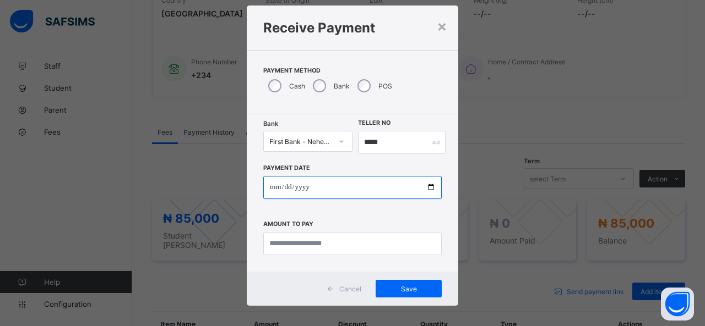
click at [429, 188] on input "date" at bounding box center [352, 187] width 178 height 23
type input "**********"
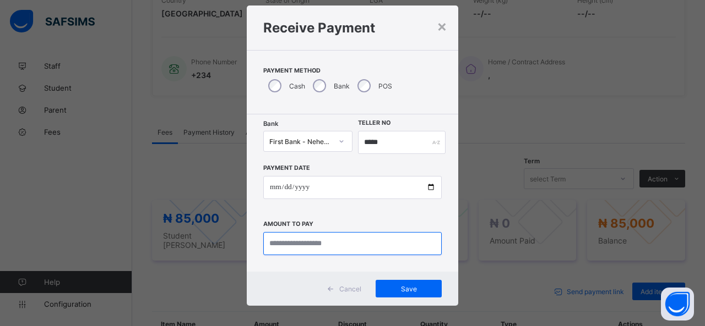
click at [311, 244] on input "currency" at bounding box center [352, 243] width 178 height 23
type input "********"
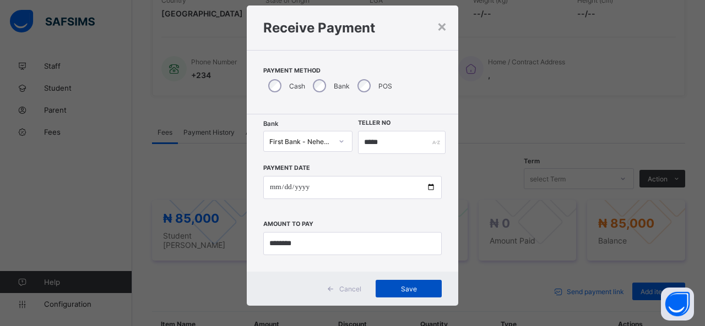
click at [413, 286] on span "Save" at bounding box center [409, 289] width 50 height 8
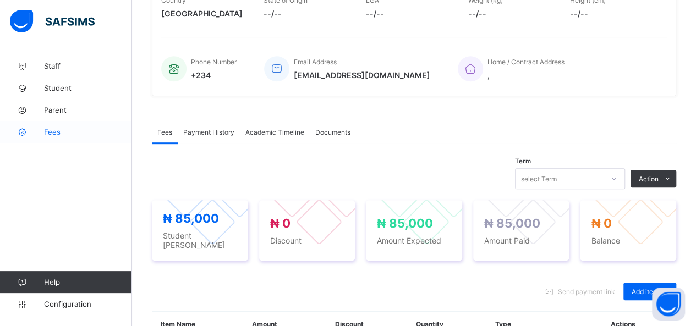
click at [58, 129] on span "Fees" at bounding box center [88, 132] width 88 height 9
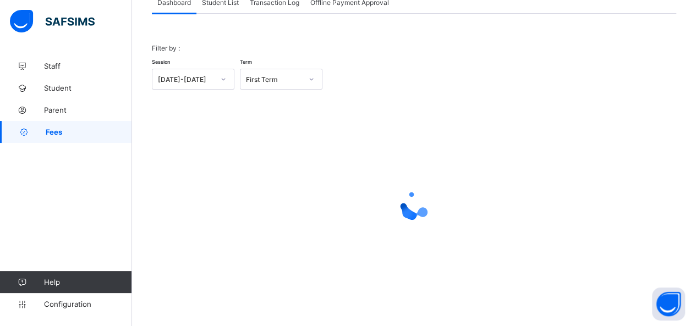
scroll to position [79, 0]
click at [218, 2] on span "Student List" at bounding box center [220, 3] width 37 height 8
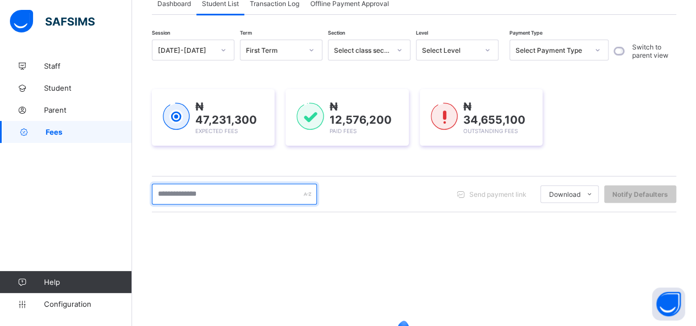
click at [227, 195] on input "text" at bounding box center [234, 194] width 165 height 21
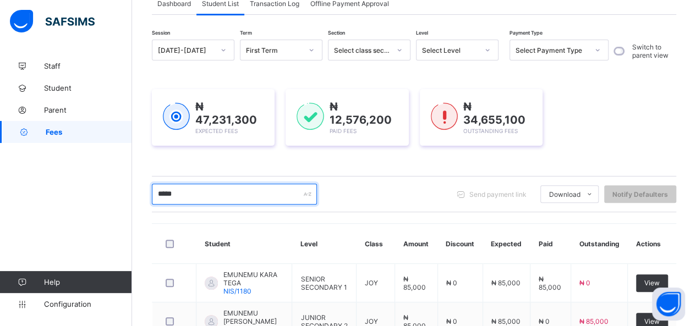
type input "*******"
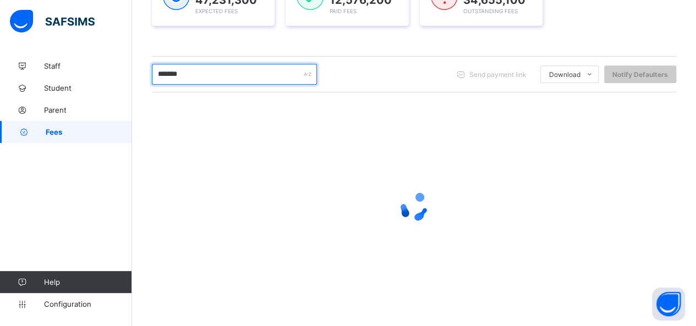
scroll to position [199, 0]
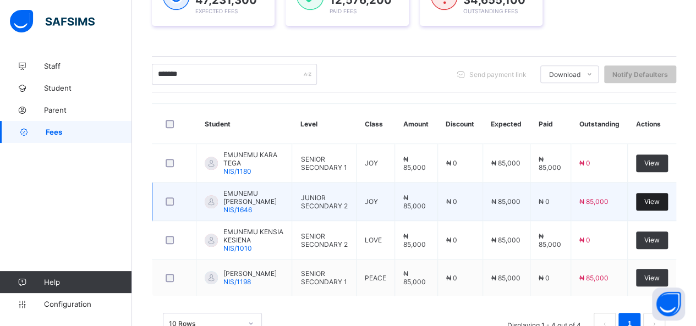
click at [653, 198] on span "View" at bounding box center [652, 202] width 15 height 8
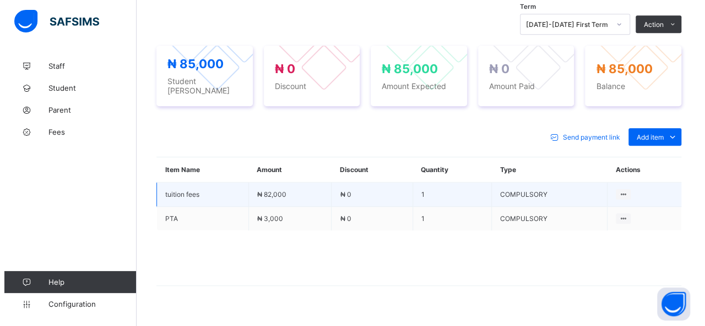
scroll to position [392, 0]
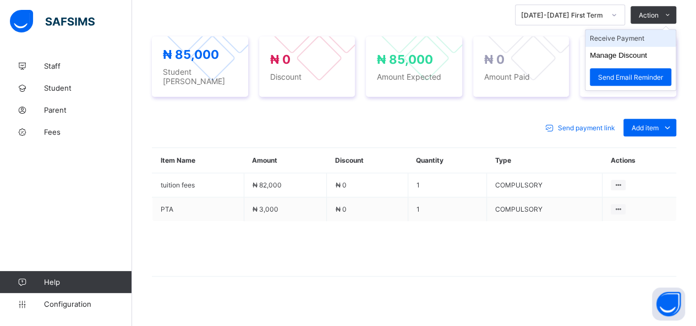
click at [628, 36] on li "Receive Payment" at bounding box center [631, 38] width 90 height 17
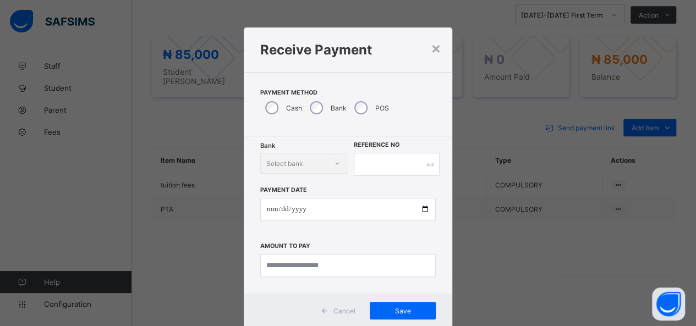
click at [320, 108] on div "Bank" at bounding box center [327, 107] width 45 height 23
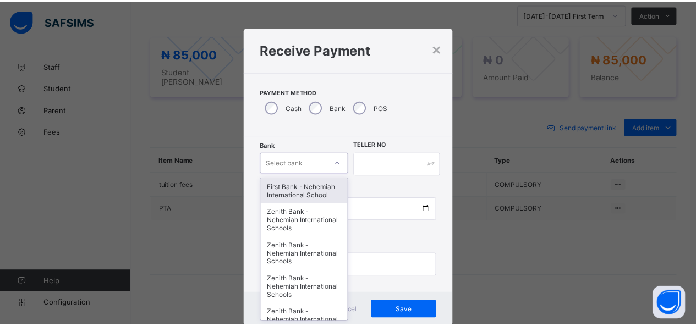
scroll to position [22, 0]
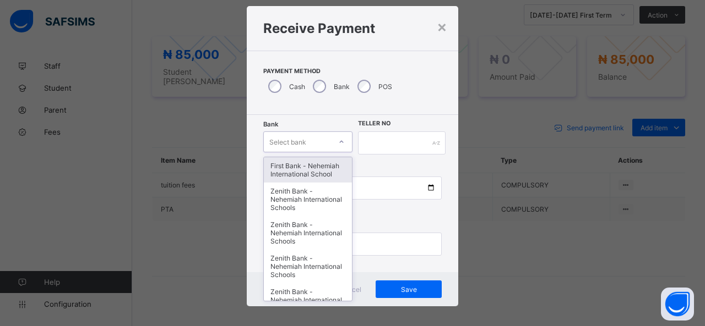
click at [318, 152] on div "option First Bank - Nehemiah International School focused, 1 of 17. 17 results …" at bounding box center [307, 142] width 89 height 21
click at [318, 162] on div "First Bank - Nehemiah International School" at bounding box center [308, 169] width 88 height 25
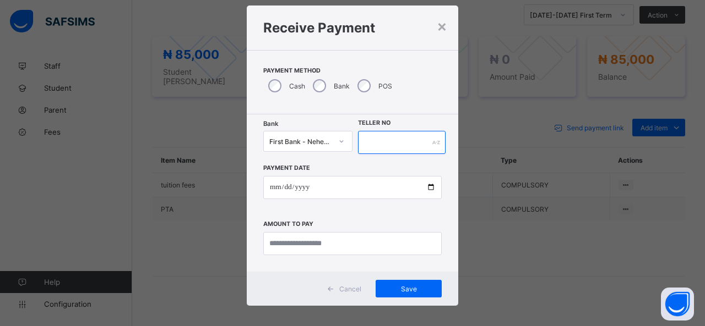
click at [377, 150] on input "text" at bounding box center [402, 142] width 88 height 23
type input "*****"
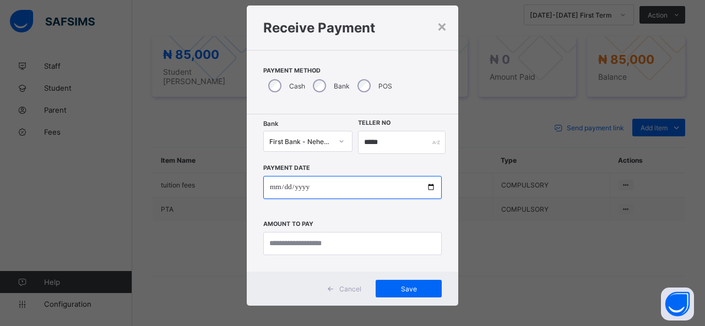
click at [432, 187] on input "date" at bounding box center [352, 187] width 178 height 23
type input "**********"
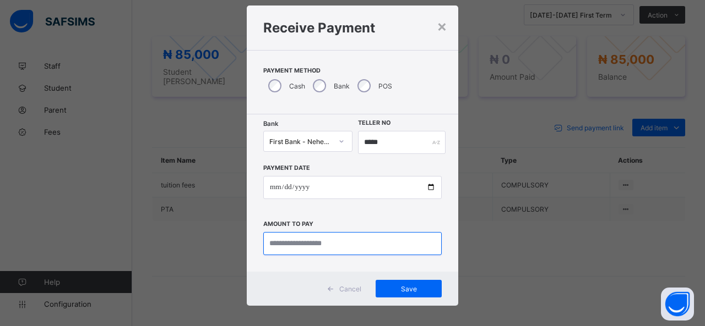
click at [326, 248] on input "currency" at bounding box center [352, 243] width 178 height 23
type input "********"
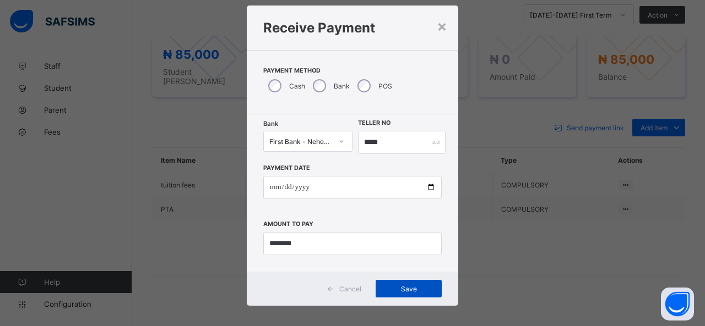
click at [405, 290] on span "Save" at bounding box center [409, 289] width 50 height 8
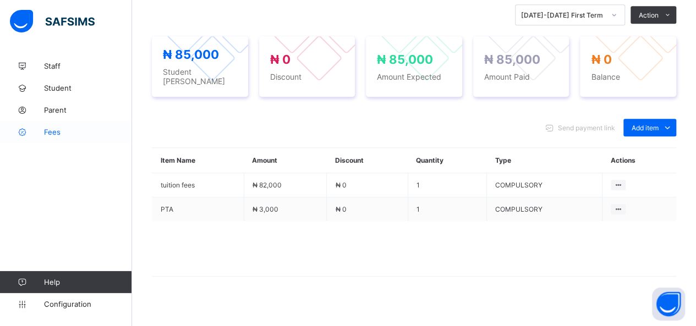
click at [54, 132] on span "Fees" at bounding box center [88, 132] width 88 height 9
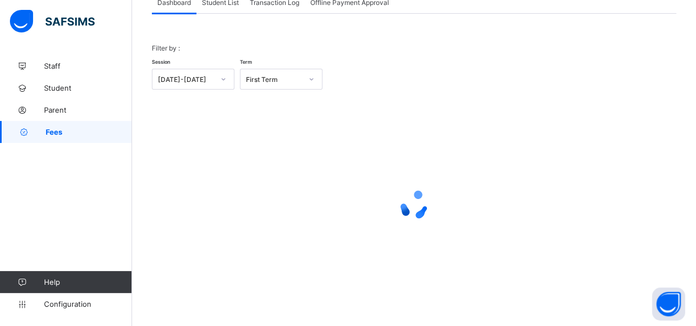
scroll to position [79, 0]
click at [223, 4] on span "Student List" at bounding box center [220, 3] width 37 height 8
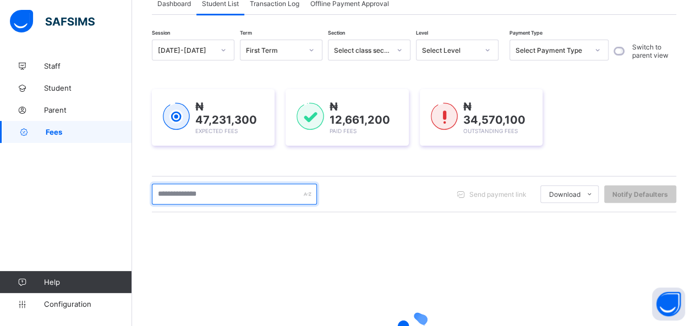
click at [227, 192] on input "text" at bounding box center [234, 194] width 165 height 21
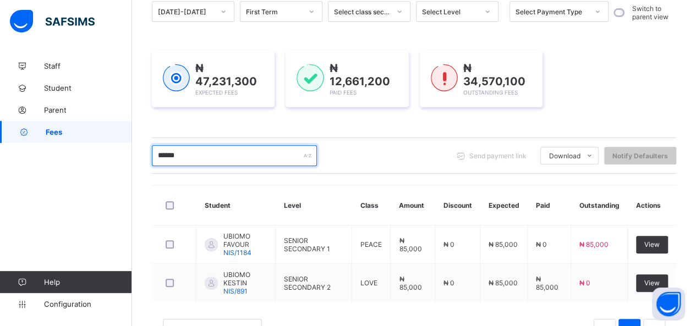
scroll to position [155, 0]
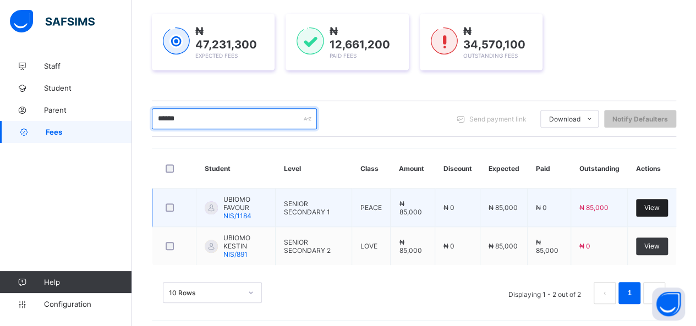
type input "******"
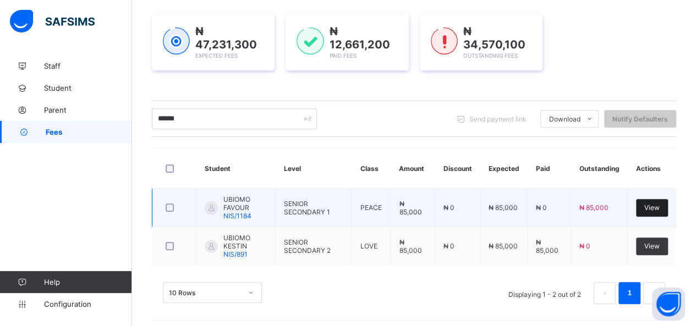
click at [656, 204] on span "View" at bounding box center [652, 208] width 15 height 8
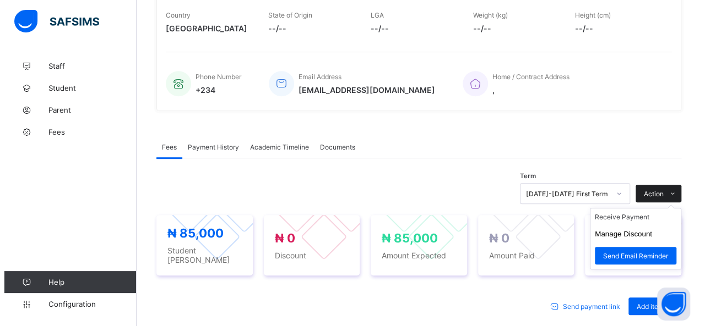
scroll to position [275, 0]
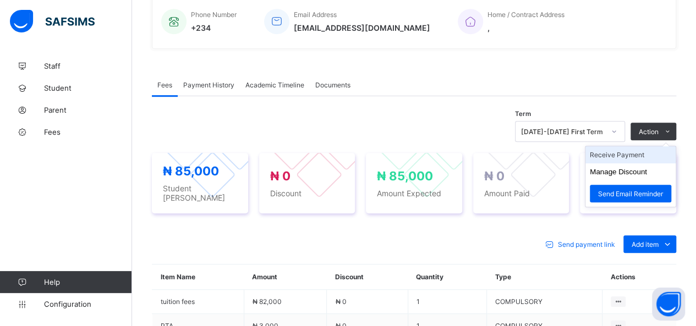
click at [637, 152] on li "Receive Payment" at bounding box center [631, 154] width 90 height 17
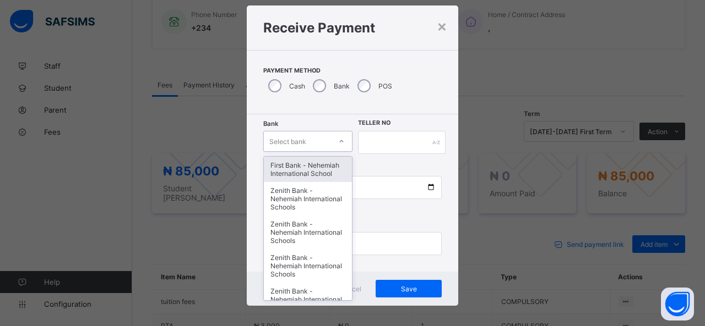
click at [315, 152] on div "option First Bank - Nehemiah International School focused, 1 of 17. 17 results …" at bounding box center [307, 141] width 89 height 21
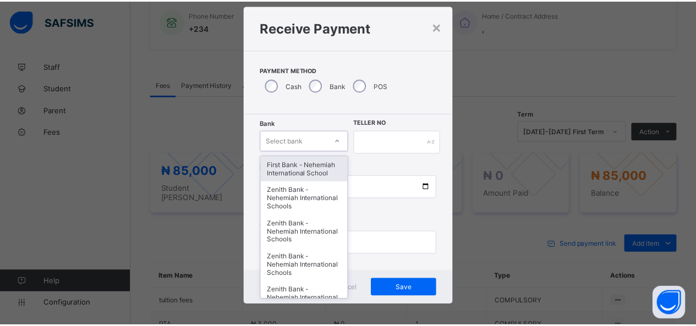
scroll to position [22, 0]
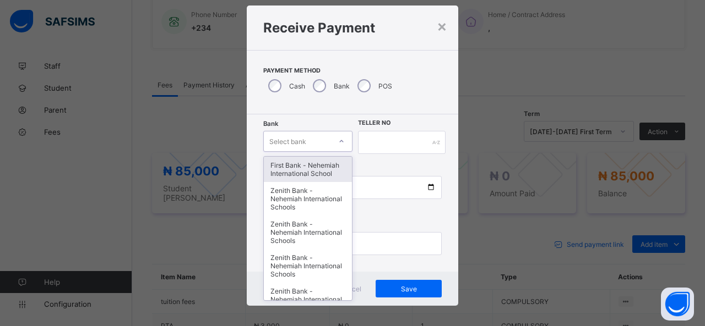
click at [315, 166] on div "First Bank - Nehemiah International School" at bounding box center [308, 169] width 88 height 25
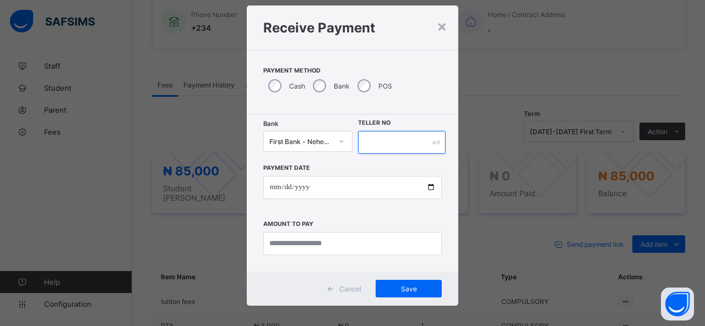
click at [383, 144] on input "text" at bounding box center [402, 142] width 88 height 23
type input "*****"
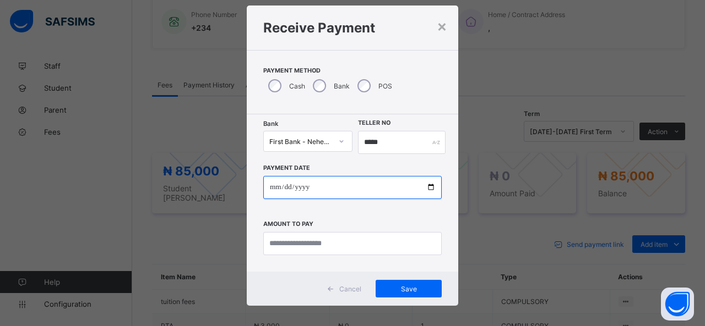
click at [428, 185] on input "date" at bounding box center [352, 187] width 178 height 23
type input "**********"
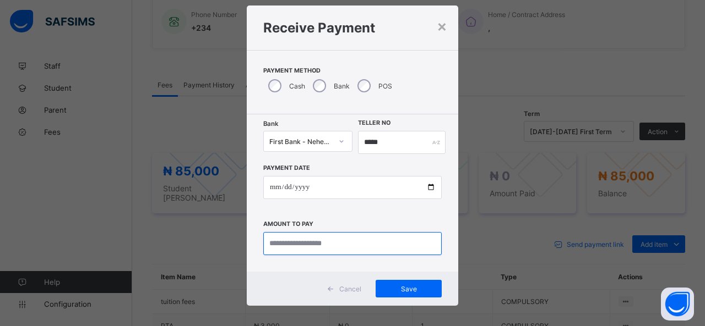
click at [288, 241] on input "currency" at bounding box center [352, 243] width 178 height 23
type input "********"
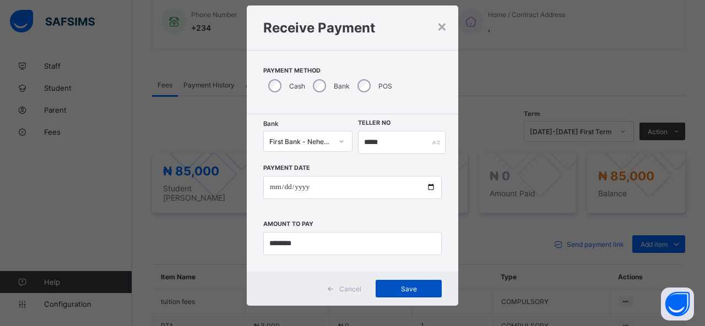
click at [411, 290] on span "Save" at bounding box center [409, 289] width 50 height 8
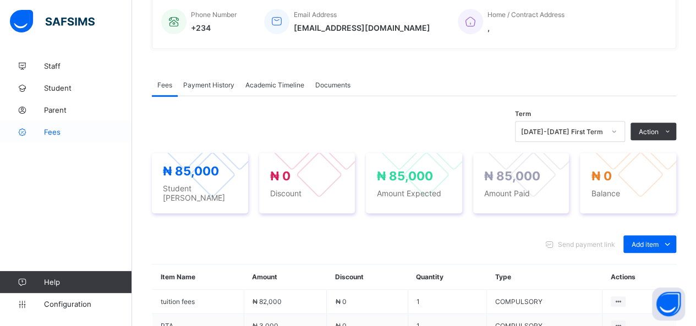
click at [61, 129] on span "Fees" at bounding box center [88, 132] width 88 height 9
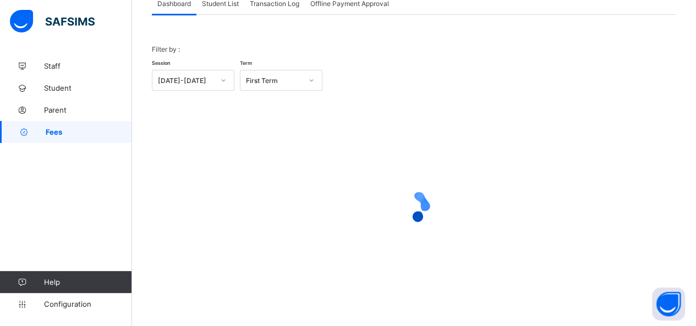
click at [230, 6] on span "Student List" at bounding box center [220, 3] width 37 height 8
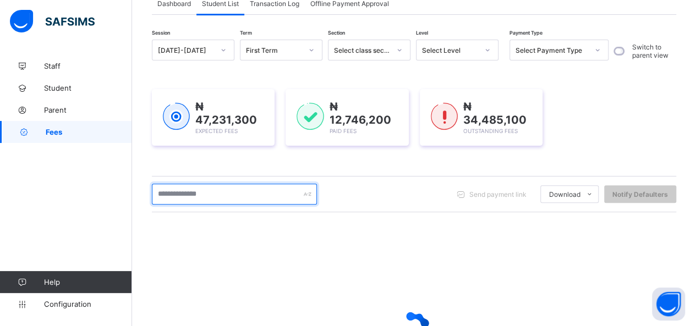
click at [234, 194] on input "text" at bounding box center [234, 194] width 165 height 21
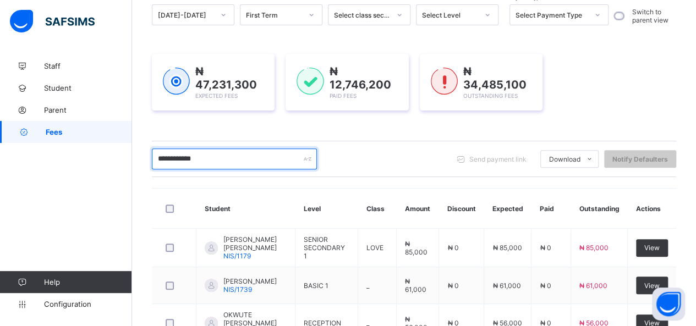
scroll to position [70, 0]
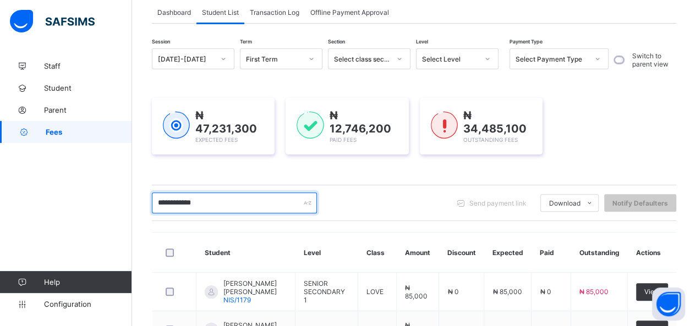
click at [198, 204] on input "**********" at bounding box center [234, 203] width 165 height 21
type input "*"
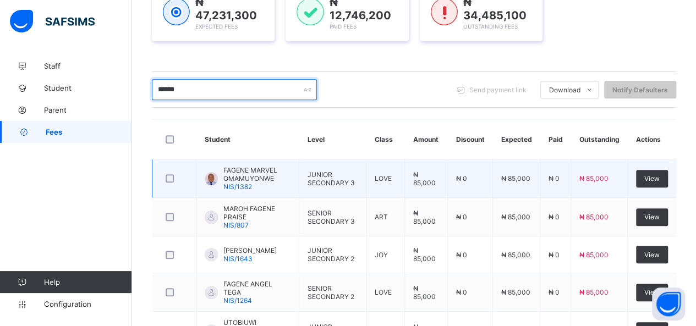
scroll to position [236, 0]
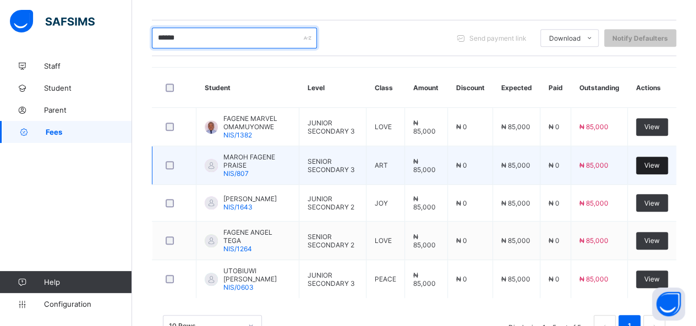
type input "******"
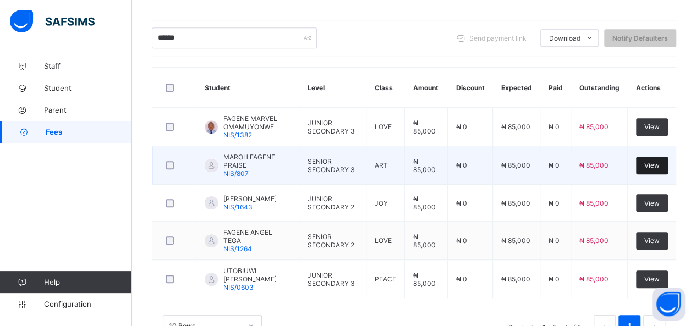
click at [658, 162] on span "View" at bounding box center [652, 165] width 15 height 8
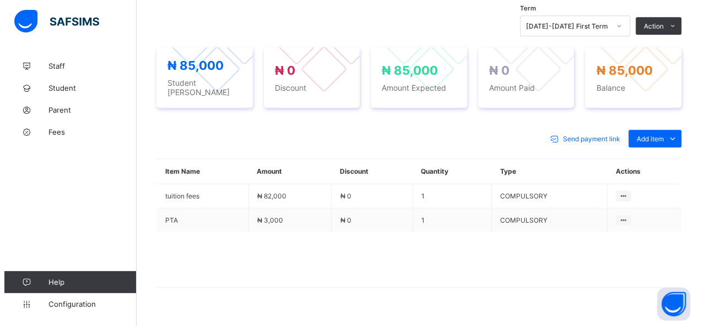
scroll to position [385, 0]
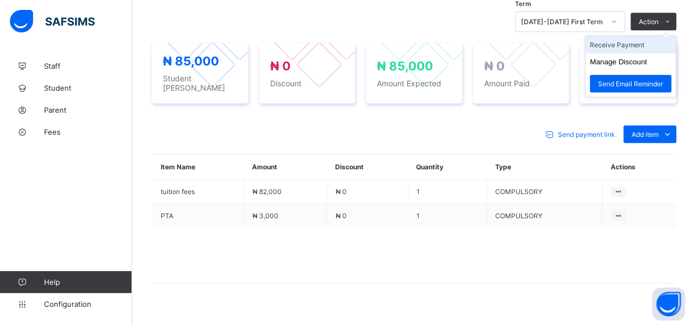
click at [630, 39] on li "Receive Payment" at bounding box center [631, 44] width 90 height 17
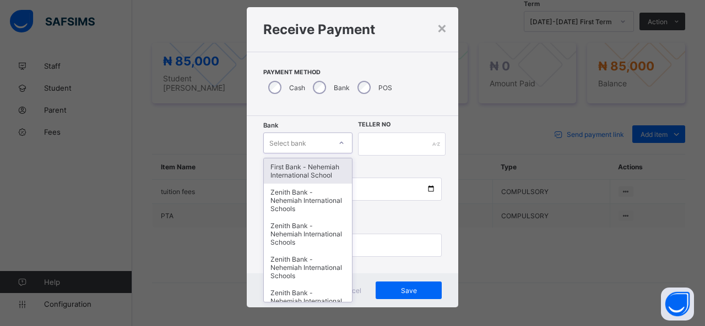
click at [308, 154] on div "option First Bank - Nehemiah International School focused, 1 of 17. 17 results …" at bounding box center [307, 143] width 89 height 21
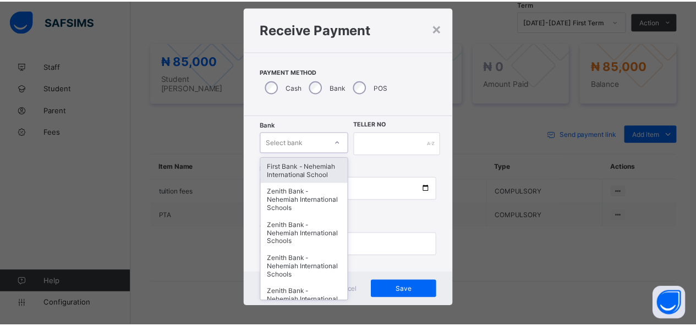
scroll to position [22, 0]
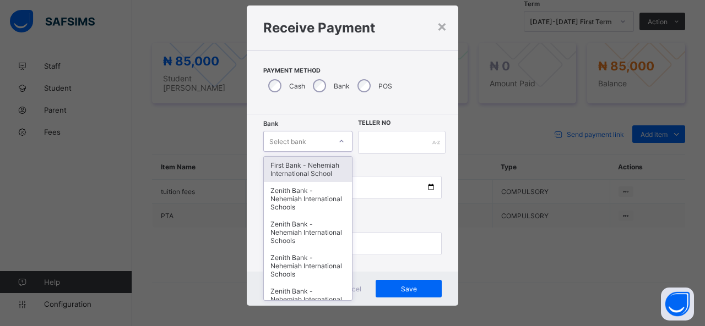
click at [312, 163] on div "First Bank - Nehemiah International School" at bounding box center [308, 169] width 88 height 25
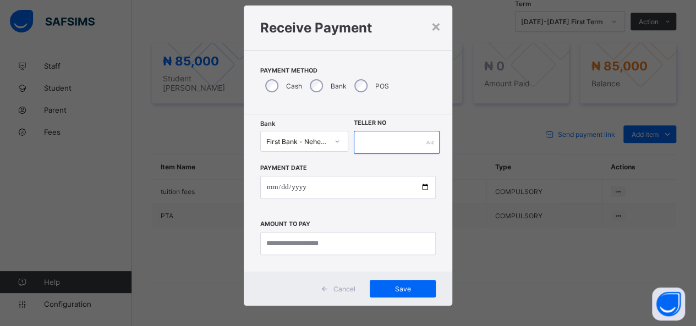
click at [380, 142] on input "text" at bounding box center [397, 142] width 86 height 23
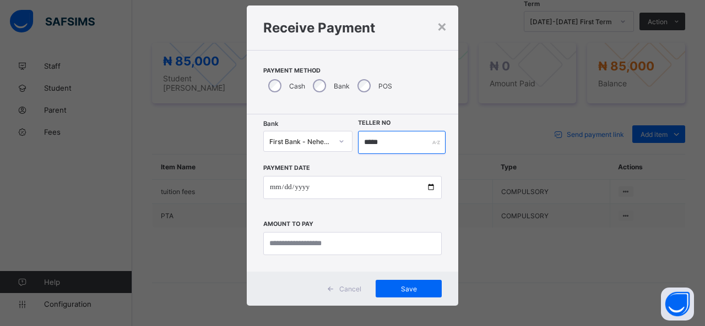
type input "*****"
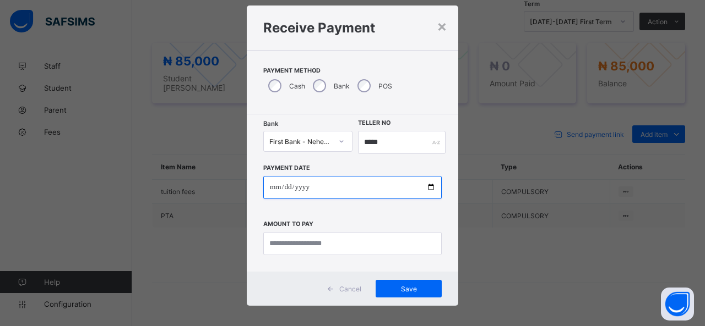
click at [426, 188] on input "date" at bounding box center [352, 187] width 178 height 23
type input "**********"
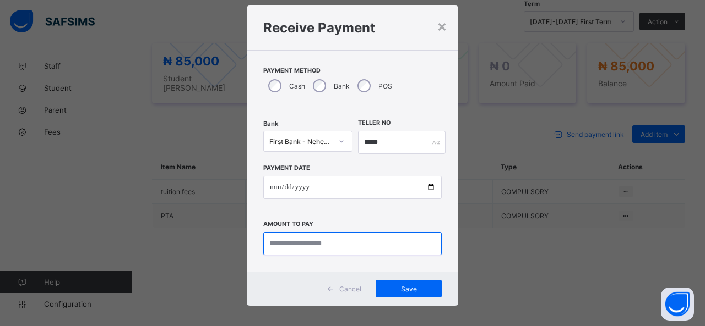
click at [307, 243] on input "currency" at bounding box center [352, 243] width 178 height 23
type input "********"
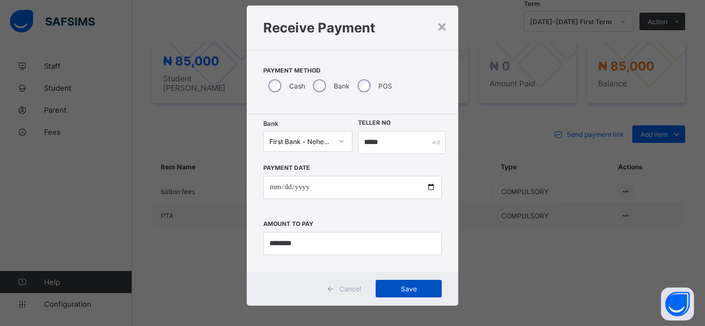
click at [406, 282] on div "Save" at bounding box center [408, 289] width 66 height 18
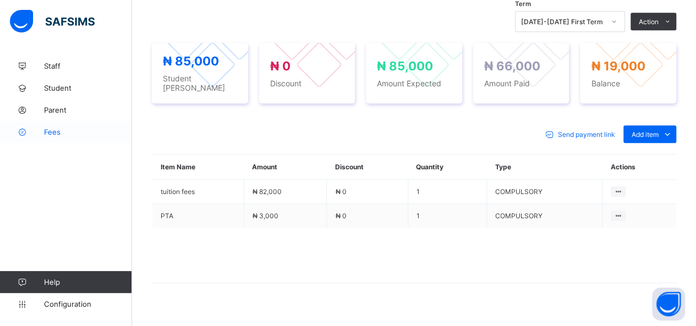
click at [50, 131] on span "Fees" at bounding box center [88, 132] width 88 height 9
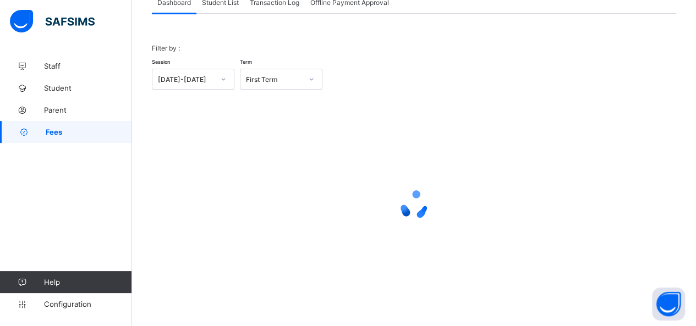
scroll to position [79, 0]
click at [228, 4] on span "Student List" at bounding box center [220, 3] width 37 height 8
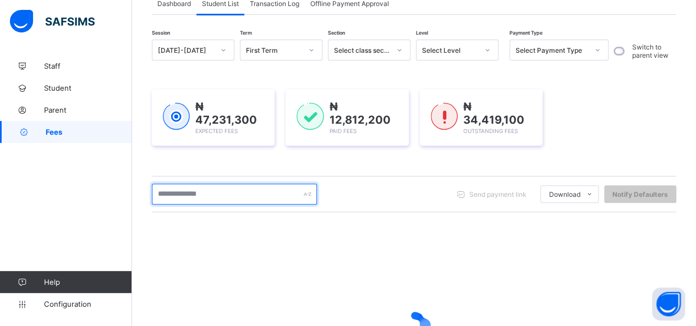
click at [232, 192] on input "text" at bounding box center [234, 194] width 165 height 21
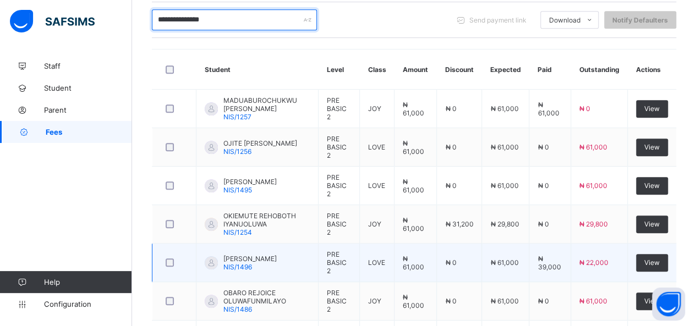
scroll to position [228, 0]
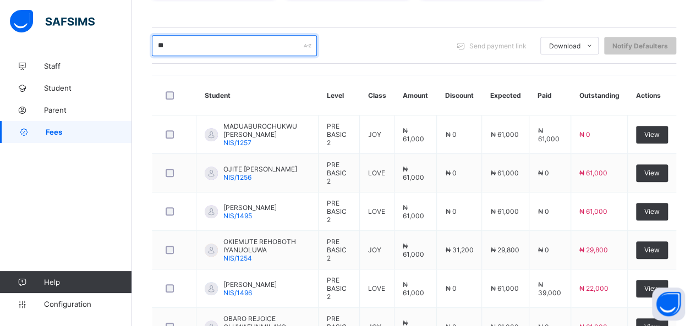
type input "*"
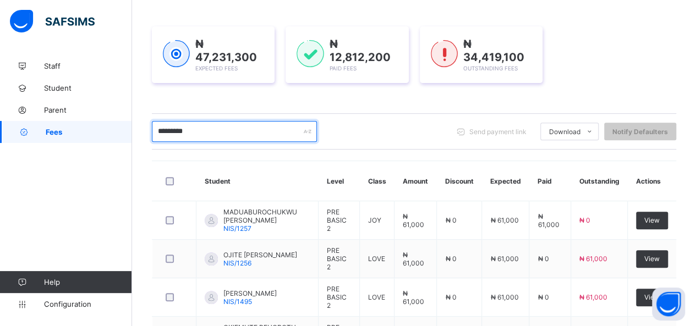
scroll to position [118, 0]
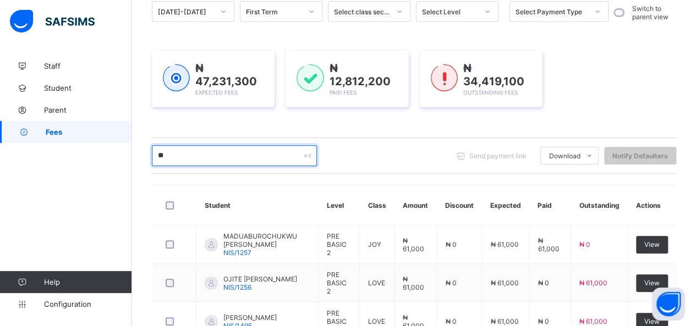
type input "*"
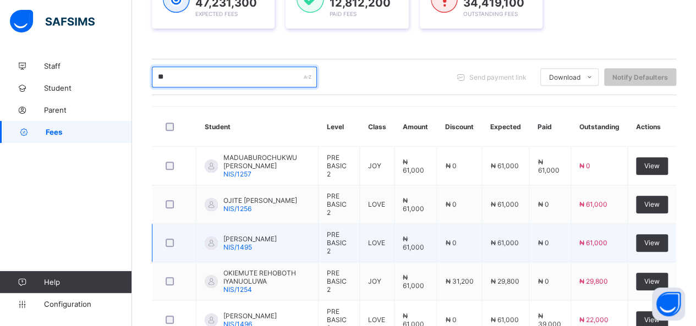
scroll to position [173, 0]
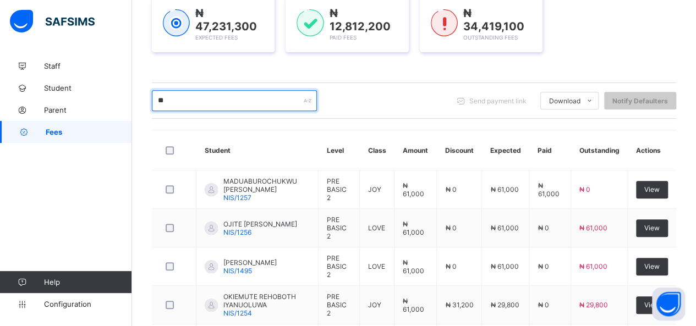
type input "*"
type input "********"
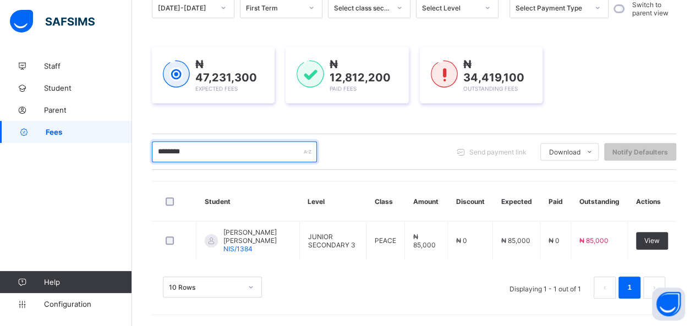
scroll to position [126, 0]
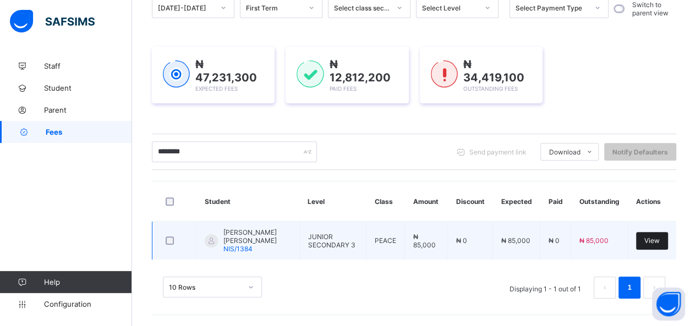
click at [660, 237] on span "View" at bounding box center [652, 241] width 15 height 8
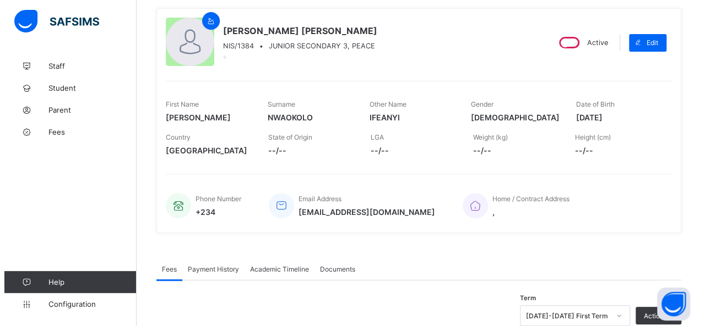
scroll to position [165, 0]
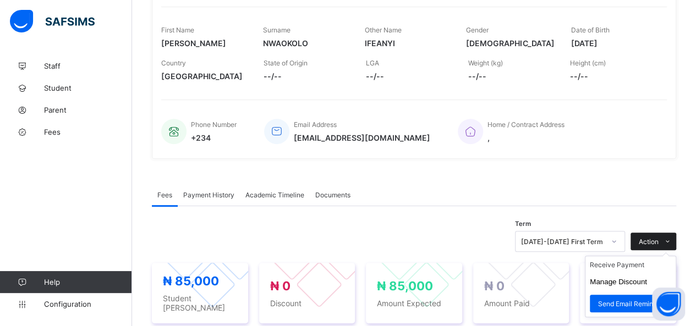
click at [664, 233] on div "Action" at bounding box center [654, 242] width 46 height 18
click at [667, 237] on span at bounding box center [668, 242] width 18 height 18
click at [632, 258] on ul "Receive Payment Manage Discount Send Email Reminder" at bounding box center [630, 287] width 91 height 62
click at [629, 267] on li "Receive Payment" at bounding box center [631, 265] width 90 height 17
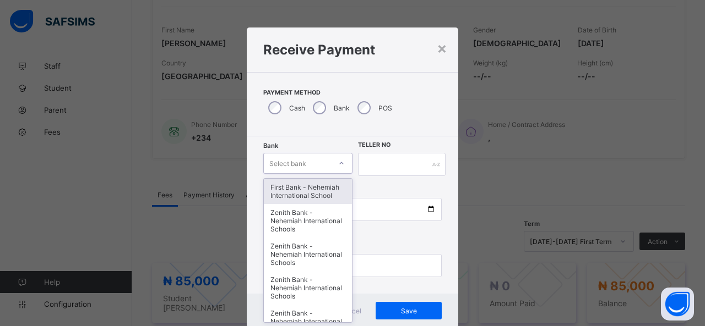
click at [330, 162] on div "option First Bank - Nehemiah International School focused, 1 of 17. 17 results …" at bounding box center [307, 163] width 89 height 21
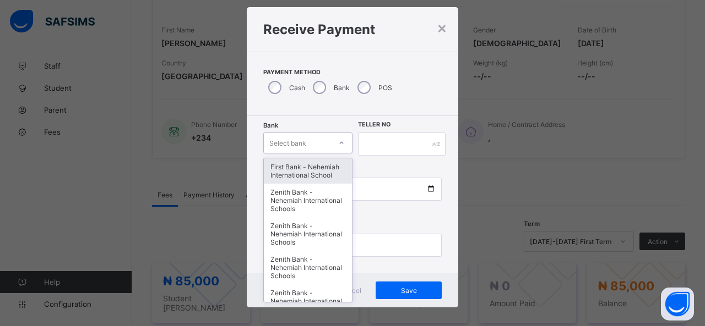
scroll to position [22, 0]
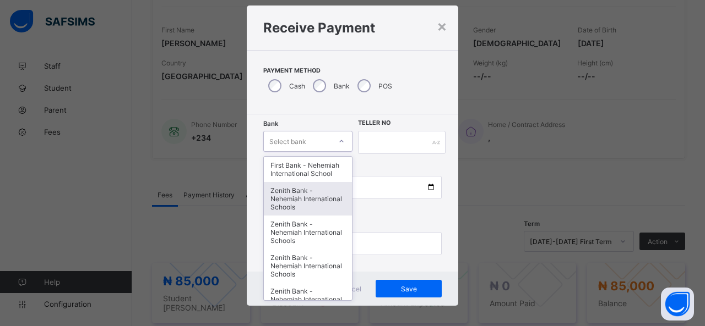
click at [316, 196] on div "Zenith Bank - Nehemiah International Schools" at bounding box center [308, 199] width 88 height 34
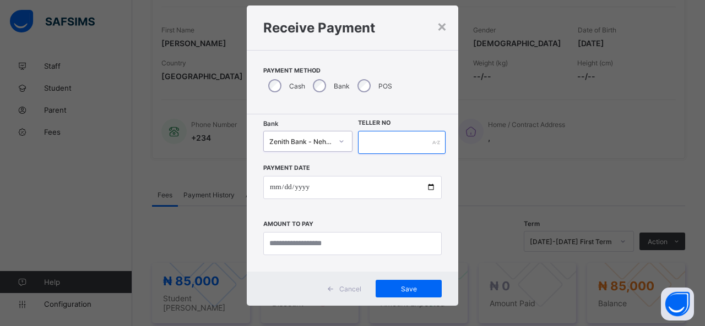
click at [385, 141] on input "text" at bounding box center [402, 142] width 88 height 23
type input "*****"
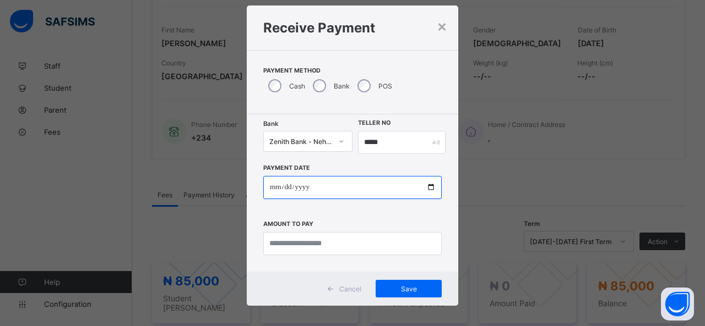
click at [424, 188] on input "date" at bounding box center [352, 187] width 178 height 23
type input "**********"
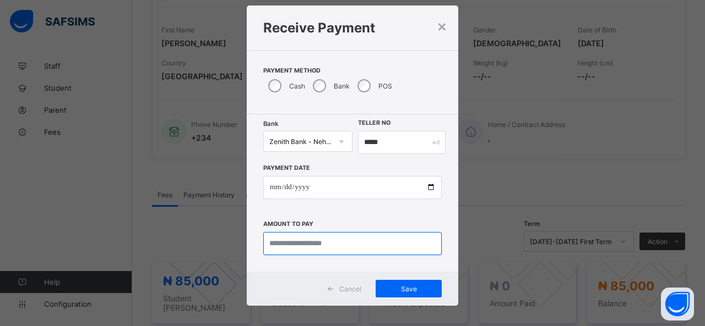
click at [313, 243] on input "currency" at bounding box center [352, 243] width 178 height 23
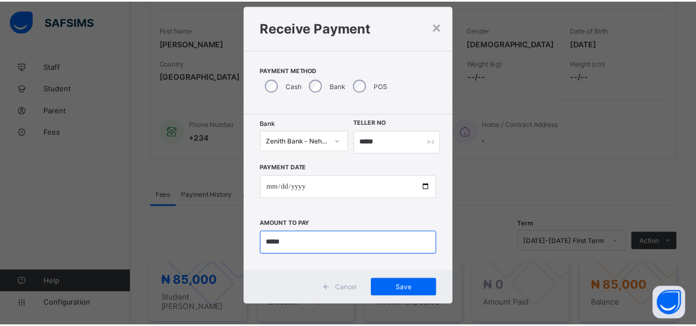
scroll to position [0, 0]
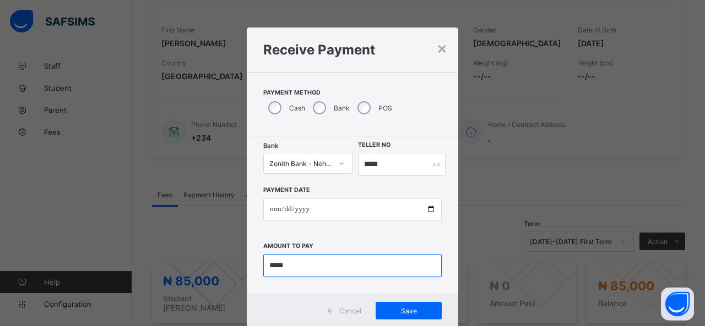
click at [298, 266] on input "currency" at bounding box center [352, 265] width 178 height 23
click at [306, 266] on input "currency" at bounding box center [352, 265] width 178 height 23
click at [295, 266] on input "currency" at bounding box center [352, 265] width 178 height 23
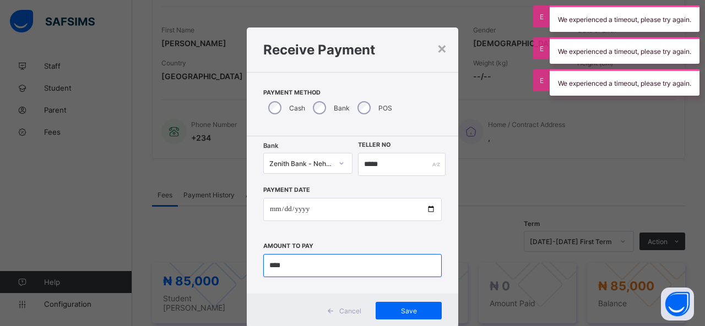
click at [282, 265] on input "currency" at bounding box center [352, 265] width 178 height 23
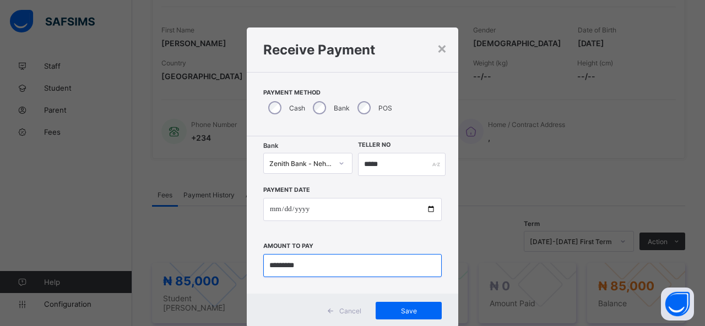
click at [300, 265] on input "currency" at bounding box center [352, 265] width 178 height 23
click at [280, 260] on input "currency" at bounding box center [352, 265] width 178 height 23
type input "***"
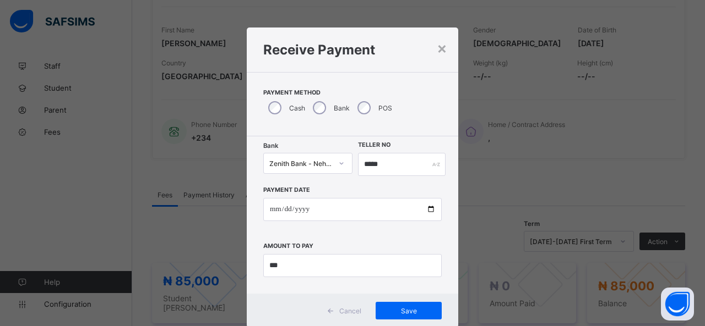
click at [441, 49] on div "×" at bounding box center [442, 48] width 10 height 19
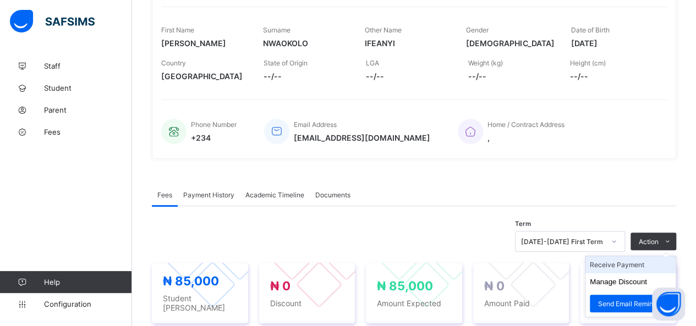
click at [653, 261] on li "Receive Payment" at bounding box center [631, 265] width 90 height 17
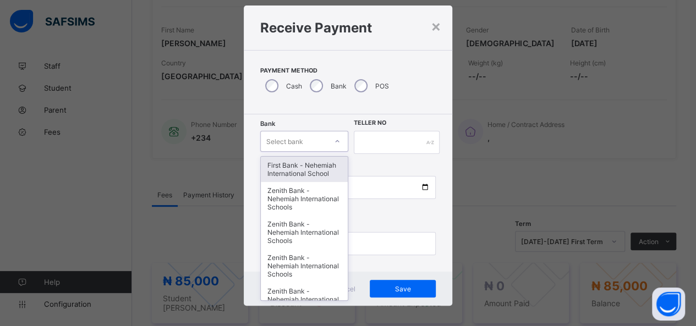
click at [320, 152] on div "option Zenith Bank - Nehemiah International Schools, selected. option First Ban…" at bounding box center [304, 141] width 88 height 21
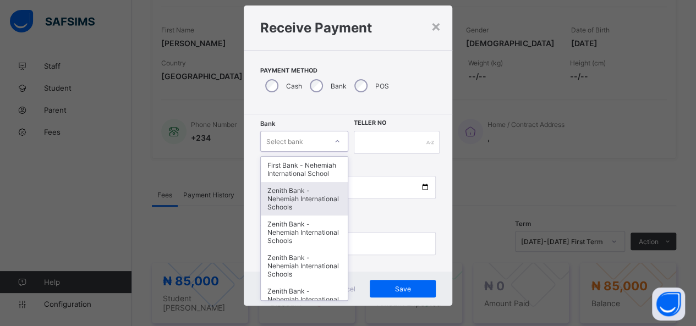
drag, startPoint x: 325, startPoint y: 201, endPoint x: 348, endPoint y: 181, distance: 30.8
click at [326, 201] on div "Zenith Bank - Nehemiah International Schools" at bounding box center [304, 199] width 87 height 34
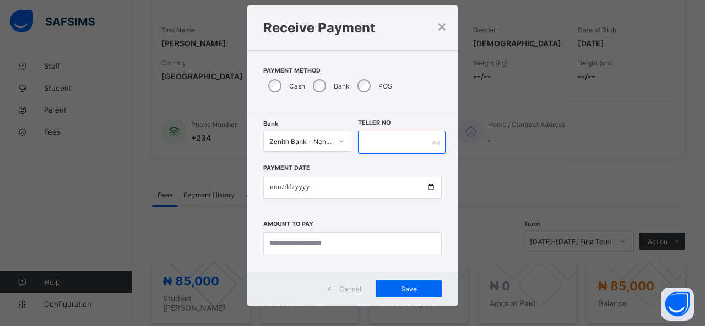
click at [381, 139] on input "text" at bounding box center [402, 142] width 88 height 23
type input "*****"
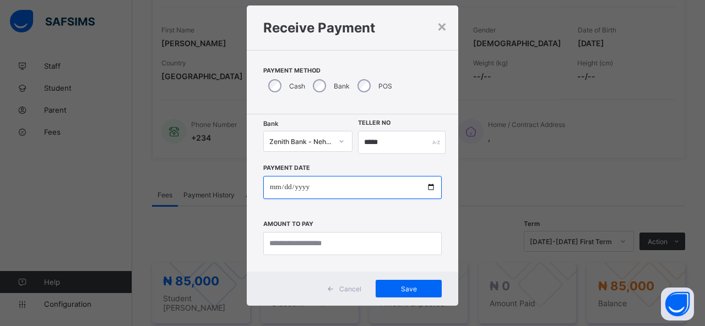
click at [433, 187] on input "date" at bounding box center [352, 187] width 178 height 23
type input "**********"
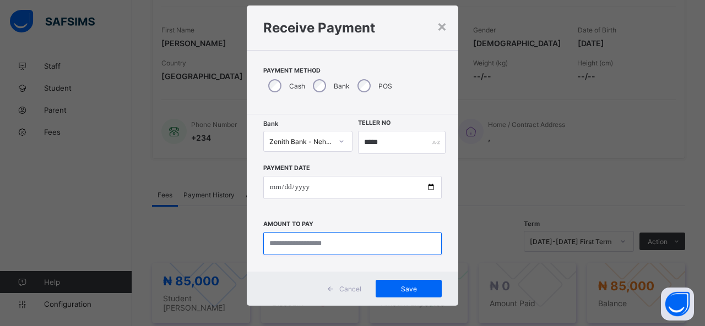
click at [279, 242] on input "currency" at bounding box center [352, 243] width 178 height 23
type input "********"
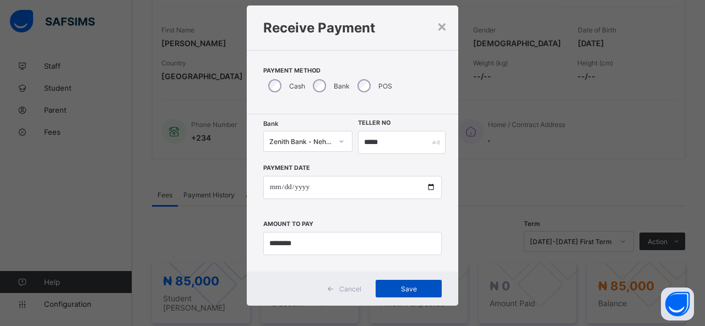
click at [427, 283] on div "Save" at bounding box center [408, 289] width 66 height 18
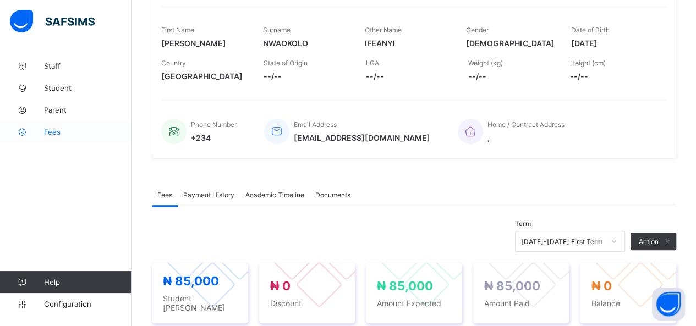
click at [58, 132] on span "Fees" at bounding box center [88, 132] width 88 height 9
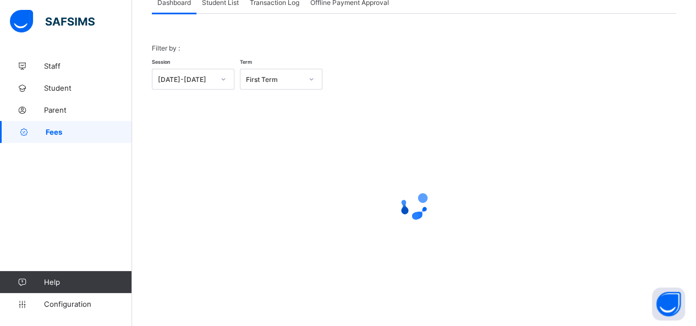
scroll to position [79, 0]
click at [225, 8] on div "Student List" at bounding box center [221, 3] width 48 height 22
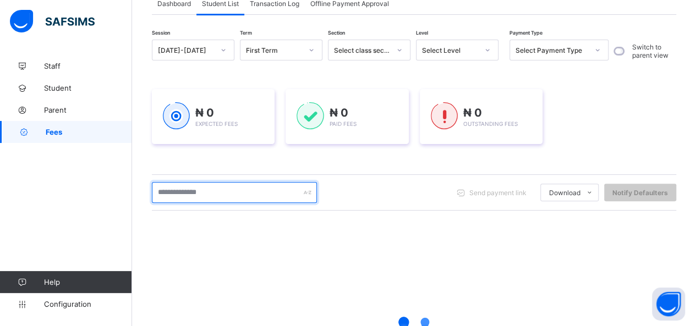
click at [204, 194] on input "text" at bounding box center [234, 192] width 165 height 21
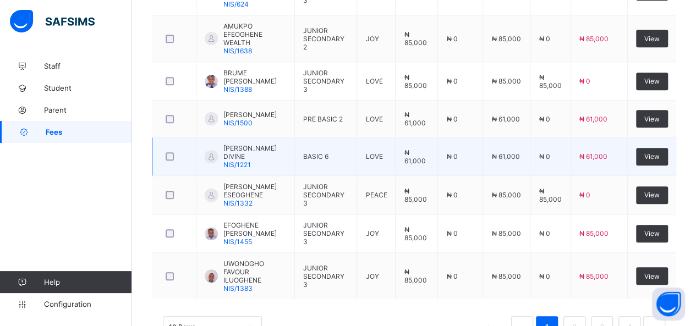
scroll to position [463, 0]
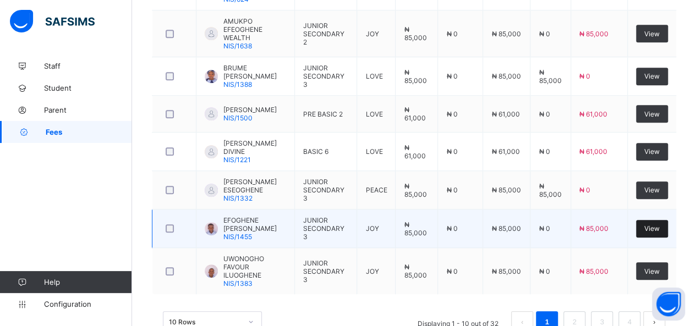
type input "*********"
click at [660, 225] on span "View" at bounding box center [652, 229] width 15 height 8
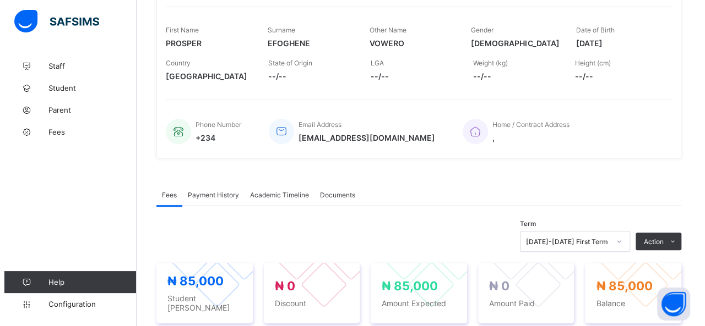
scroll to position [385, 0]
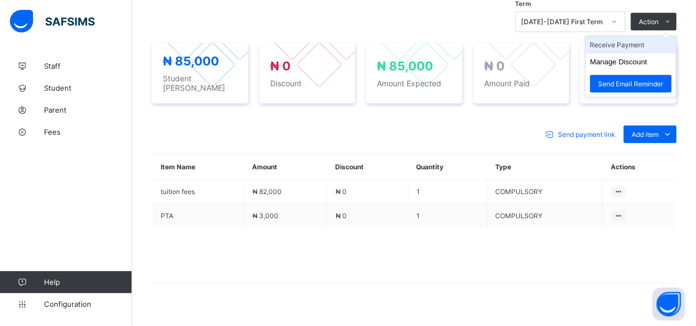
click at [637, 42] on li "Receive Payment" at bounding box center [631, 44] width 90 height 17
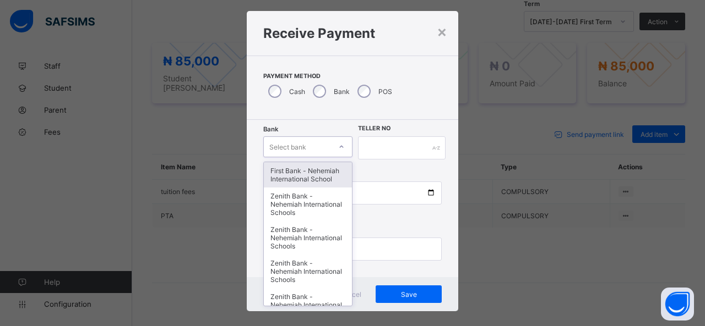
click at [307, 157] on div "option First Bank - Nehemiah International School focused, 1 of 17. 17 results …" at bounding box center [307, 147] width 89 height 21
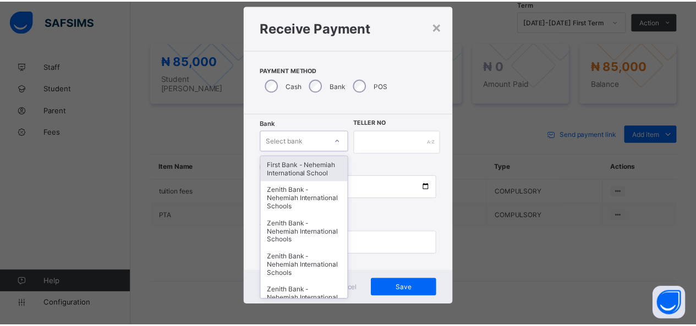
scroll to position [22, 0]
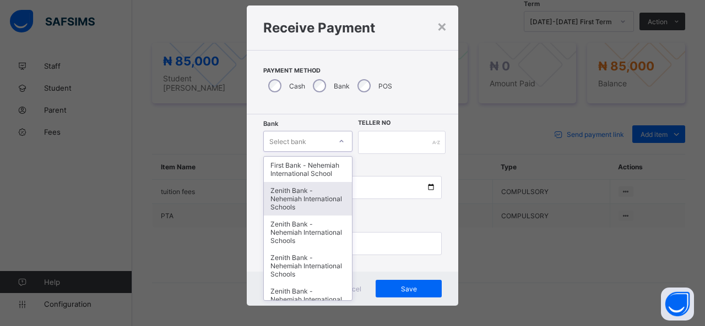
click at [315, 200] on div "Zenith Bank - Nehemiah International Schools" at bounding box center [308, 199] width 88 height 34
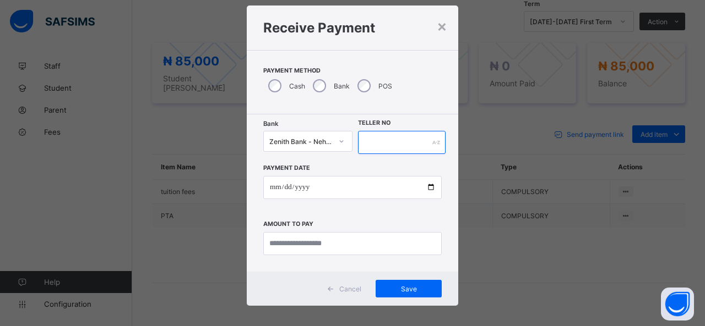
click at [378, 136] on input "text" at bounding box center [402, 142] width 88 height 23
type input "*****"
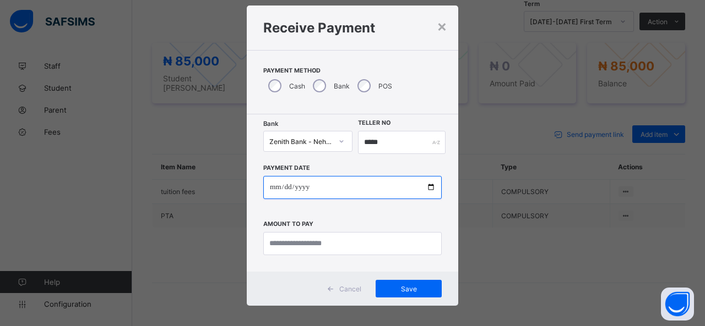
click at [428, 186] on input "date" at bounding box center [352, 187] width 178 height 23
type input "**********"
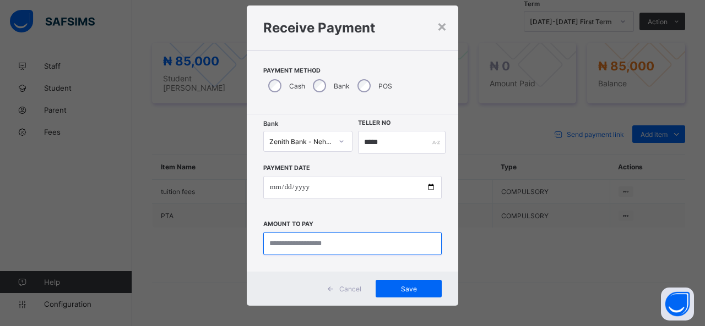
click at [298, 241] on input "currency" at bounding box center [352, 243] width 178 height 23
type input "********"
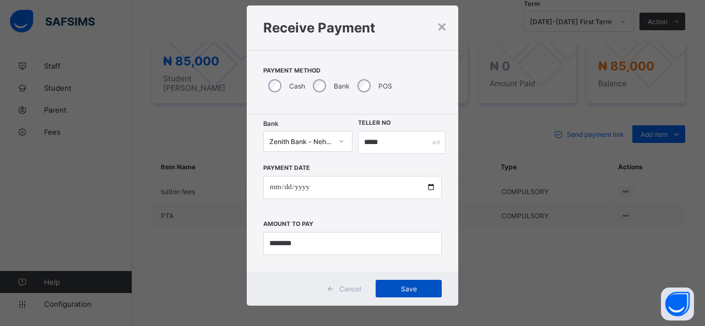
click at [403, 283] on div "Save" at bounding box center [408, 289] width 66 height 18
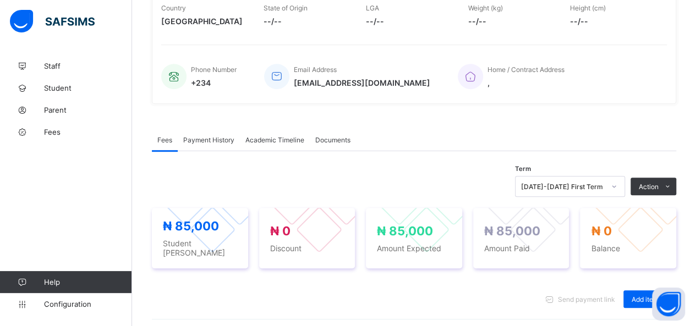
scroll to position [165, 0]
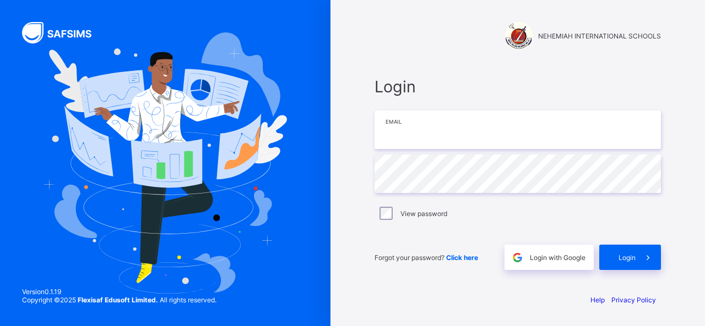
type input "**********"
click at [579, 148] on input "**********" at bounding box center [517, 130] width 286 height 39
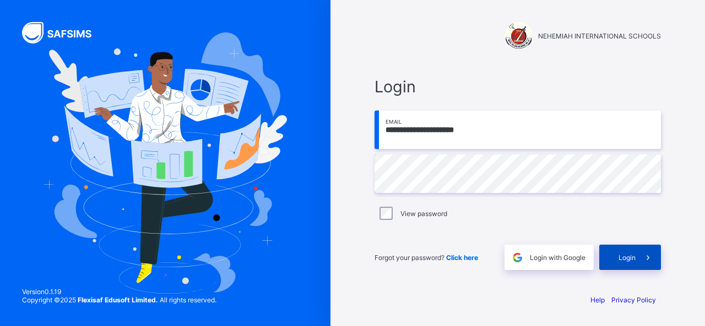
click at [629, 257] on span "Login" at bounding box center [626, 258] width 17 height 8
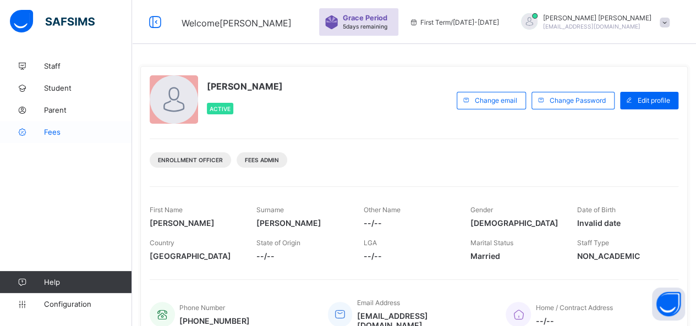
click at [52, 133] on span "Fees" at bounding box center [88, 132] width 88 height 9
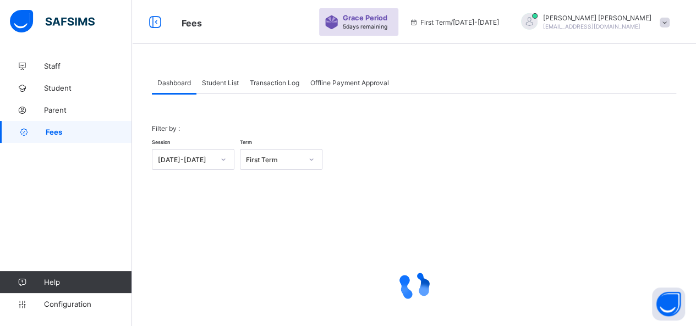
click at [225, 86] on span "Student List" at bounding box center [220, 83] width 37 height 8
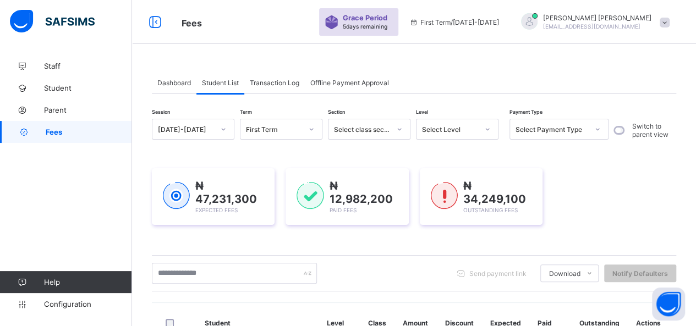
scroll to position [165, 0]
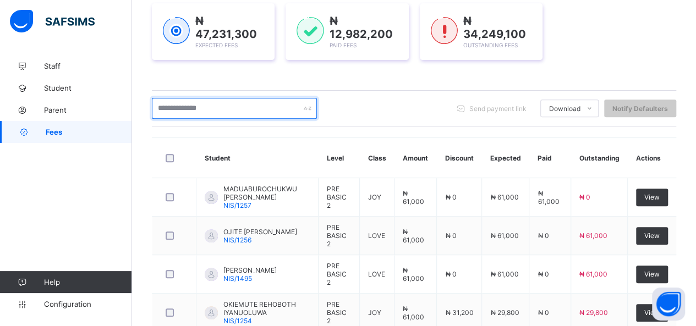
click at [221, 107] on input "text" at bounding box center [234, 108] width 165 height 21
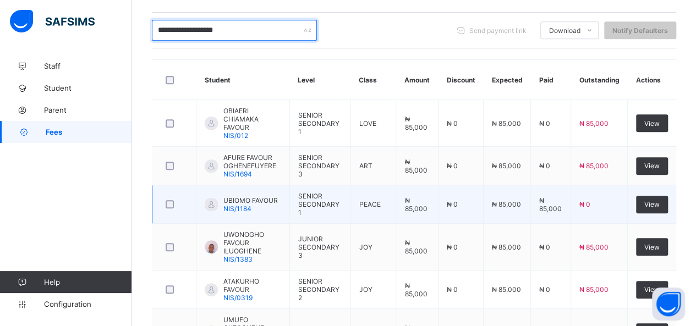
scroll to position [188, 0]
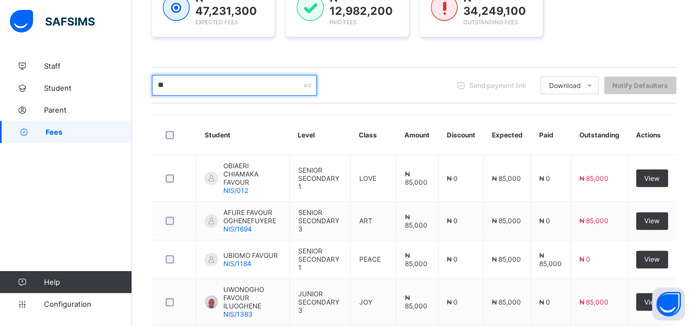
type input "*"
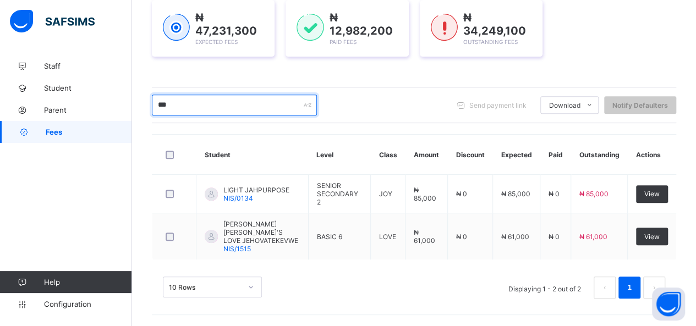
scroll to position [155, 0]
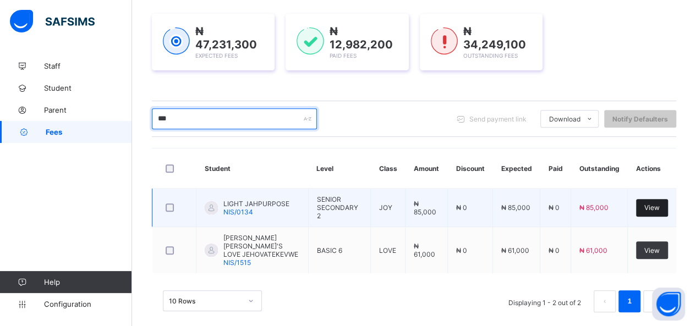
type input "***"
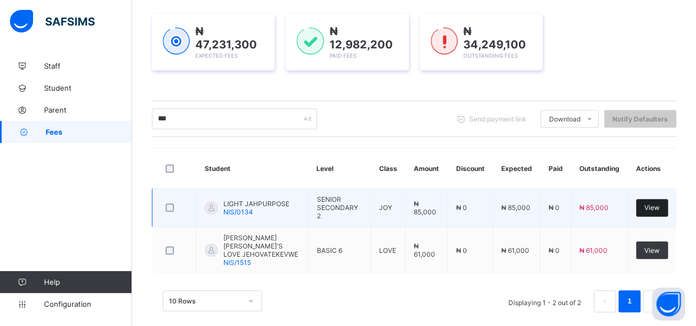
click at [660, 204] on span "View" at bounding box center [652, 208] width 15 height 8
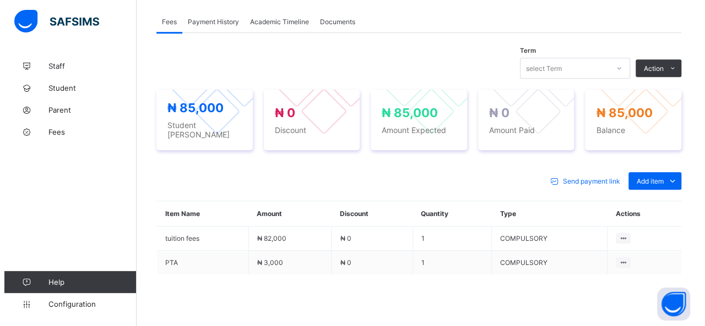
scroll to position [375, 0]
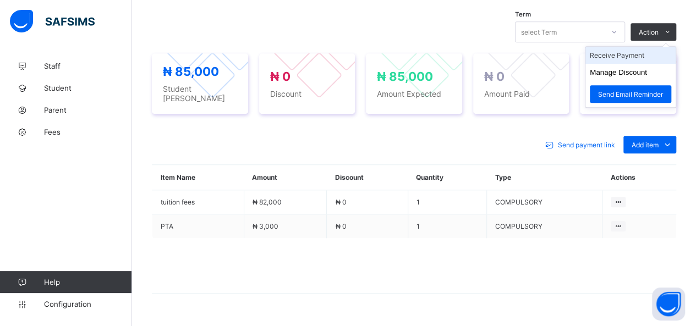
click at [617, 52] on li "Receive Payment" at bounding box center [631, 55] width 90 height 17
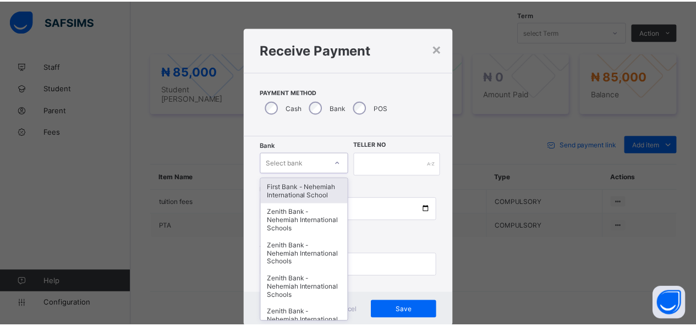
scroll to position [22, 0]
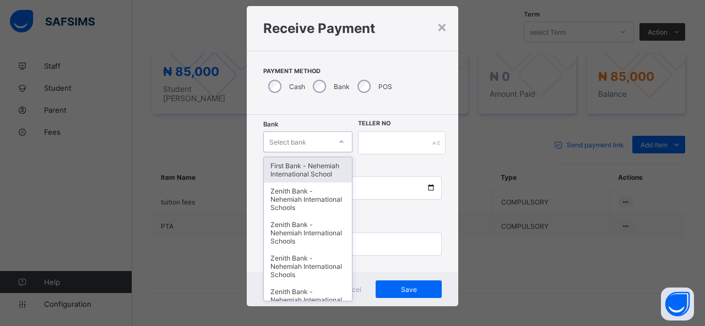
click at [312, 152] on div "option First Bank - Nehemiah International School focused, 1 of 17. 17 results …" at bounding box center [307, 142] width 89 height 21
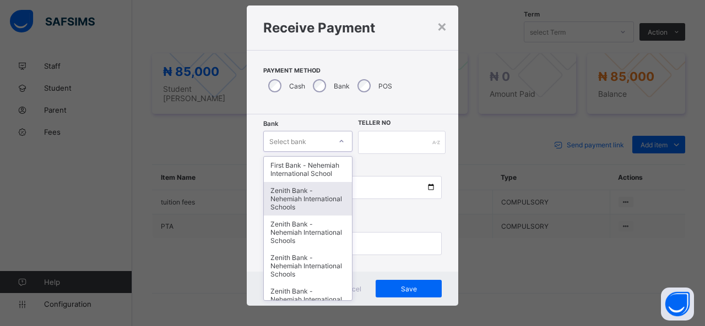
click at [318, 194] on div "Zenith Bank - Nehemiah International Schools" at bounding box center [308, 199] width 88 height 34
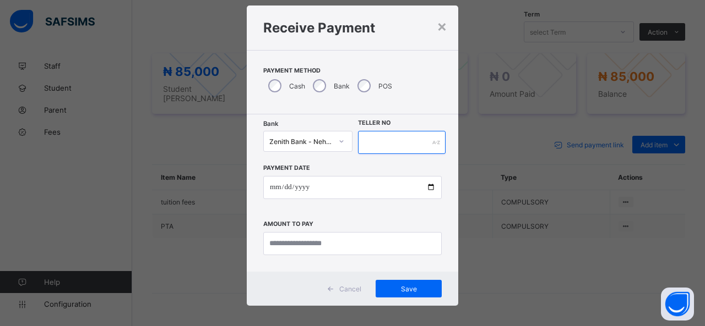
click at [380, 143] on input "text" at bounding box center [402, 142] width 88 height 23
type input "*****"
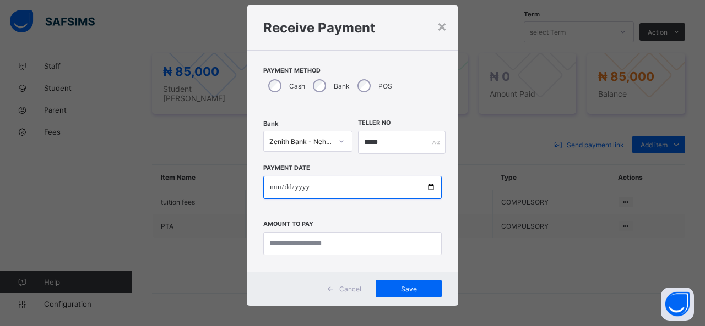
click at [428, 189] on input "date" at bounding box center [352, 187] width 178 height 23
type input "**********"
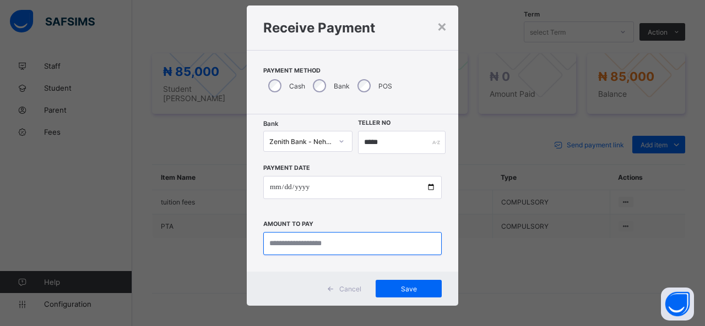
click at [284, 244] on input "currency" at bounding box center [352, 243] width 178 height 23
click at [286, 241] on input "currency" at bounding box center [352, 243] width 178 height 23
type input "********"
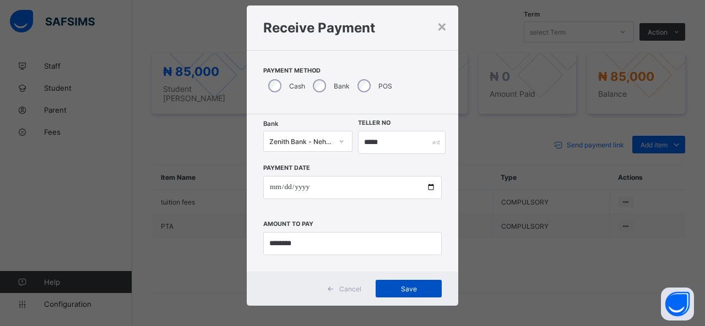
click at [422, 282] on div "Save" at bounding box center [408, 289] width 66 height 18
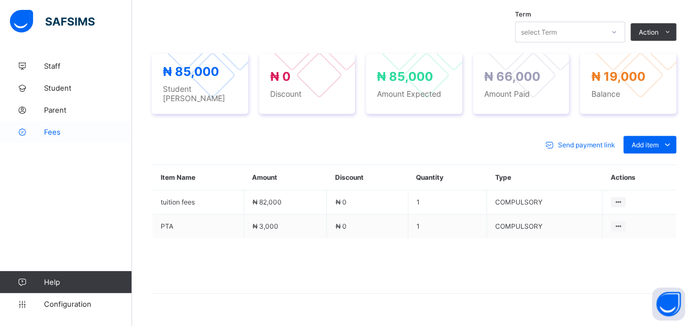
click at [50, 131] on span "Fees" at bounding box center [88, 132] width 88 height 9
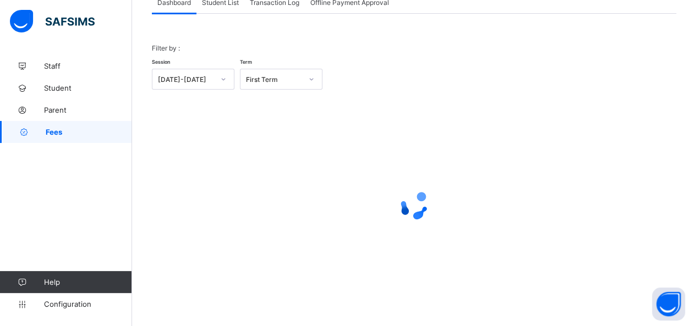
scroll to position [79, 0]
click at [226, 2] on span "Student List" at bounding box center [220, 3] width 37 height 8
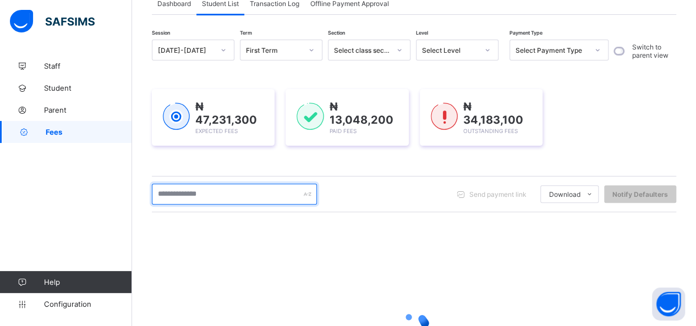
click at [208, 190] on input "text" at bounding box center [234, 194] width 165 height 21
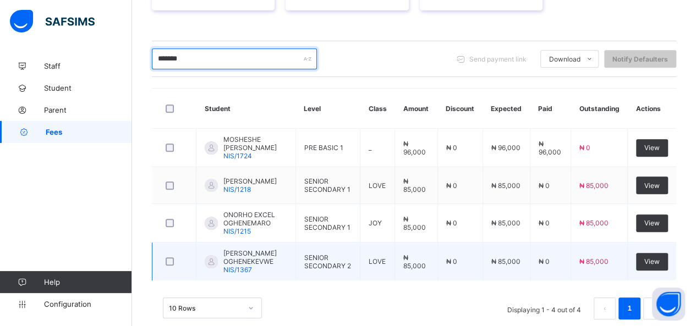
scroll to position [228, 0]
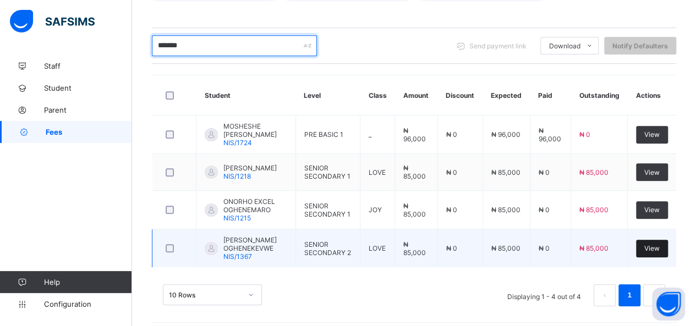
type input "*******"
click at [660, 244] on span "View" at bounding box center [652, 248] width 15 height 8
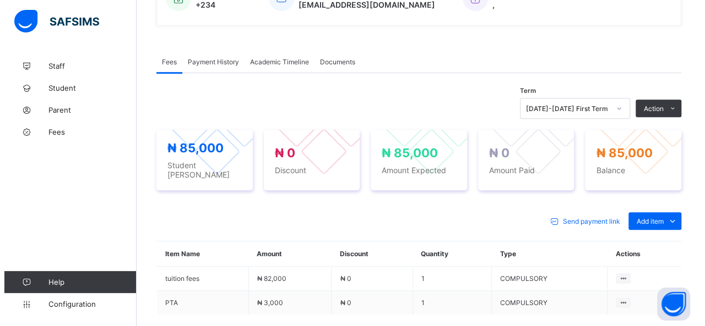
scroll to position [275, 0]
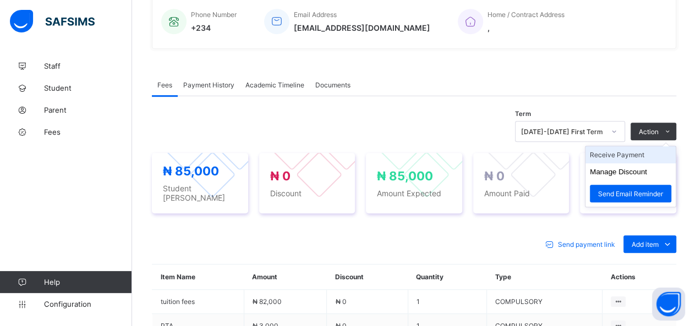
click at [627, 152] on li "Receive Payment" at bounding box center [631, 154] width 90 height 17
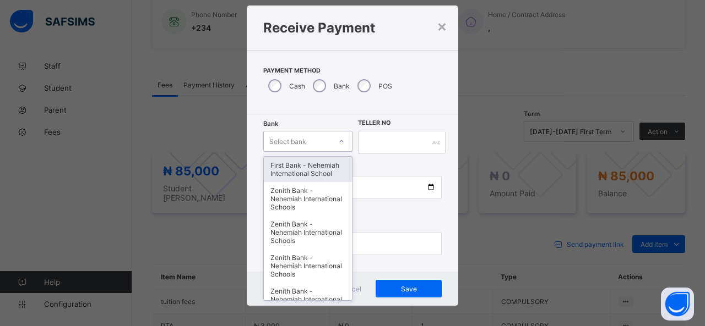
click at [312, 152] on div "option First Bank - Nehemiah International School focused, 1 of 17. 17 results …" at bounding box center [307, 141] width 89 height 21
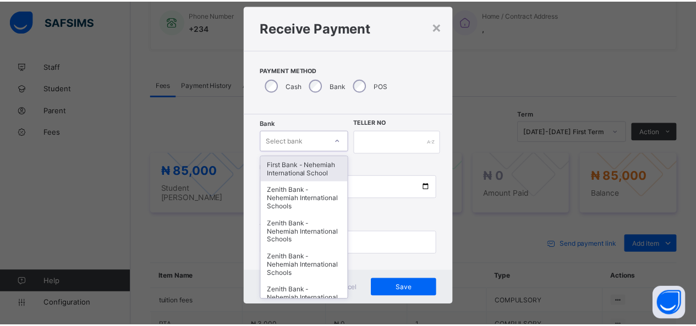
scroll to position [22, 0]
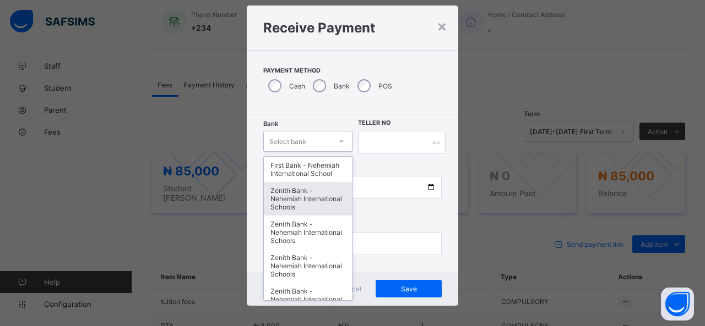
drag, startPoint x: 297, startPoint y: 202, endPoint x: 311, endPoint y: 194, distance: 15.8
click at [306, 198] on div "Zenith Bank - Nehemiah International Schools" at bounding box center [308, 199] width 88 height 34
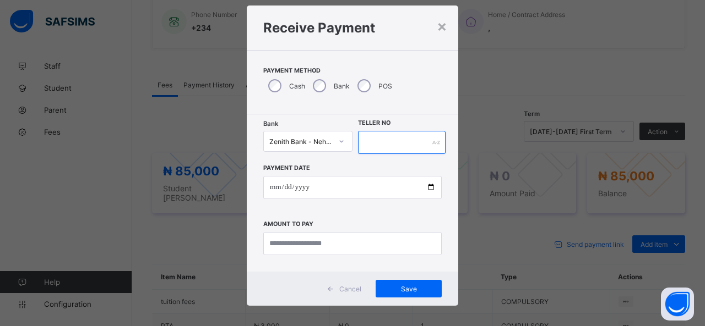
click at [422, 146] on input "text" at bounding box center [402, 142] width 88 height 23
type input "*****"
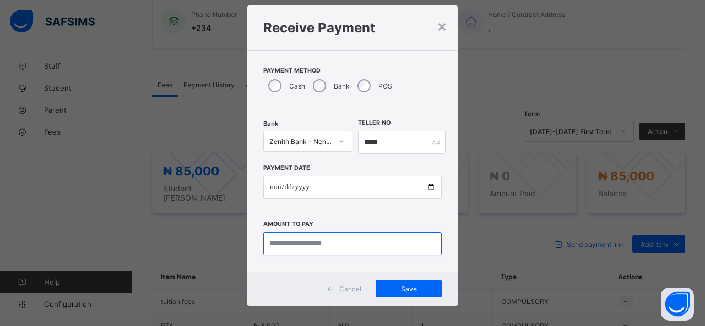
click at [317, 244] on input "currency" at bounding box center [352, 243] width 178 height 23
type input "********"
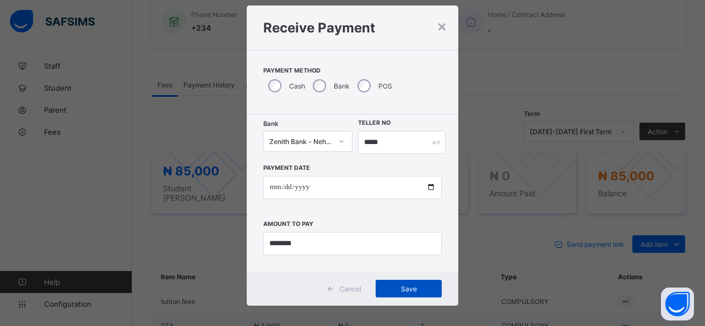
click at [411, 287] on span "Save" at bounding box center [409, 289] width 50 height 8
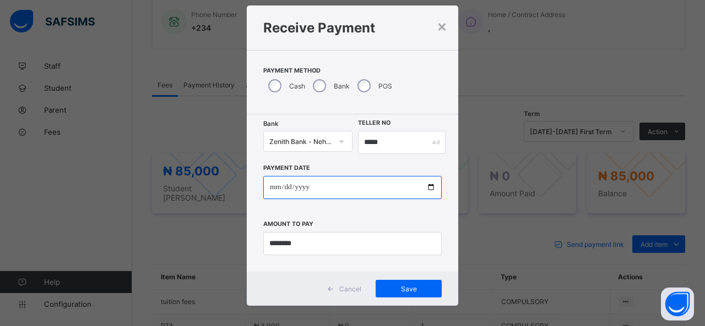
drag, startPoint x: 430, startPoint y: 187, endPoint x: 424, endPoint y: 186, distance: 6.1
click at [428, 187] on input "date" at bounding box center [352, 187] width 178 height 23
type input "**********"
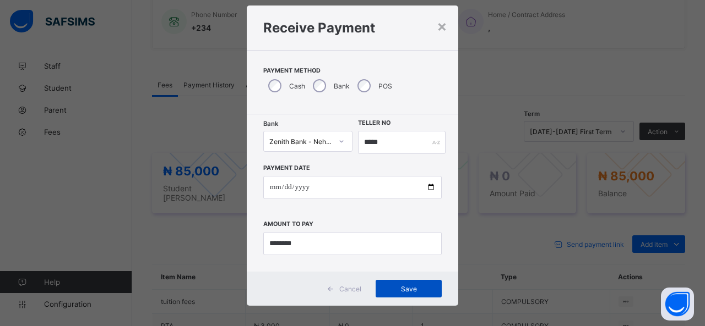
click at [423, 282] on div "Save" at bounding box center [408, 289] width 66 height 18
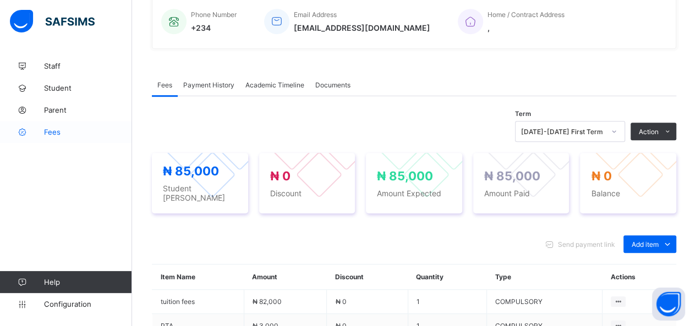
click at [47, 132] on span "Fees" at bounding box center [88, 132] width 88 height 9
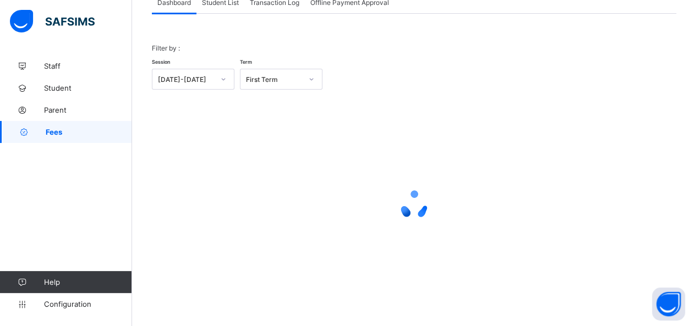
scroll to position [79, 0]
click at [222, 2] on span "Student List" at bounding box center [220, 3] width 37 height 8
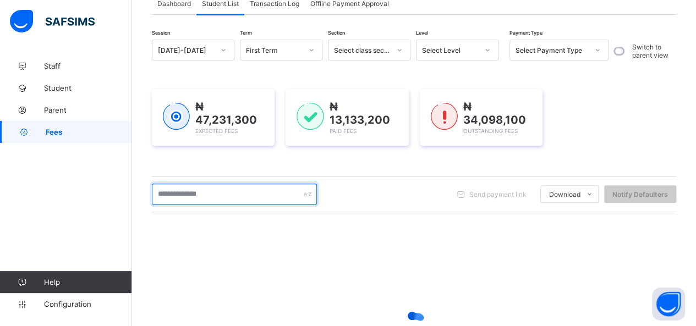
click at [214, 188] on input "text" at bounding box center [234, 194] width 165 height 21
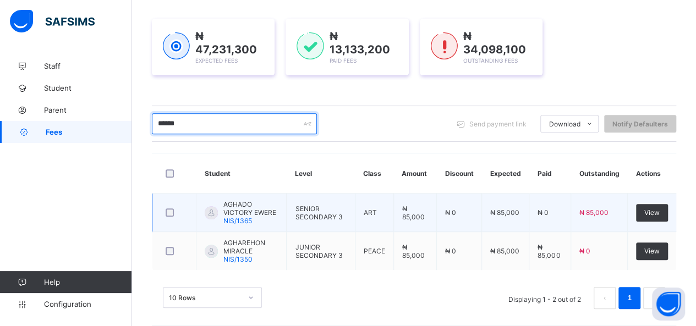
scroll to position [155, 0]
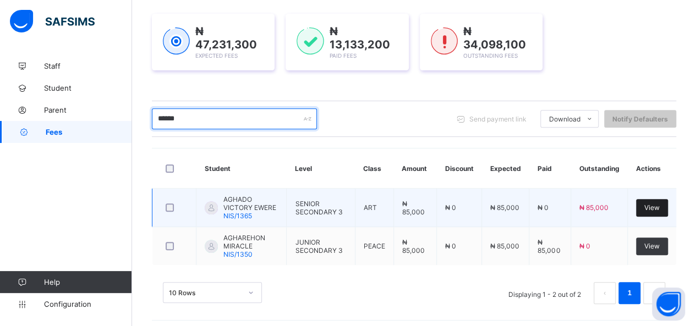
type input "******"
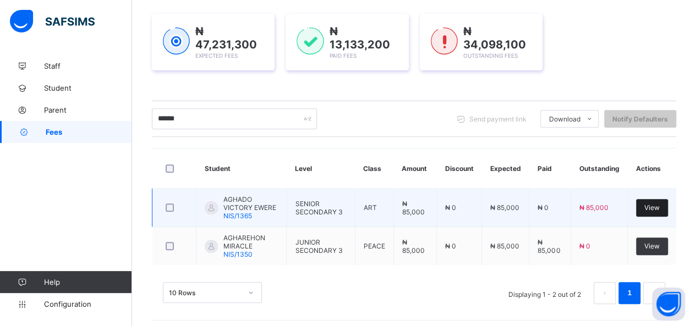
click at [659, 204] on span "View" at bounding box center [652, 208] width 15 height 8
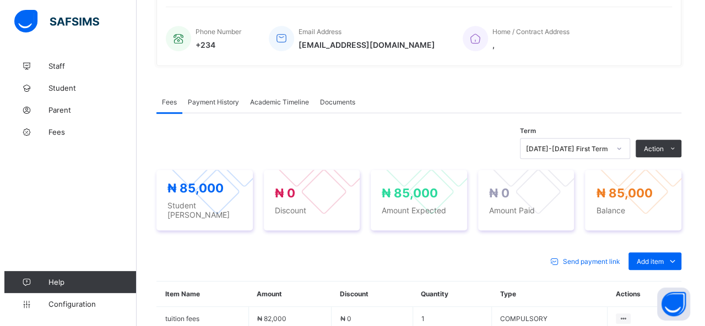
scroll to position [275, 0]
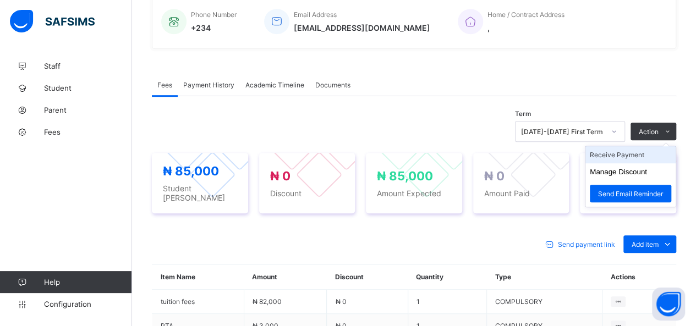
click at [635, 154] on li "Receive Payment" at bounding box center [631, 154] width 90 height 17
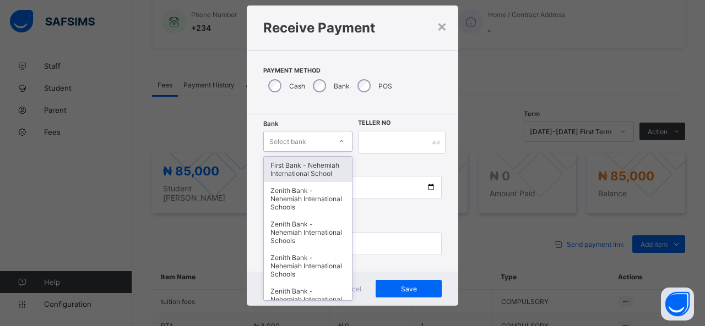
click at [302, 152] on div "option First Bank - Nehemiah International School focused, 1 of 17. 17 results …" at bounding box center [307, 141] width 89 height 21
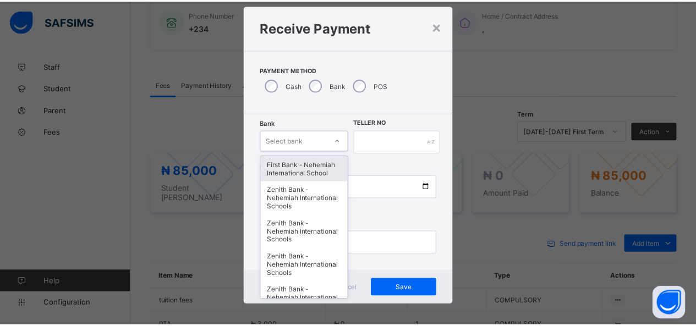
scroll to position [22, 0]
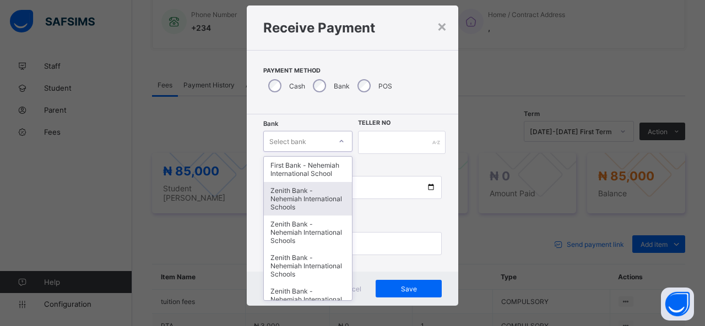
drag, startPoint x: 295, startPoint y: 204, endPoint x: 315, endPoint y: 195, distance: 22.4
click at [297, 201] on div "Zenith Bank - Nehemiah International Schools" at bounding box center [308, 199] width 88 height 34
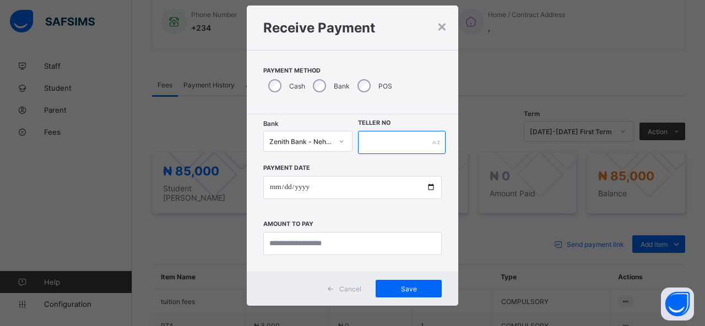
click at [394, 143] on input "text" at bounding box center [402, 142] width 88 height 23
type input "*****"
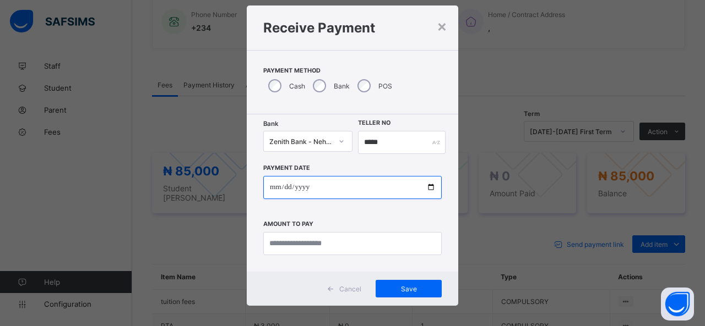
click at [430, 187] on input "date" at bounding box center [352, 187] width 178 height 23
type input "**********"
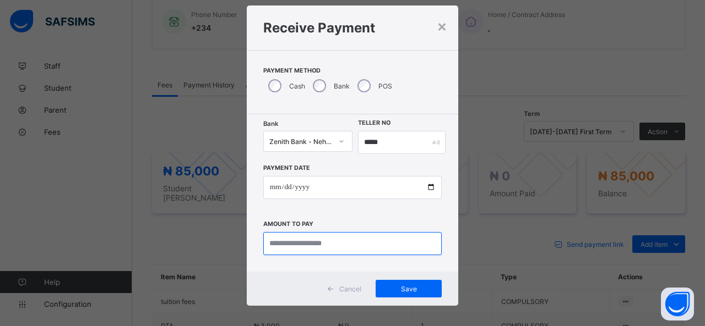
click at [319, 243] on input "currency" at bounding box center [352, 243] width 178 height 23
type input "********"
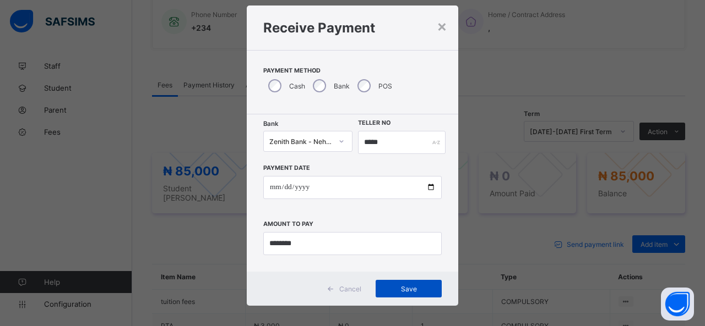
click at [391, 290] on span "Save" at bounding box center [409, 289] width 50 height 8
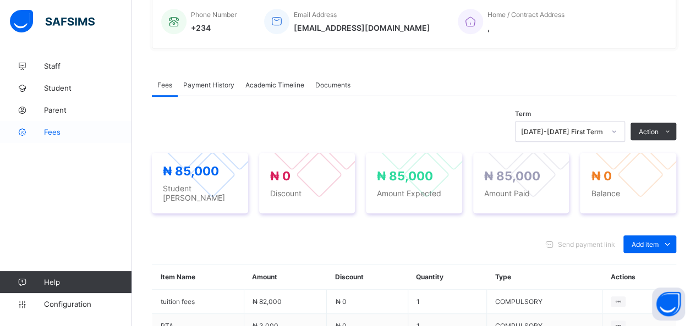
drag, startPoint x: 54, startPoint y: 129, endPoint x: 72, endPoint y: 132, distance: 18.3
click at [54, 129] on span "Fees" at bounding box center [88, 132] width 88 height 9
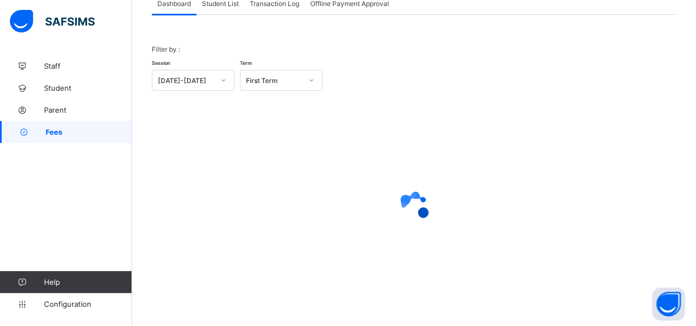
click at [229, 7] on div "Student List" at bounding box center [221, 3] width 48 height 22
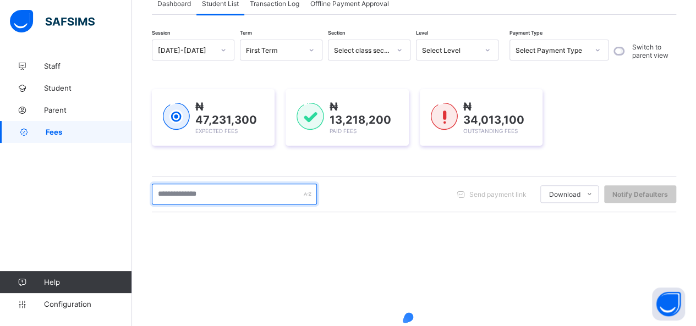
click at [230, 194] on input "text" at bounding box center [234, 194] width 165 height 21
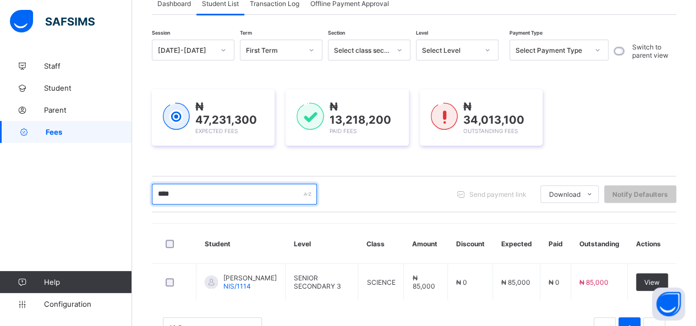
scroll to position [118, 0]
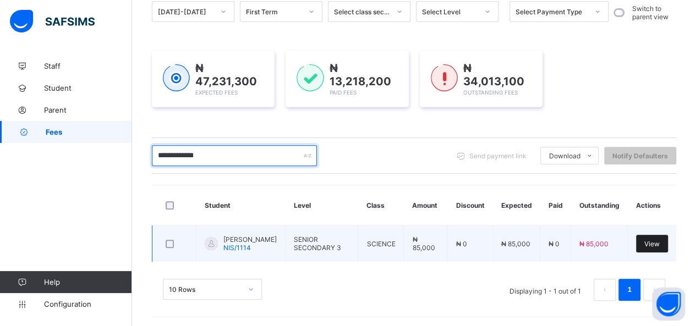
type input "**********"
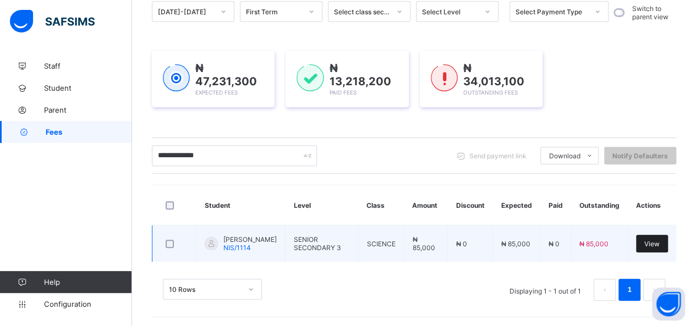
click at [659, 241] on span "View" at bounding box center [652, 244] width 15 height 8
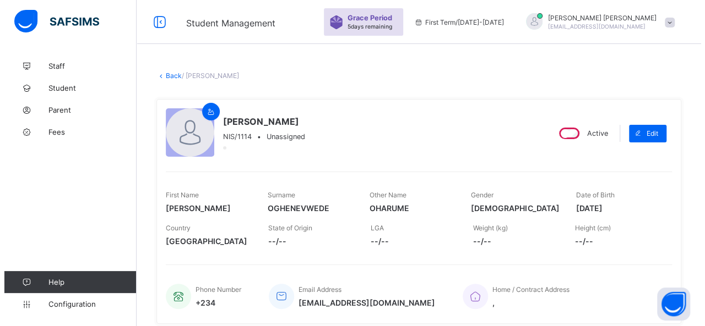
scroll to position [220, 0]
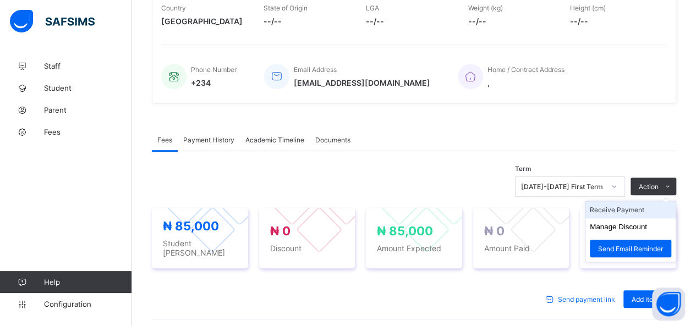
click at [652, 208] on li "Receive Payment" at bounding box center [631, 209] width 90 height 17
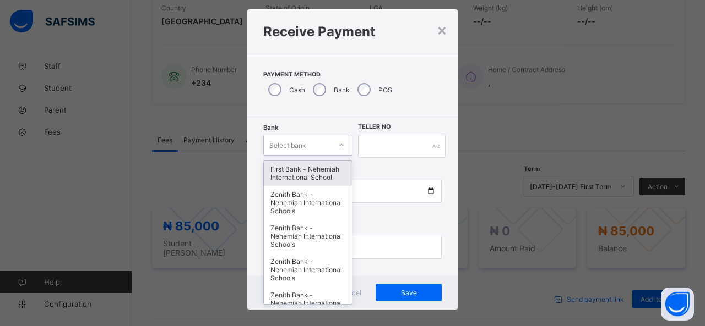
click at [323, 156] on div "option First Bank - Nehemiah International School focused, 1 of 17. 17 results …" at bounding box center [307, 145] width 89 height 21
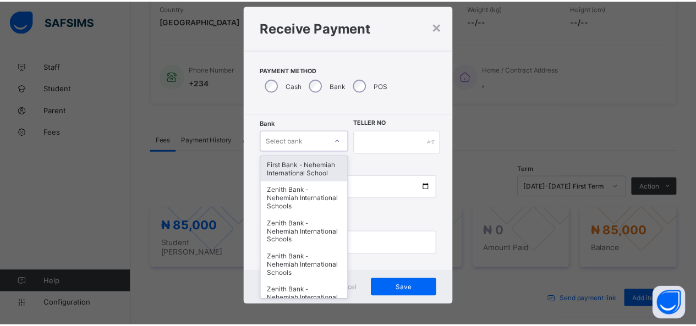
scroll to position [22, 0]
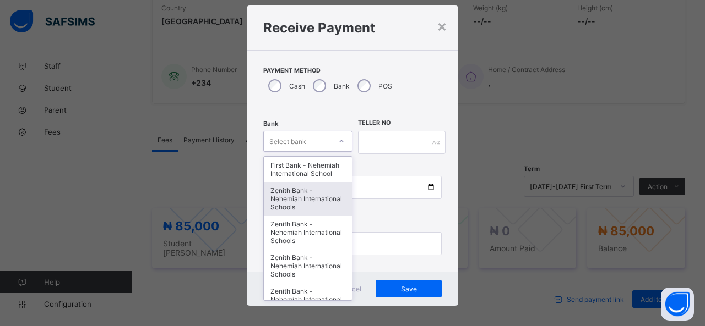
drag, startPoint x: 315, startPoint y: 200, endPoint x: 359, endPoint y: 188, distance: 45.8
click at [325, 200] on div "Zenith Bank - Nehemiah International Schools" at bounding box center [308, 199] width 88 height 34
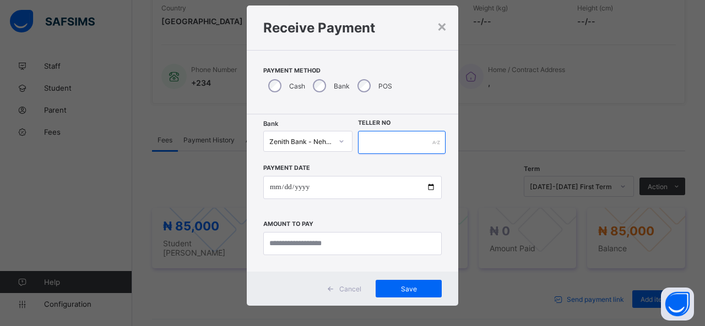
click at [389, 146] on input "text" at bounding box center [402, 142] width 88 height 23
type input "*****"
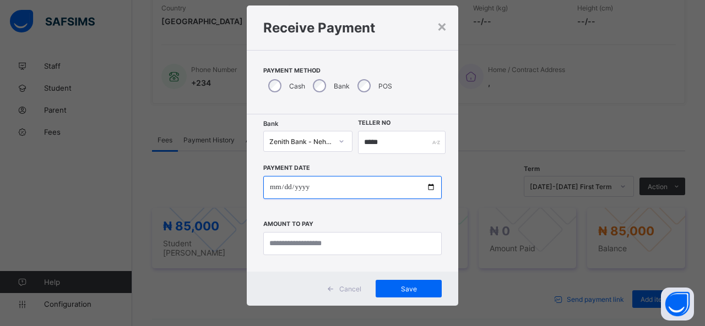
click at [427, 188] on input "date" at bounding box center [352, 187] width 178 height 23
type input "**********"
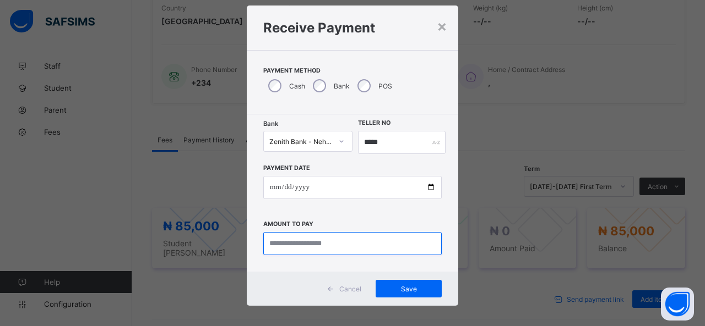
click at [292, 245] on input "currency" at bounding box center [352, 243] width 178 height 23
type input "********"
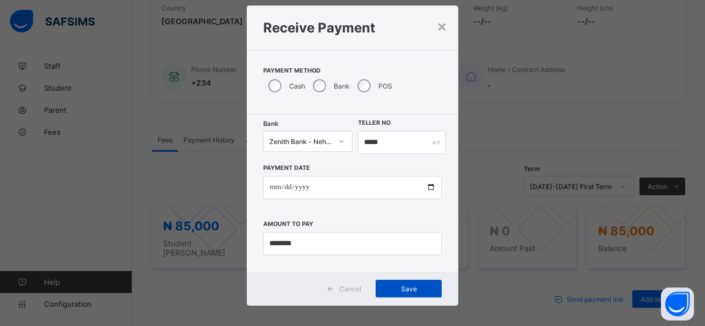
click at [419, 287] on span "Save" at bounding box center [409, 289] width 50 height 8
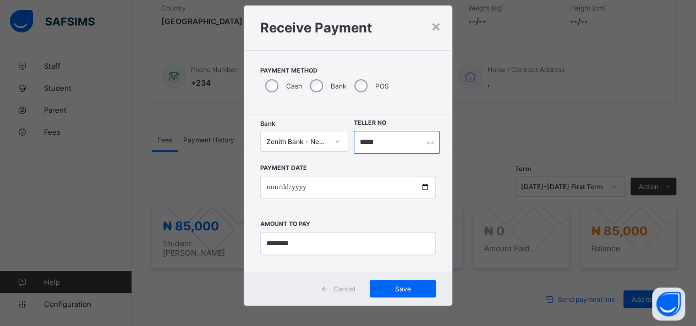
click at [379, 141] on input "*****" at bounding box center [397, 142] width 86 height 23
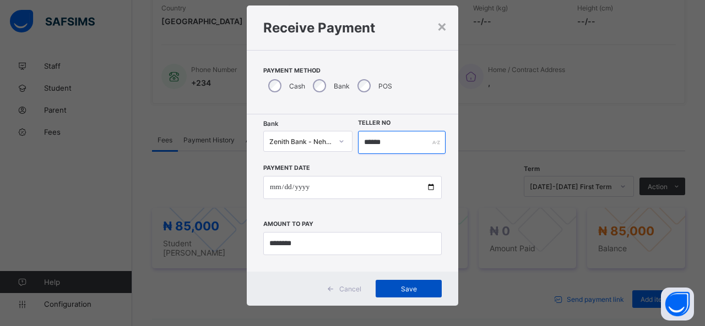
type input "******"
click at [409, 287] on span "Save" at bounding box center [409, 289] width 50 height 8
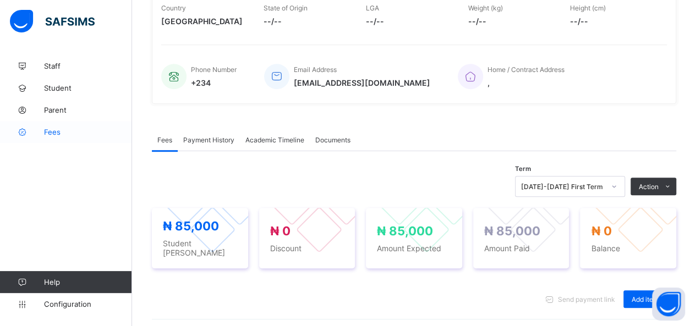
click at [58, 130] on span "Fees" at bounding box center [88, 132] width 88 height 9
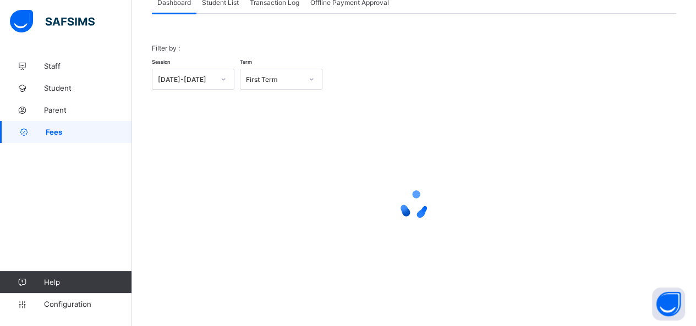
scroll to position [79, 0]
click at [227, 5] on span "Student List" at bounding box center [220, 3] width 37 height 8
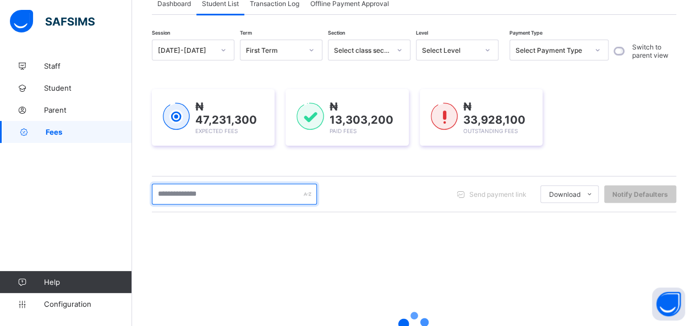
click at [215, 195] on input "text" at bounding box center [234, 194] width 165 height 21
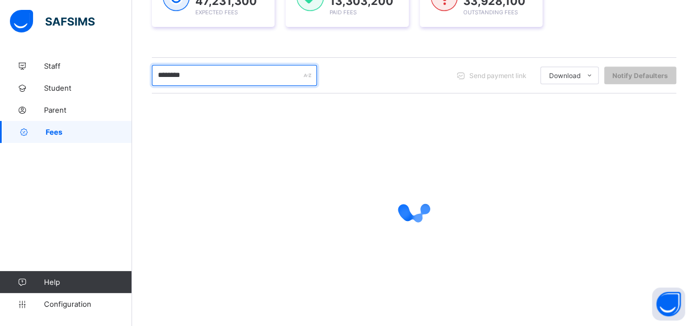
scroll to position [199, 0]
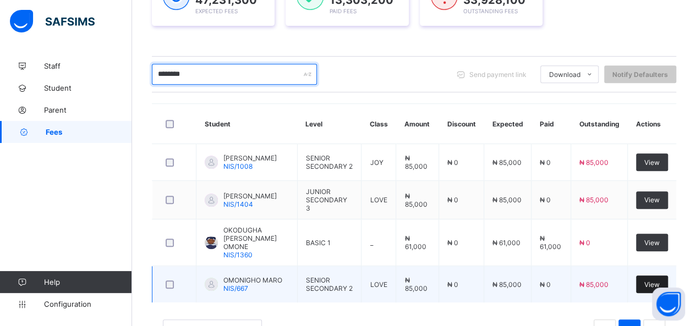
type input "********"
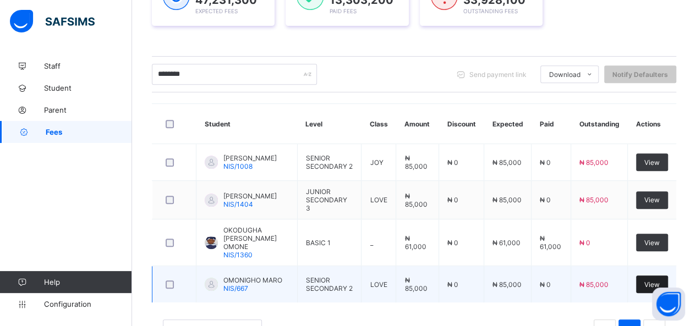
click at [660, 281] on span "View" at bounding box center [652, 285] width 15 height 8
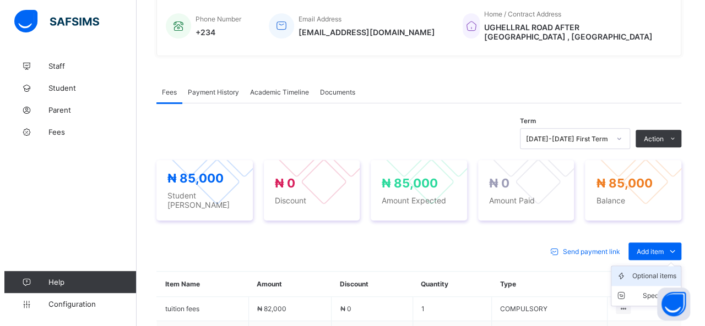
scroll to position [275, 0]
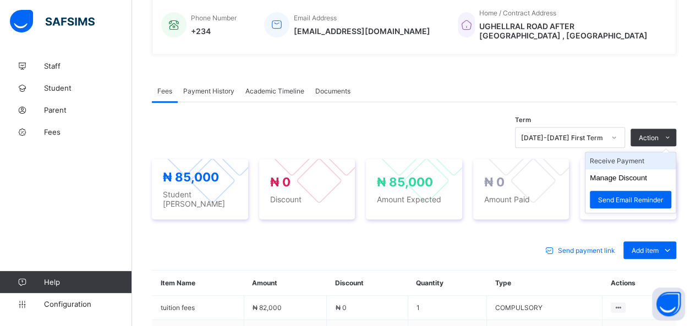
click at [617, 156] on li "Receive Payment" at bounding box center [631, 160] width 90 height 17
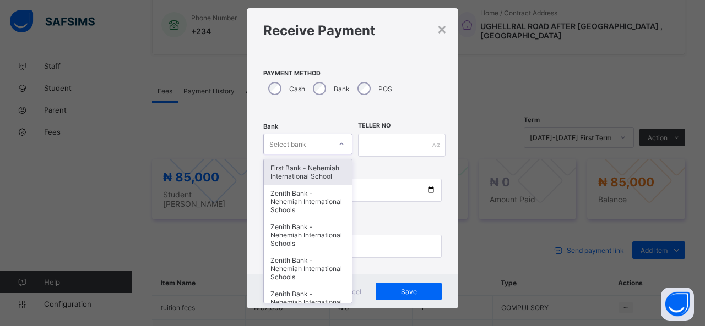
click at [319, 155] on div "option First Bank - Nehemiah International School focused, 1 of 17. 17 results …" at bounding box center [307, 144] width 89 height 21
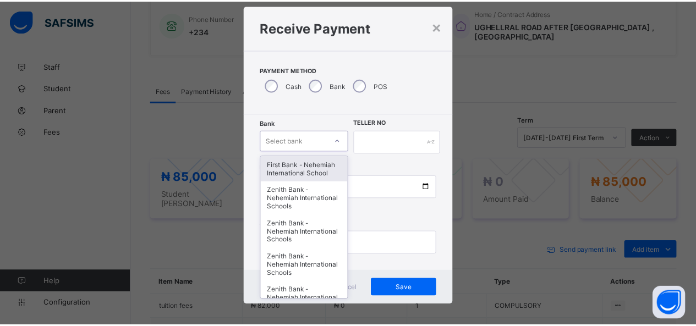
scroll to position [22, 0]
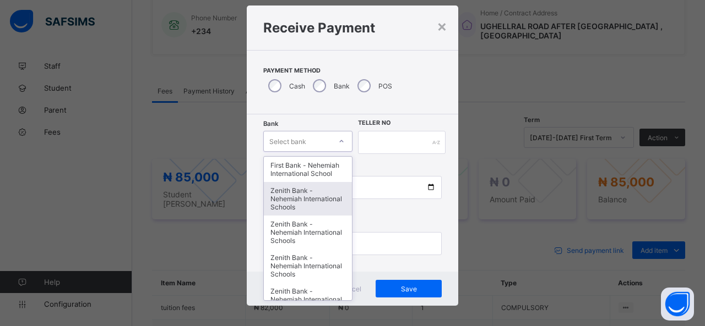
drag, startPoint x: 310, startPoint y: 201, endPoint x: 325, endPoint y: 192, distance: 17.1
click at [320, 195] on div "Zenith Bank - Nehemiah International Schools" at bounding box center [308, 199] width 88 height 34
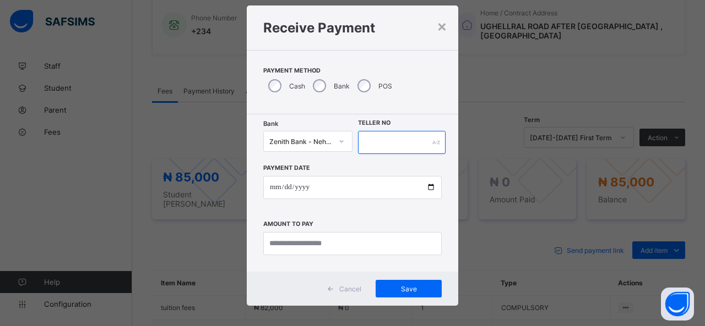
click at [379, 139] on input "text" at bounding box center [402, 142] width 88 height 23
type input "*****"
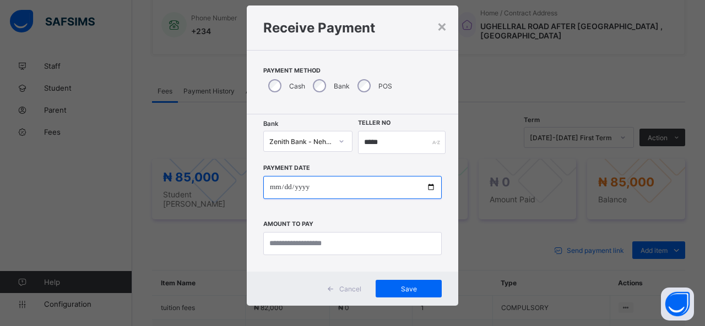
click at [429, 188] on input "date" at bounding box center [352, 187] width 178 height 23
type input "**********"
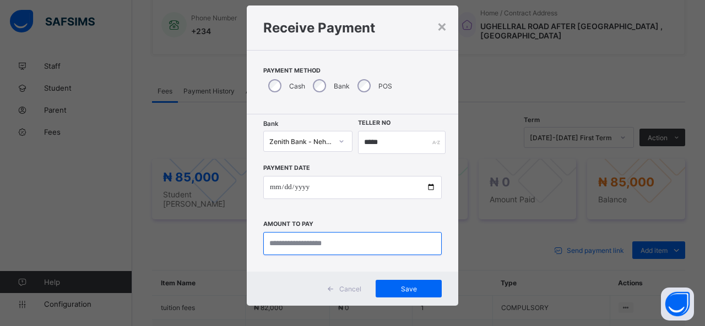
click at [308, 238] on input "currency" at bounding box center [352, 243] width 178 height 23
type input "********"
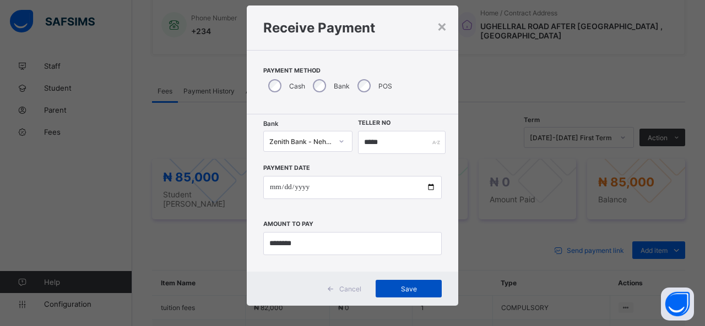
click at [403, 287] on span "Save" at bounding box center [409, 289] width 50 height 8
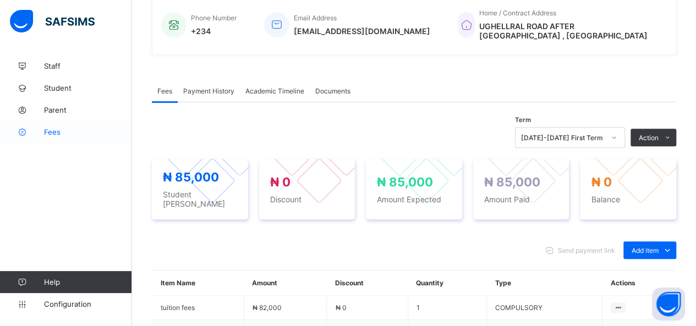
drag, startPoint x: 55, startPoint y: 129, endPoint x: 69, endPoint y: 128, distance: 13.9
click at [56, 129] on span "Fees" at bounding box center [88, 132] width 88 height 9
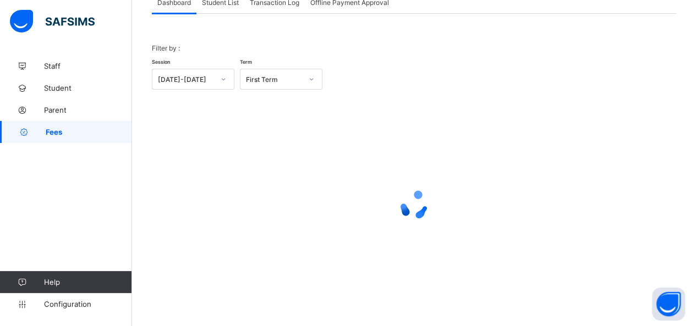
scroll to position [79, 0]
click at [226, 3] on span "Student List" at bounding box center [220, 3] width 37 height 8
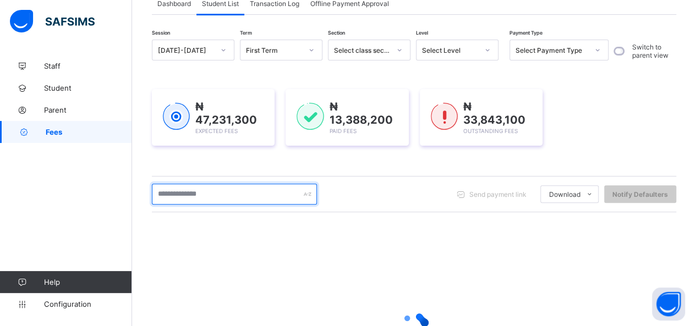
click at [226, 192] on input "text" at bounding box center [234, 194] width 165 height 21
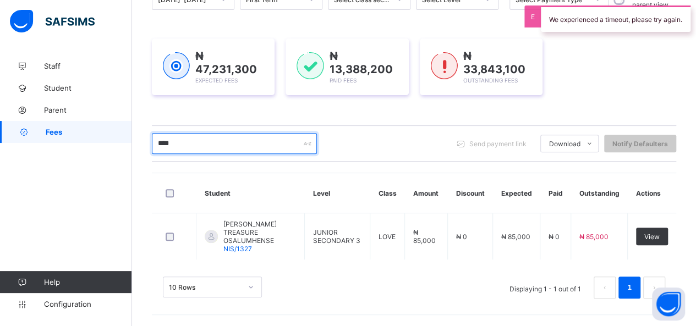
scroll to position [126, 0]
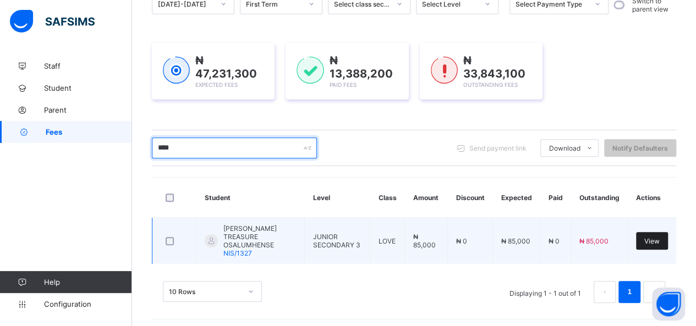
type input "****"
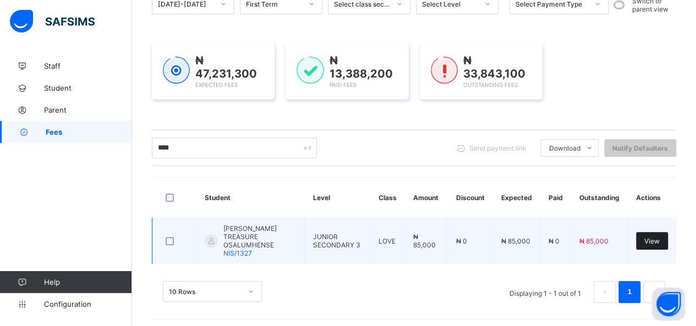
click at [657, 239] on span "View" at bounding box center [652, 241] width 15 height 8
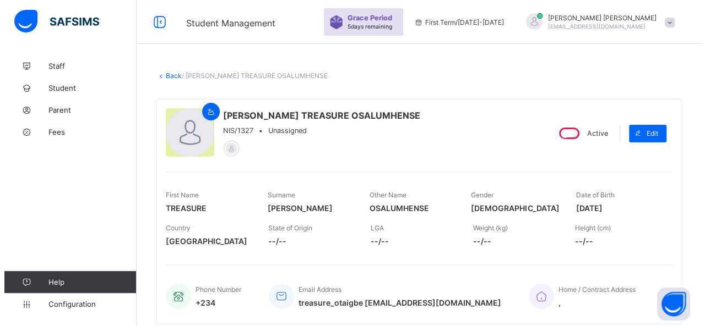
scroll to position [272, 0]
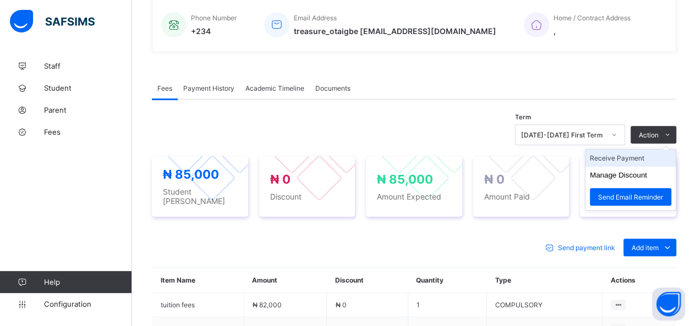
click at [632, 154] on li "Receive Payment" at bounding box center [631, 158] width 90 height 17
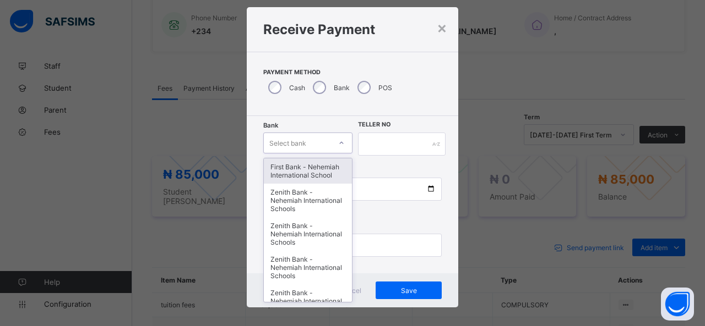
click at [302, 154] on div "option First Bank - Nehemiah International School focused, 1 of 17. 17 results …" at bounding box center [307, 143] width 89 height 21
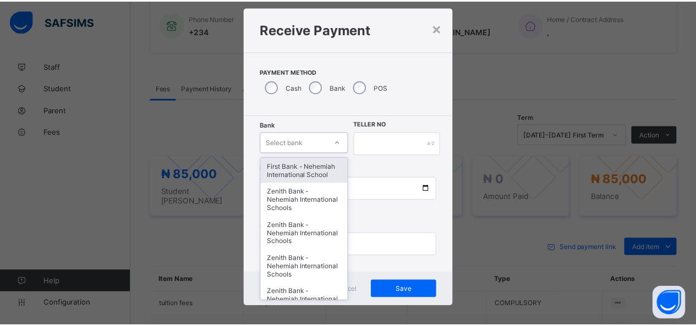
scroll to position [22, 0]
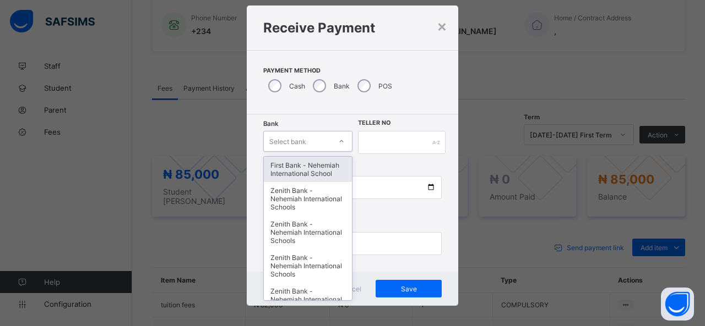
drag, startPoint x: 304, startPoint y: 168, endPoint x: 331, endPoint y: 165, distance: 27.7
click at [315, 168] on div "First Bank - Nehemiah International School" at bounding box center [308, 169] width 88 height 25
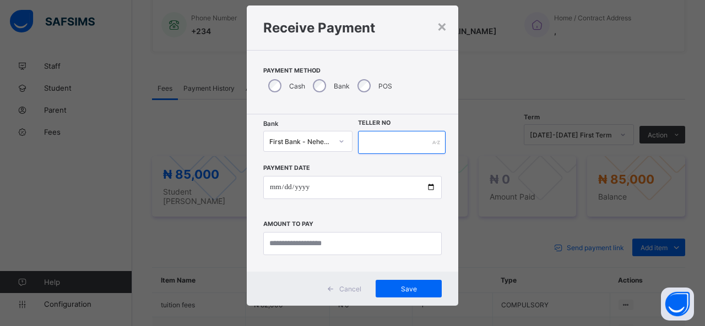
click at [374, 140] on input "text" at bounding box center [402, 142] width 88 height 23
type input "*****"
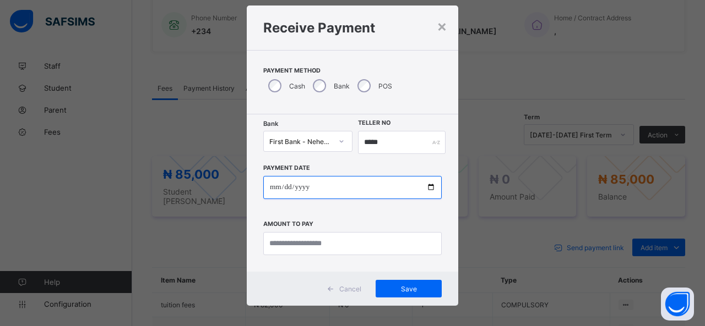
click at [429, 187] on input "date" at bounding box center [352, 187] width 178 height 23
type input "**********"
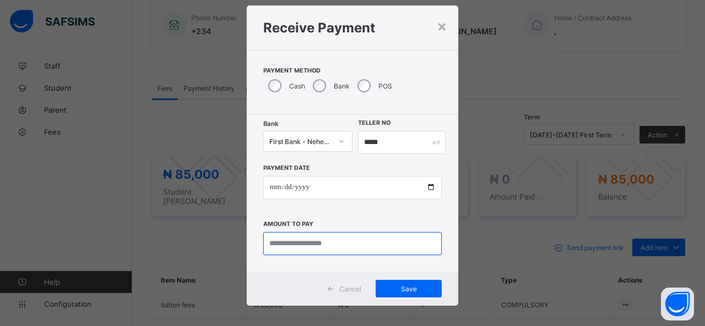
click at [298, 242] on input "currency" at bounding box center [352, 243] width 178 height 23
type input "********"
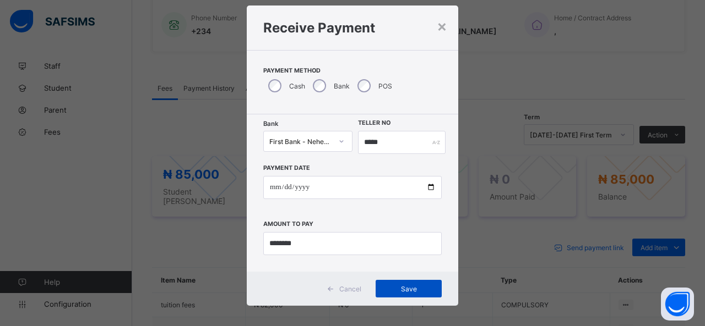
click at [408, 285] on span "Save" at bounding box center [409, 289] width 50 height 8
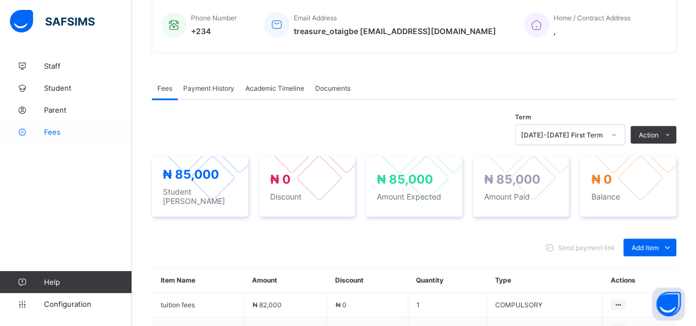
click at [58, 130] on span "Fees" at bounding box center [88, 132] width 88 height 9
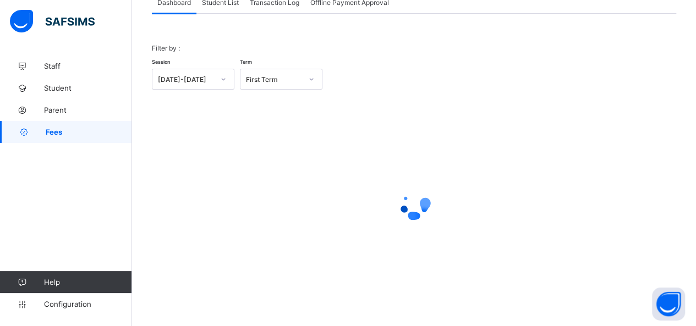
scroll to position [79, 0]
click at [231, 3] on span "Student List" at bounding box center [220, 3] width 37 height 8
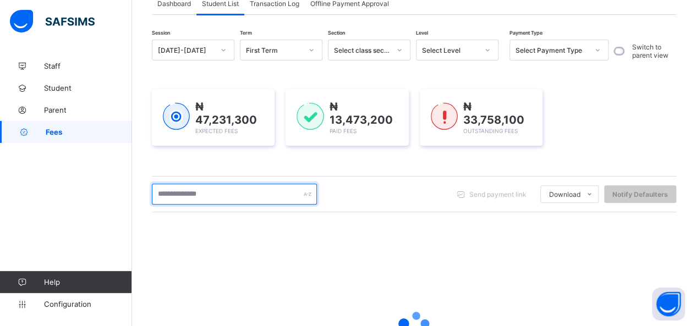
click at [212, 194] on input "text" at bounding box center [234, 194] width 165 height 21
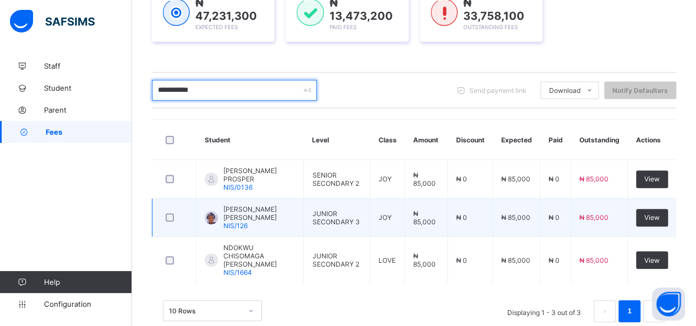
scroll to position [189, 0]
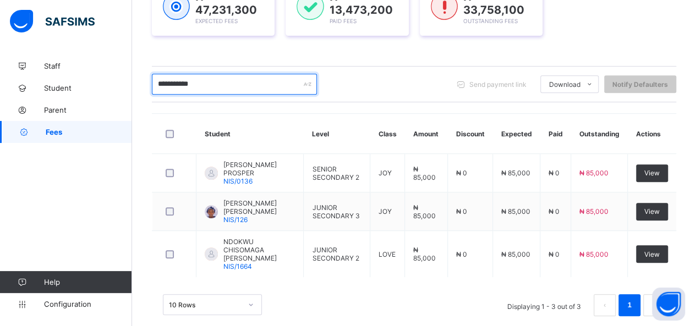
click at [201, 80] on input "**********" at bounding box center [234, 84] width 165 height 21
type input "*"
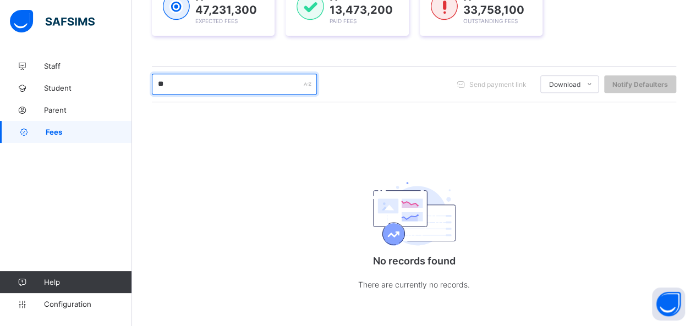
type input "*"
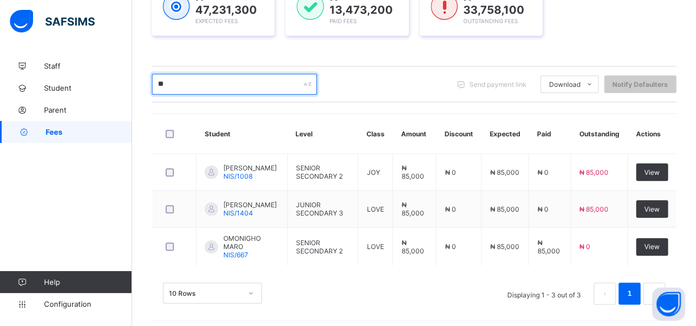
type input "*"
click at [192, 86] on input "*******" at bounding box center [234, 84] width 165 height 21
type input "*"
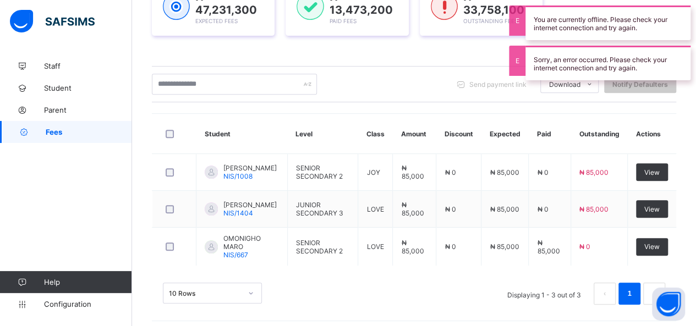
click at [58, 128] on span "Fees" at bounding box center [89, 132] width 86 height 9
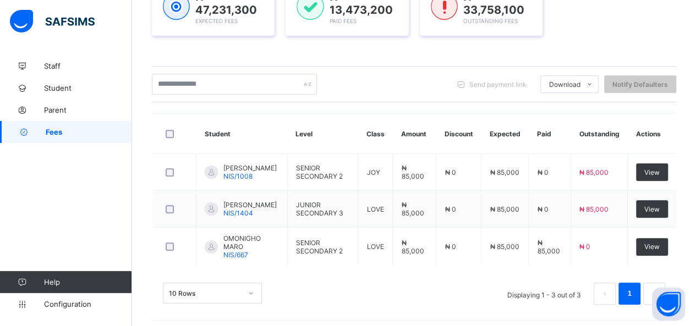
click at [58, 128] on span "Fees" at bounding box center [89, 132] width 86 height 9
drag, startPoint x: 58, startPoint y: 128, endPoint x: 139, endPoint y: 122, distance: 81.1
click at [59, 128] on span "Fees" at bounding box center [89, 132] width 86 height 9
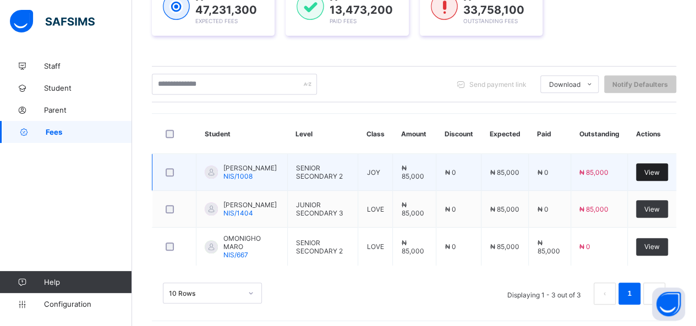
click at [660, 174] on span "View" at bounding box center [652, 172] width 15 height 8
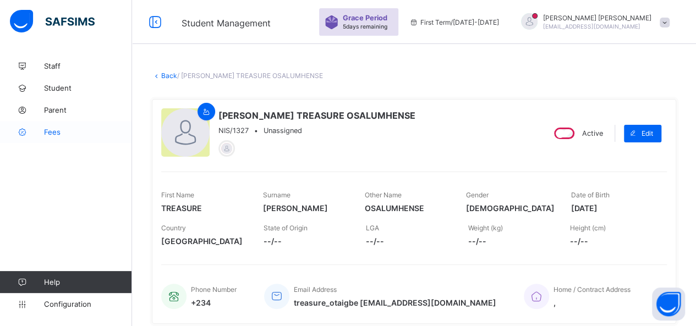
click at [51, 127] on link "Fees" at bounding box center [66, 132] width 132 height 22
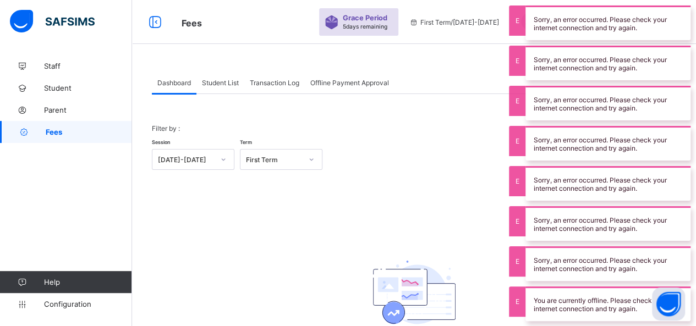
click at [230, 84] on span "Student List" at bounding box center [220, 83] width 37 height 8
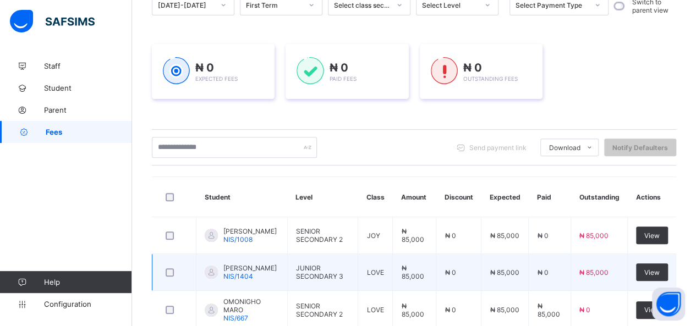
scroll to position [165, 0]
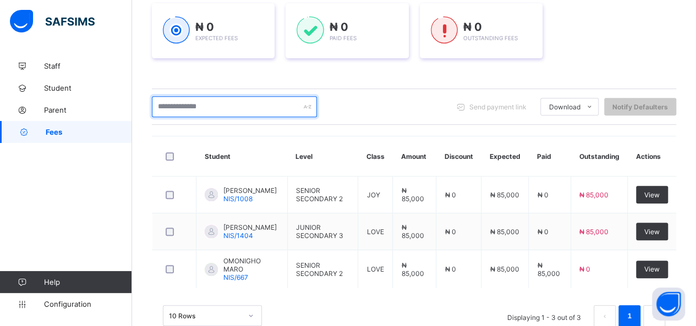
click at [223, 112] on input "text" at bounding box center [234, 106] width 165 height 21
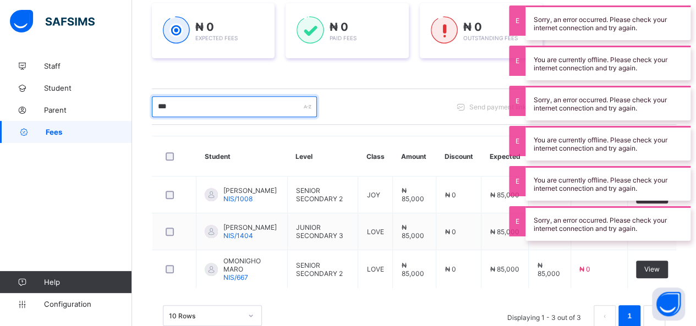
type input "********"
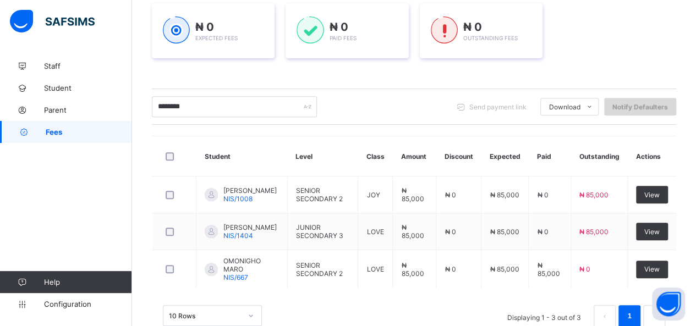
click at [671, 100] on div "Notify Defaulters" at bounding box center [640, 107] width 72 height 18
